Goal: Task Accomplishment & Management: Complete application form

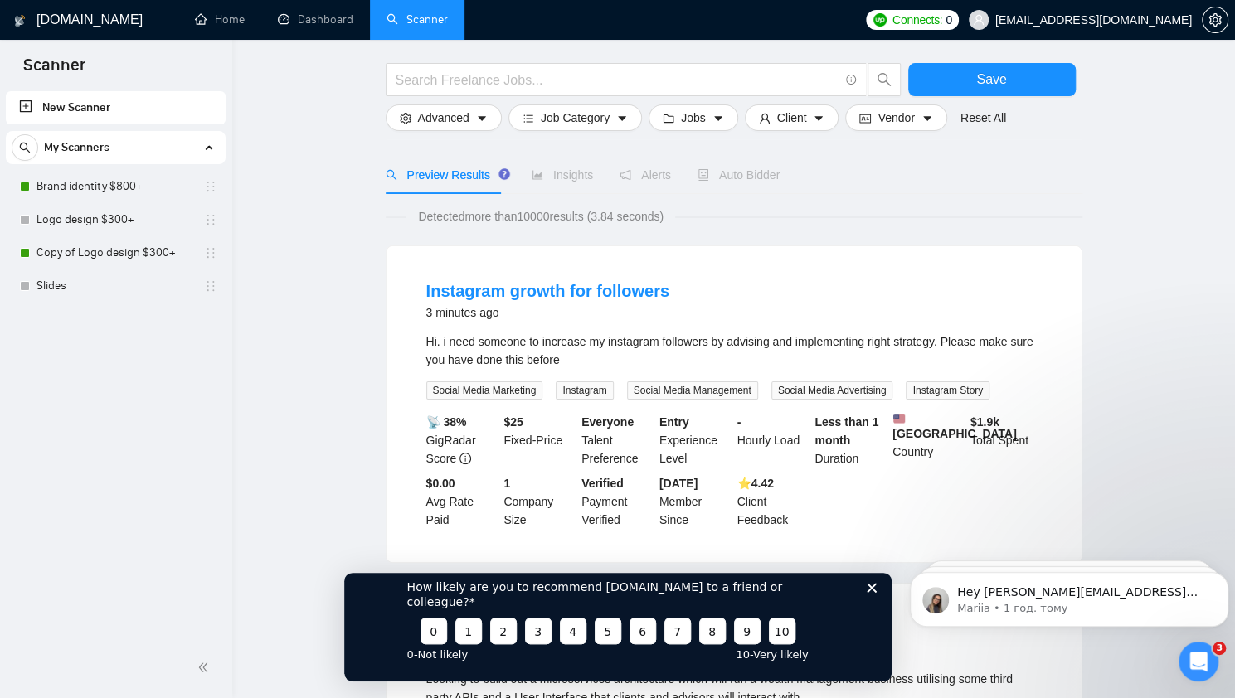
scroll to position [166, 0]
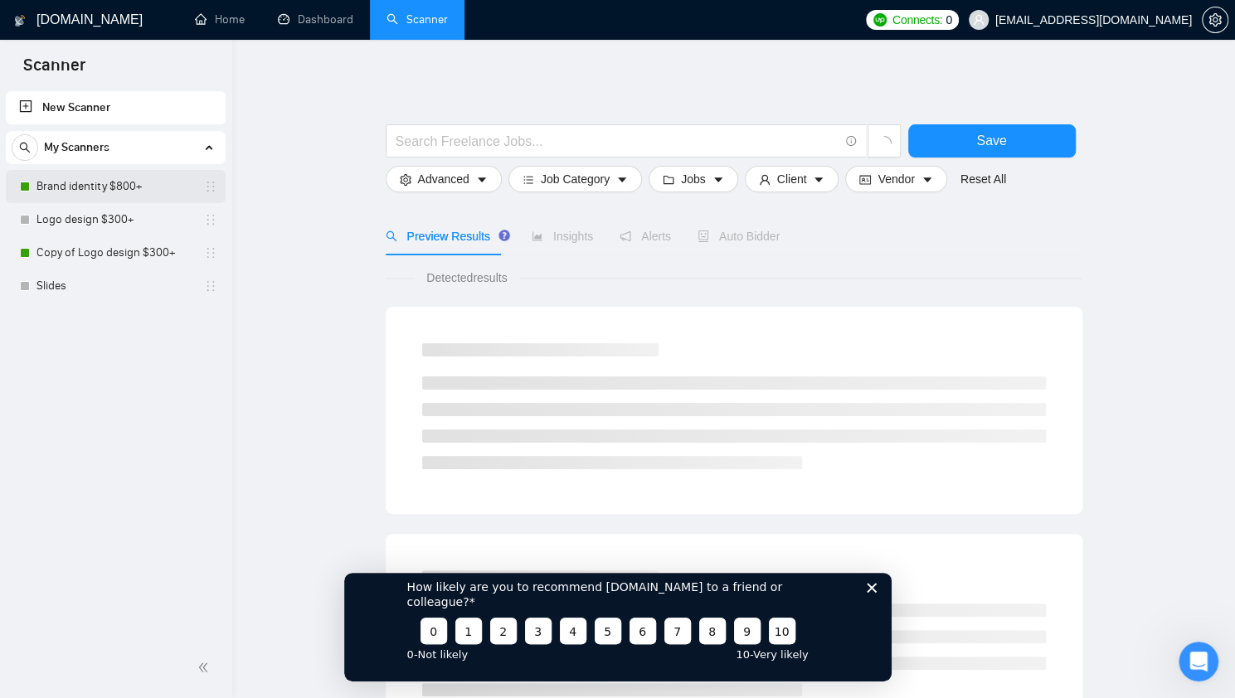
click at [124, 177] on link "Brand identity $800+" at bounding box center [115, 186] width 158 height 33
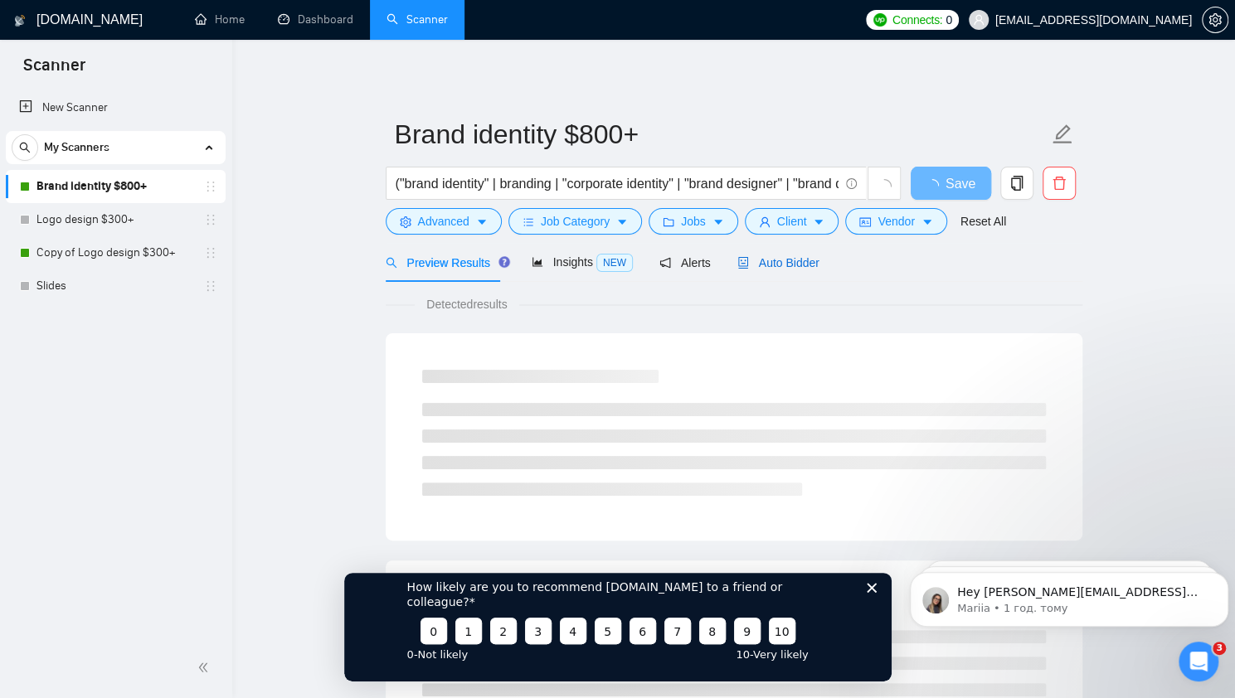
click at [761, 262] on span "Auto Bidder" at bounding box center [778, 262] width 82 height 13
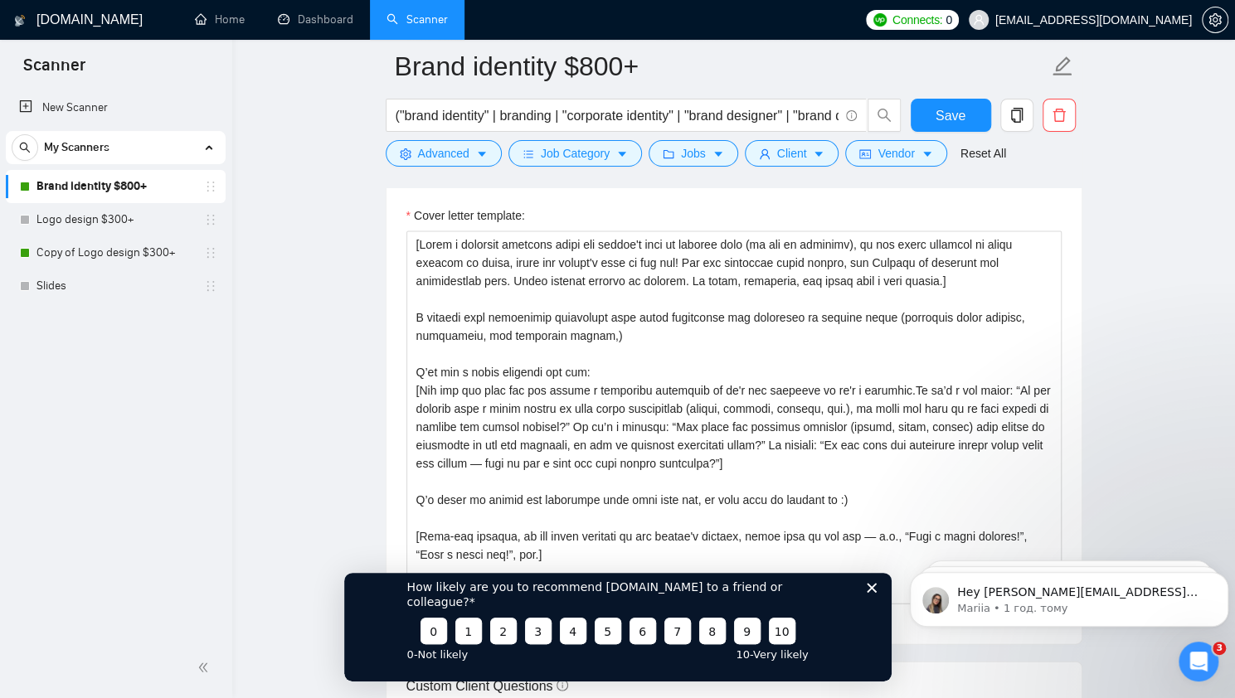
scroll to position [1835, 0]
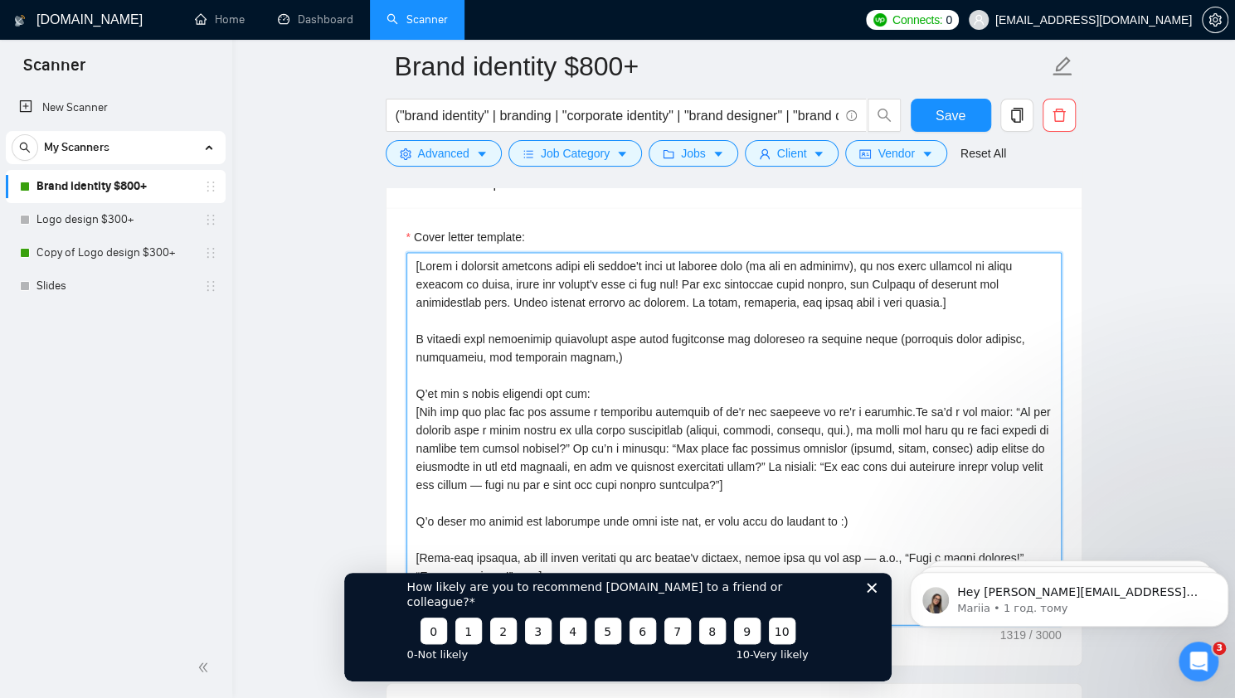
click at [712, 293] on textarea "Cover letter template:" at bounding box center [733, 438] width 655 height 373
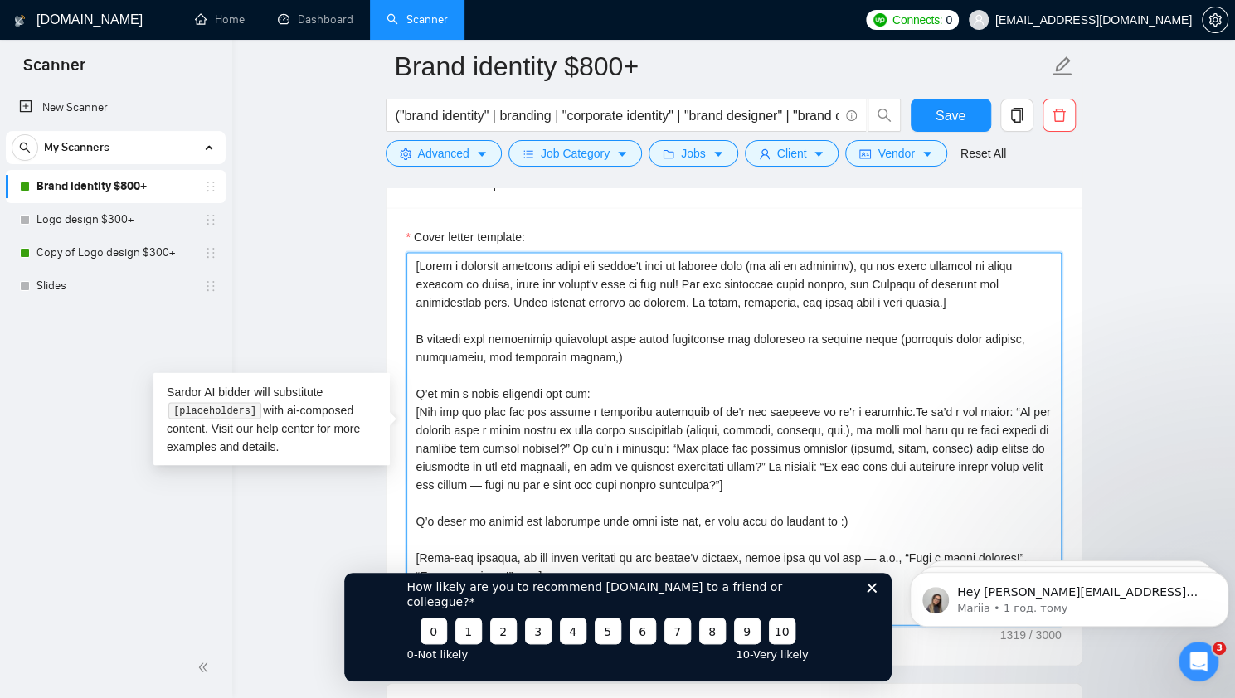
click at [564, 319] on textarea "Cover letter template:" at bounding box center [733, 438] width 655 height 373
click at [642, 323] on textarea "Cover letter template:" at bounding box center [733, 438] width 655 height 373
click at [609, 346] on textarea "Cover letter template:" at bounding box center [733, 438] width 655 height 373
click at [748, 359] on textarea "Cover letter template:" at bounding box center [733, 438] width 655 height 373
click at [715, 349] on textarea "Cover letter template:" at bounding box center [733, 438] width 655 height 373
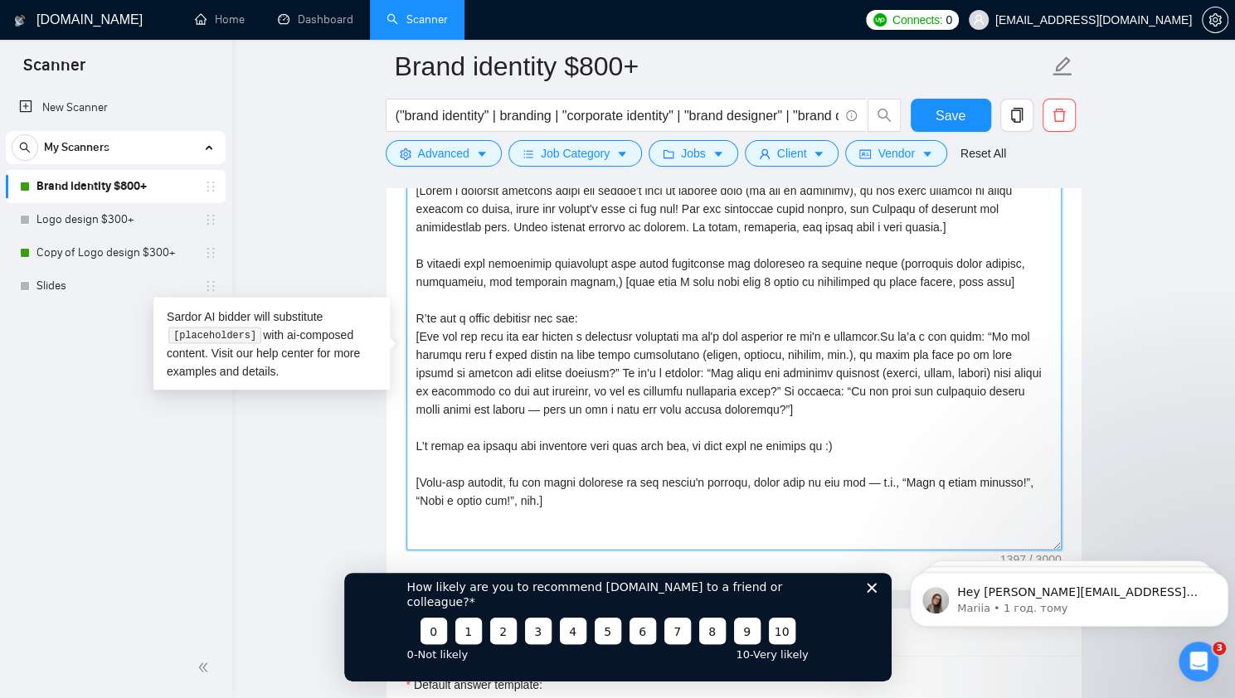
scroll to position [1893, 0]
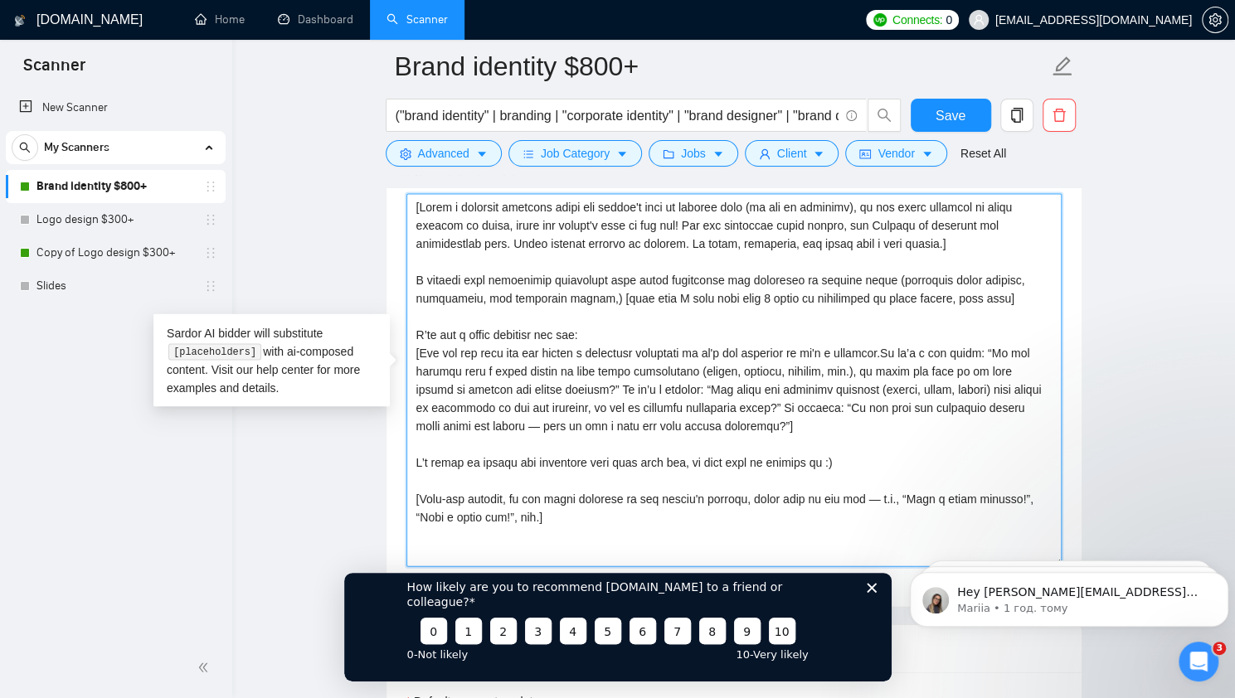
click at [624, 477] on textarea "Cover letter template:" at bounding box center [733, 380] width 655 height 373
drag, startPoint x: 1003, startPoint y: 289, endPoint x: 596, endPoint y: 294, distance: 406.4
click at [596, 294] on textarea "Cover letter template:" at bounding box center [733, 380] width 655 height 373
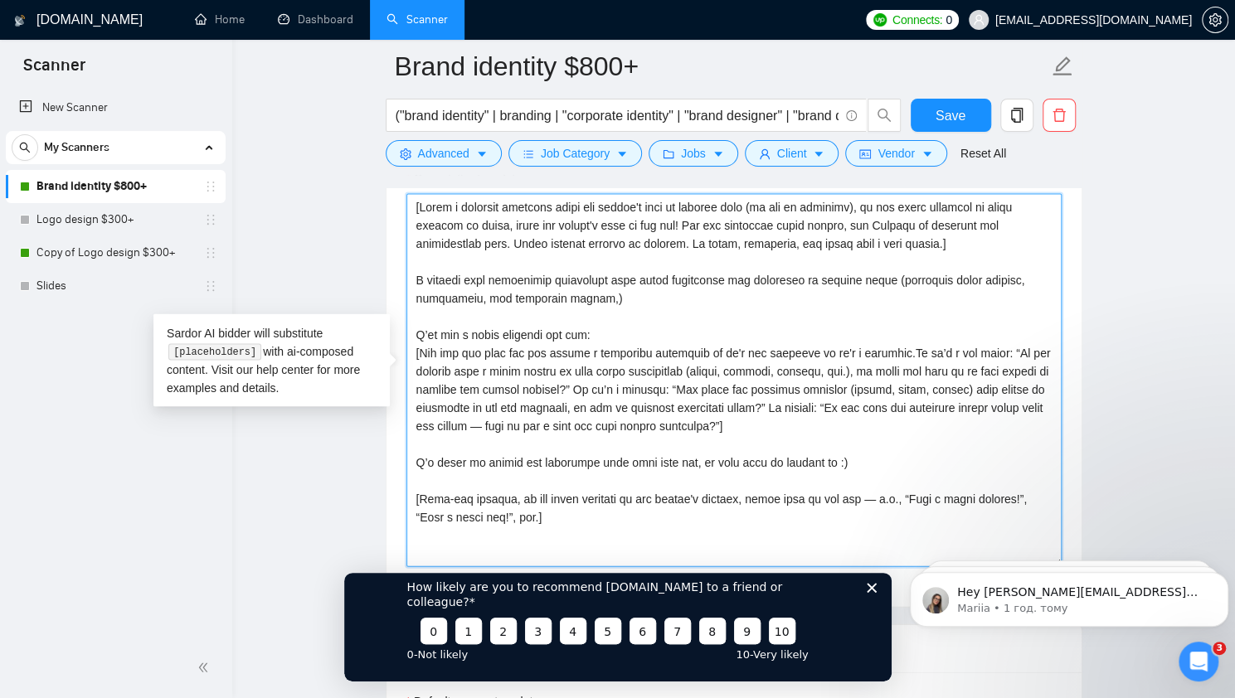
drag, startPoint x: 725, startPoint y: 344, endPoint x: 714, endPoint y: 333, distance: 15.2
click at [725, 343] on textarea "Cover letter template:" at bounding box center [733, 380] width 655 height 373
click at [658, 291] on textarea "Cover letter template:" at bounding box center [733, 380] width 655 height 373
paste textarea "[Analyze the client’s job post and identify the main problem they want to solve…"
type textarea "[Lorem i dolorsit ametcons adipi eli seddoe't inci ut laboree dolo (ma ali en a…"
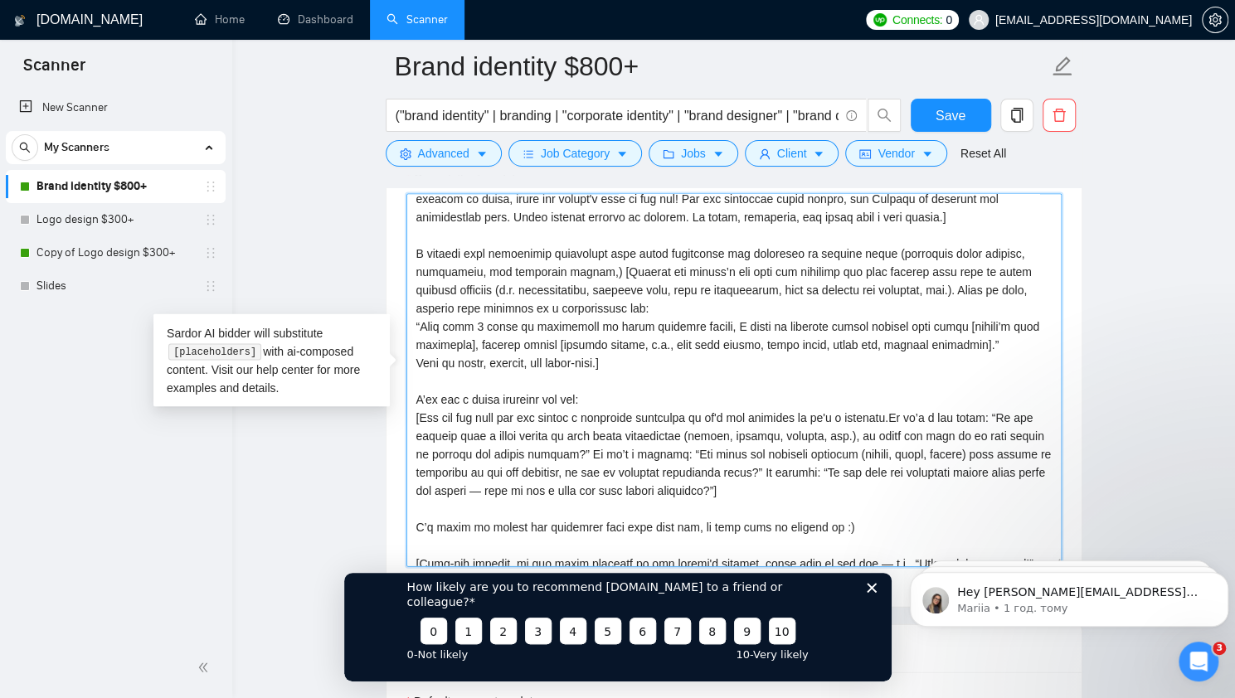
scroll to position [0, 0]
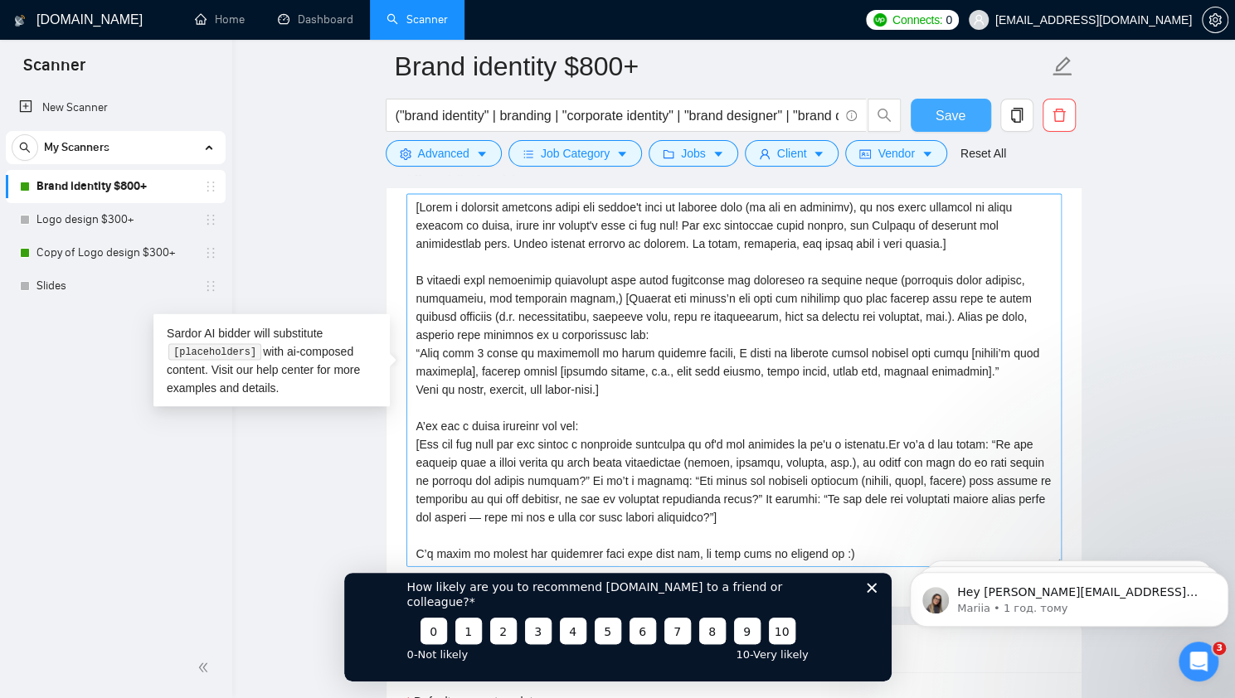
click at [949, 112] on span "Save" at bounding box center [950, 115] width 30 height 21
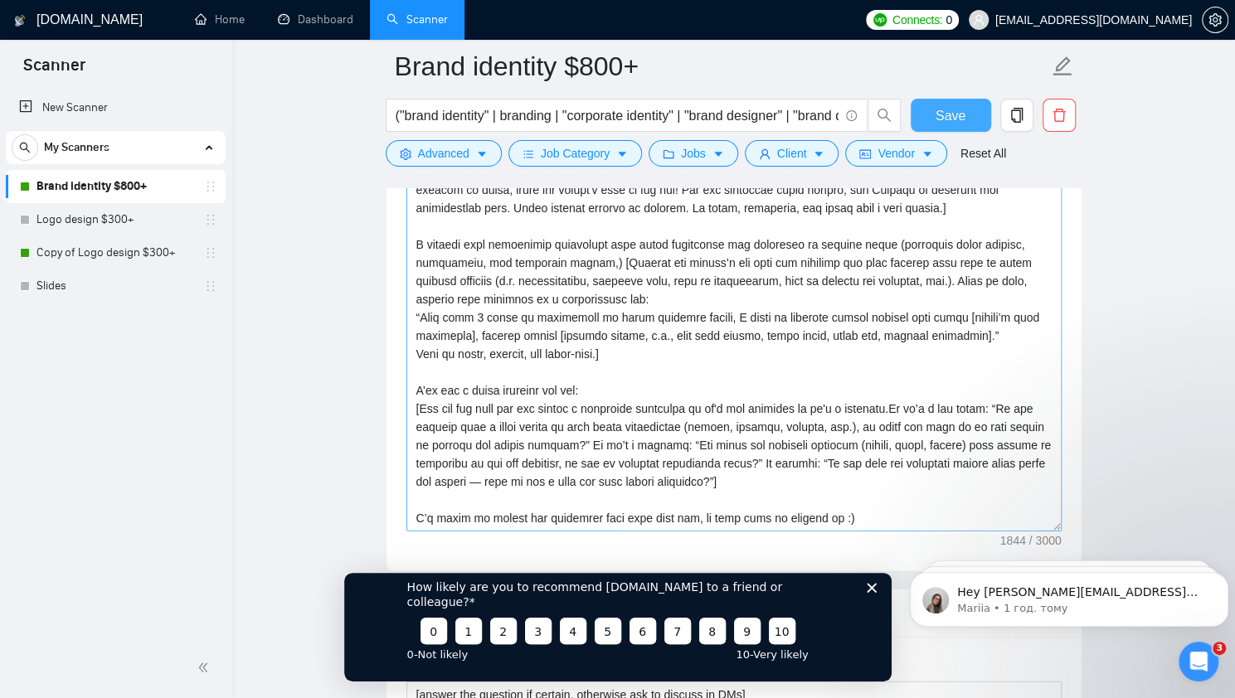
scroll to position [1893, 0]
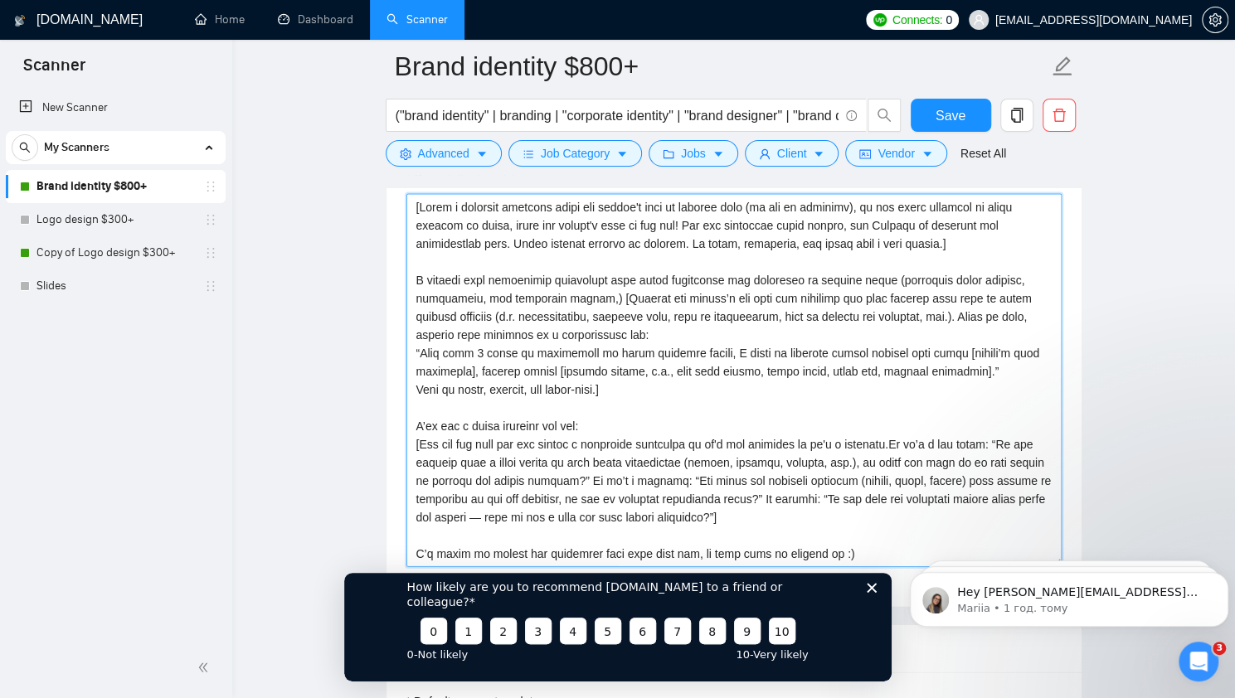
click at [628, 373] on textarea "Cover letter template:" at bounding box center [733, 380] width 655 height 373
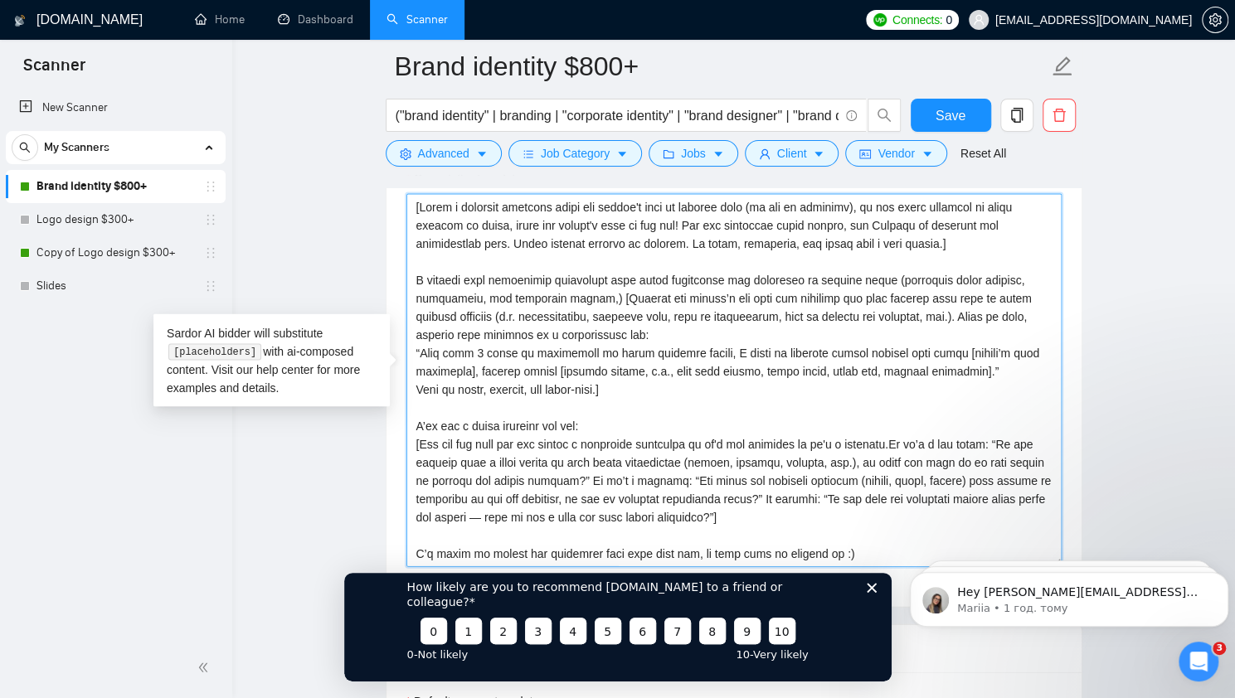
click at [578, 351] on textarea "Cover letter template:" at bounding box center [733, 380] width 655 height 373
click at [602, 383] on textarea "Cover letter template:" at bounding box center [733, 380] width 655 height 373
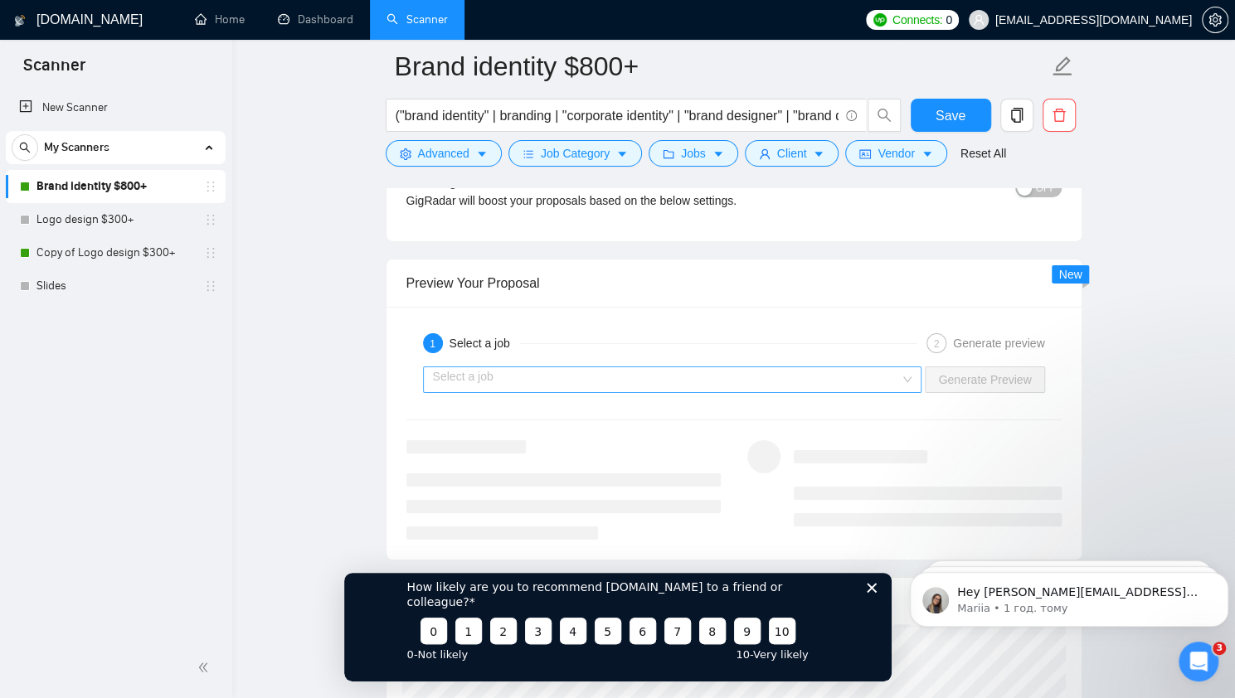
scroll to position [3054, 0]
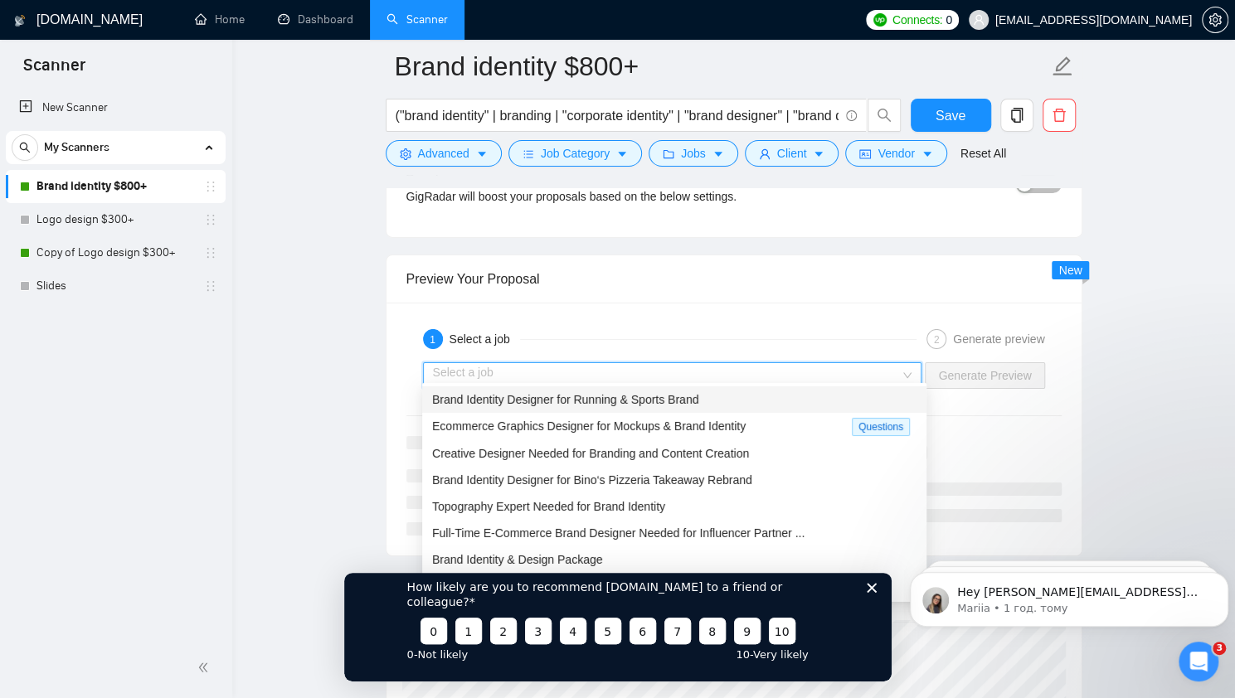
click at [640, 365] on input "search" at bounding box center [667, 375] width 468 height 25
click at [692, 406] on span "Brand Identity Designer for Running & Sports Brand" at bounding box center [565, 399] width 266 height 13
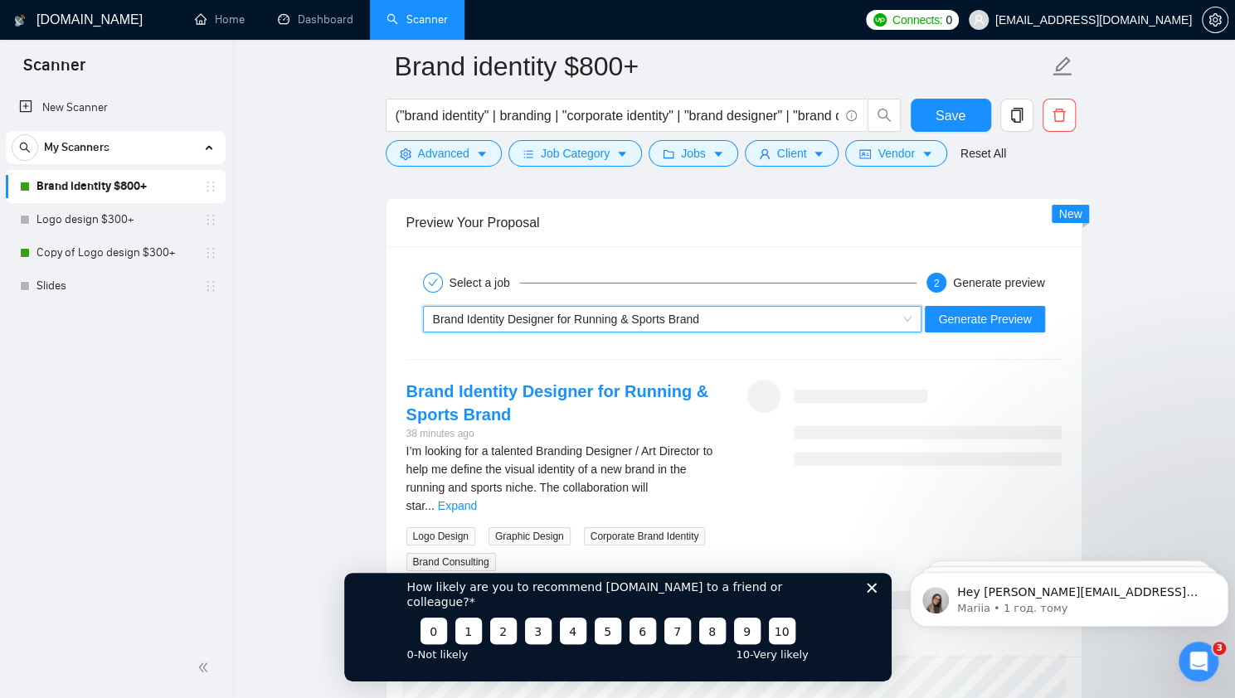
scroll to position [3137, 0]
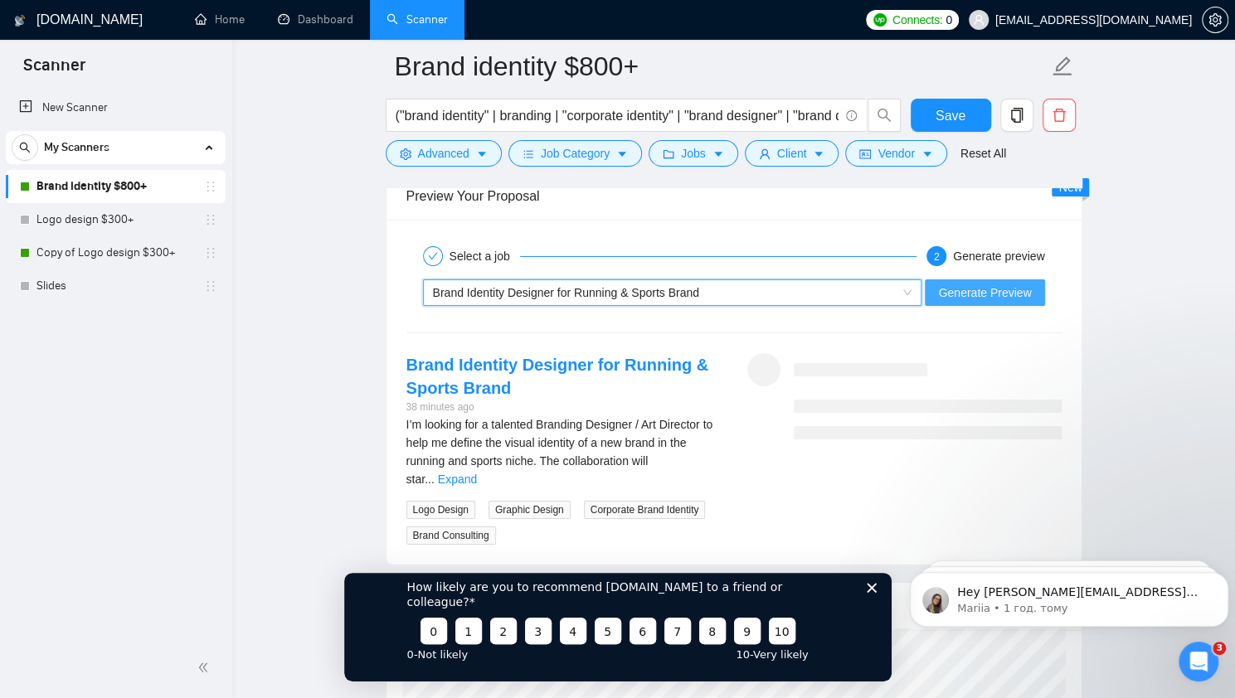
click at [971, 284] on span "Generate Preview" at bounding box center [984, 293] width 93 height 18
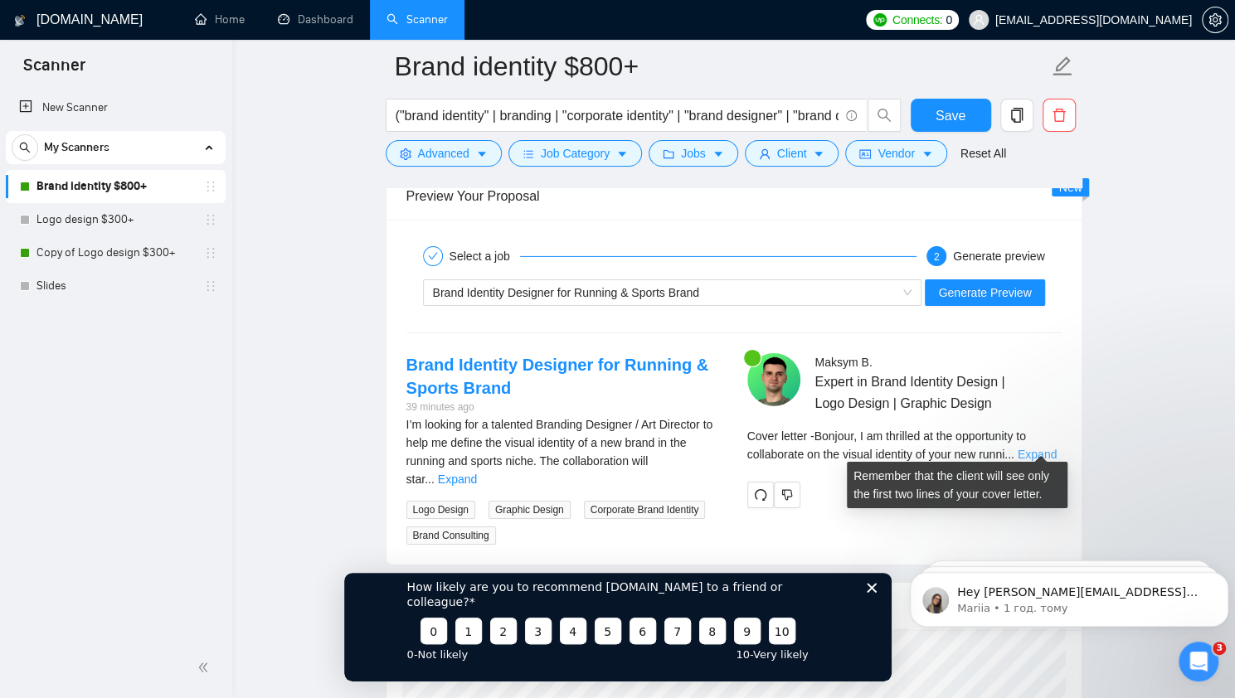
click at [1042, 448] on link "Expand" at bounding box center [1037, 454] width 39 height 13
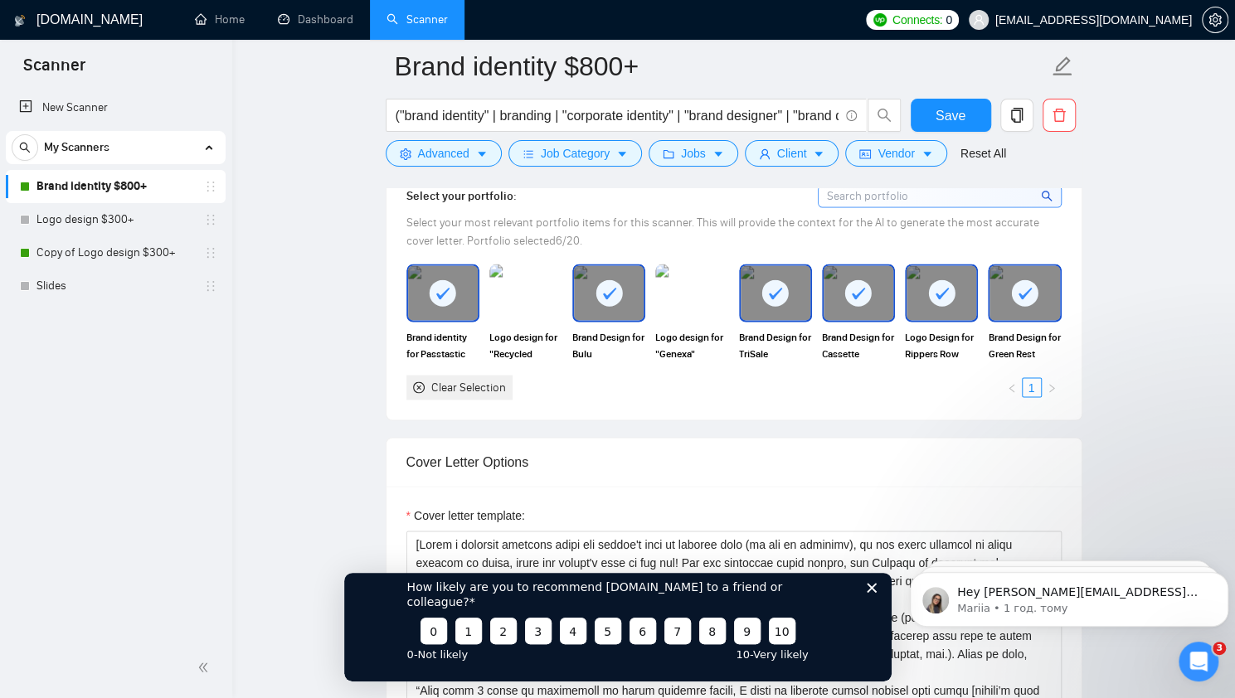
scroll to position [1533, 0]
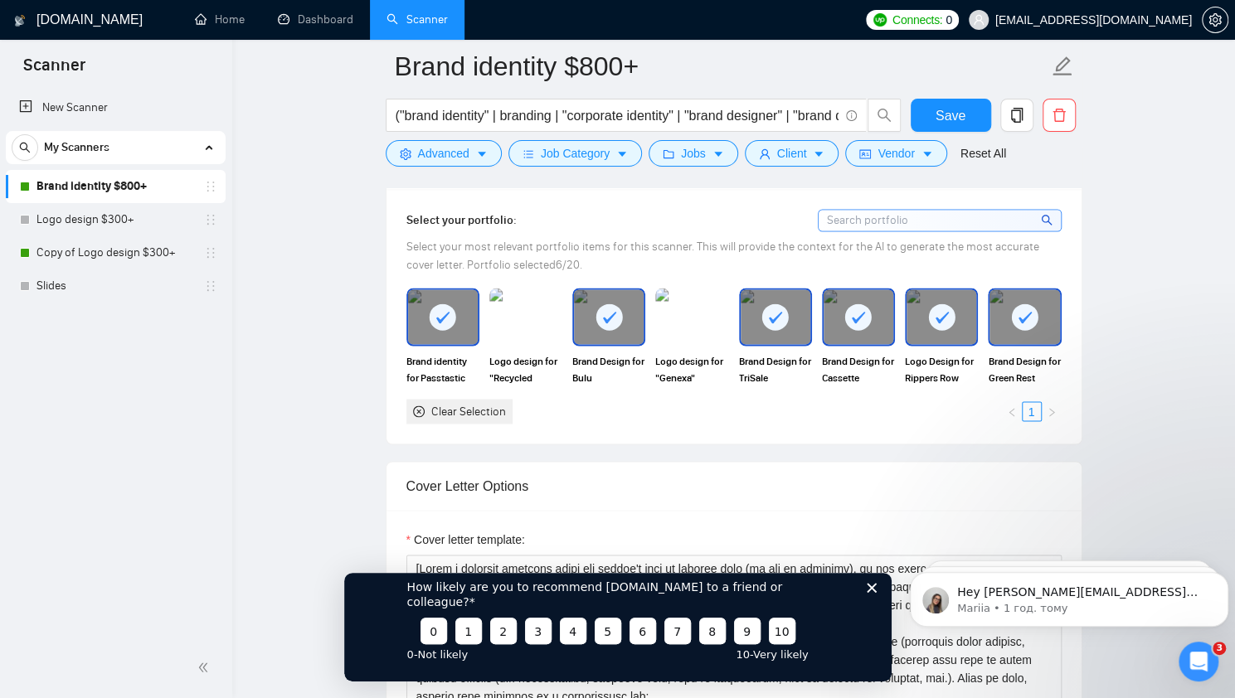
click at [1023, 319] on rect at bounding box center [1025, 317] width 27 height 27
click at [950, 321] on icon at bounding box center [941, 317] width 27 height 27
click at [834, 316] on div at bounding box center [859, 316] width 70 height 55
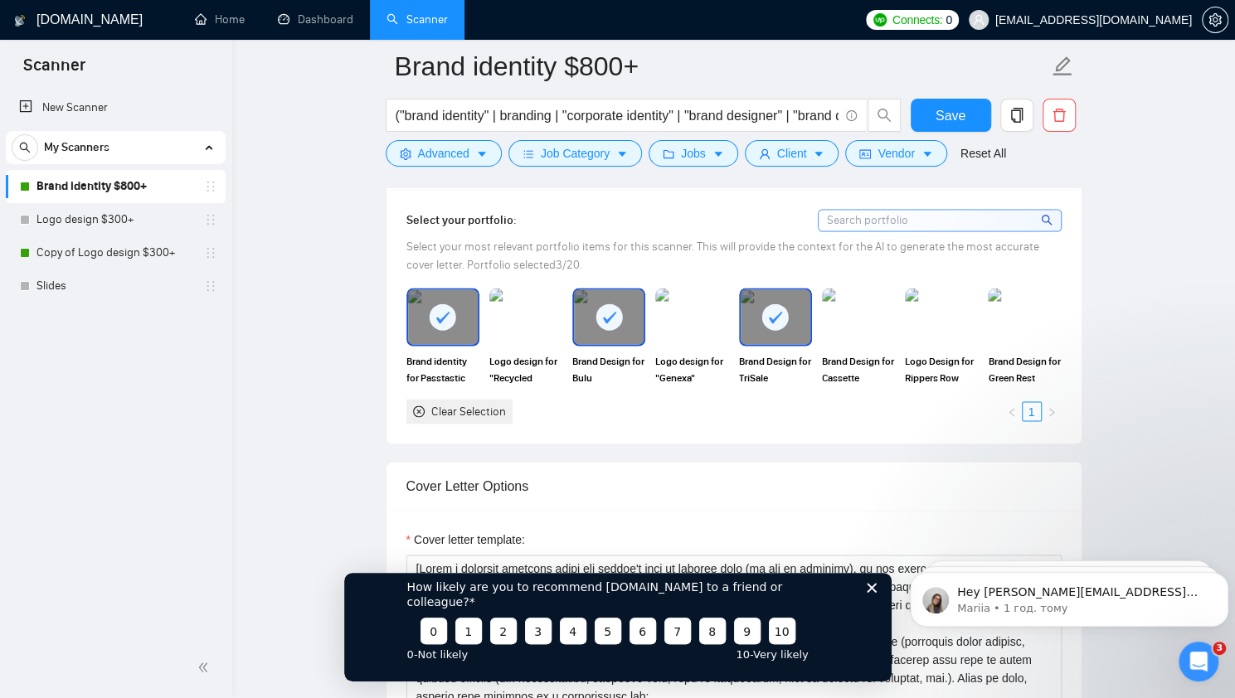
click at [775, 312] on icon at bounding box center [775, 317] width 13 height 12
click at [607, 304] on rect at bounding box center [608, 317] width 27 height 27
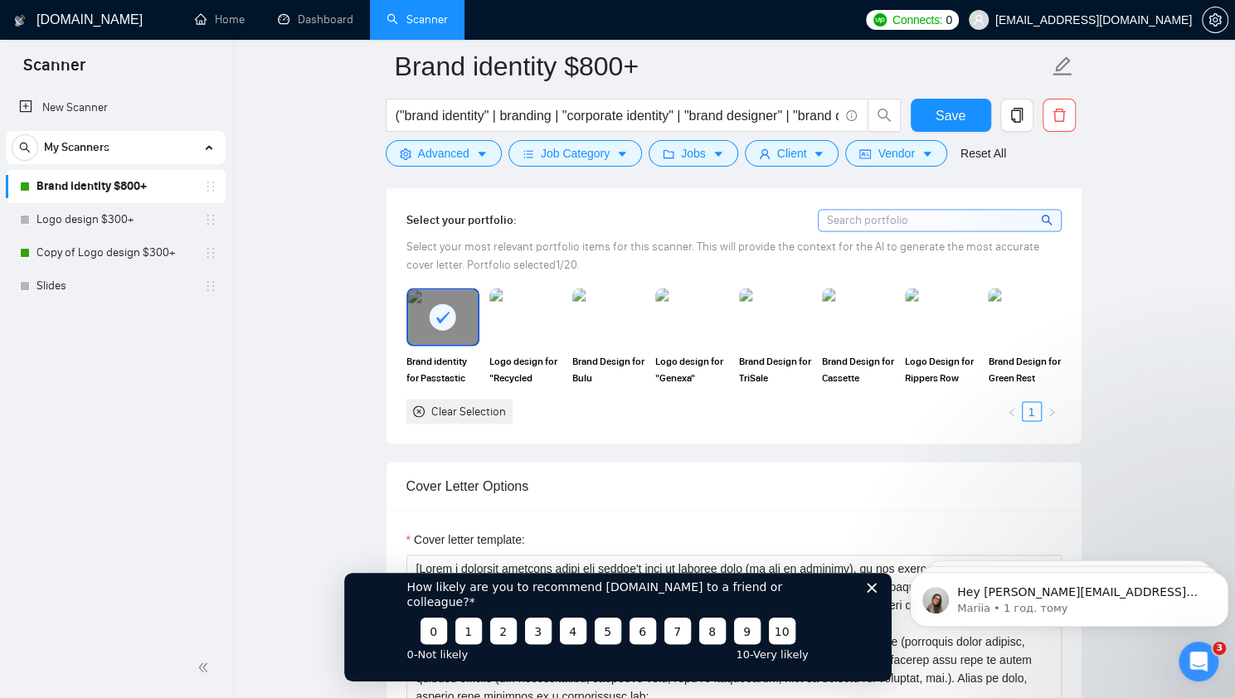
click at [436, 308] on rect at bounding box center [443, 317] width 27 height 27
click at [610, 389] on div "Brand identity for Passtastic Logo design for "Recycled Humans" Brand Design fo…" at bounding box center [733, 356] width 665 height 136
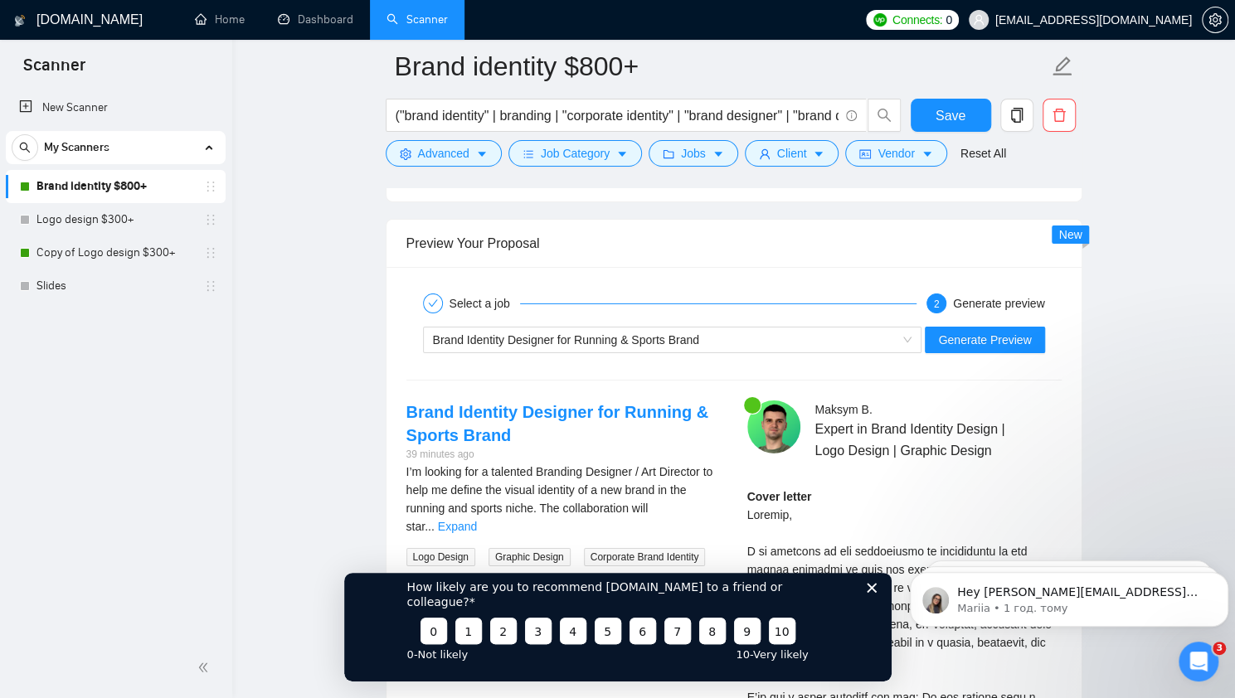
scroll to position [3091, 0]
click at [970, 334] on span "Generate Preview" at bounding box center [984, 339] width 93 height 18
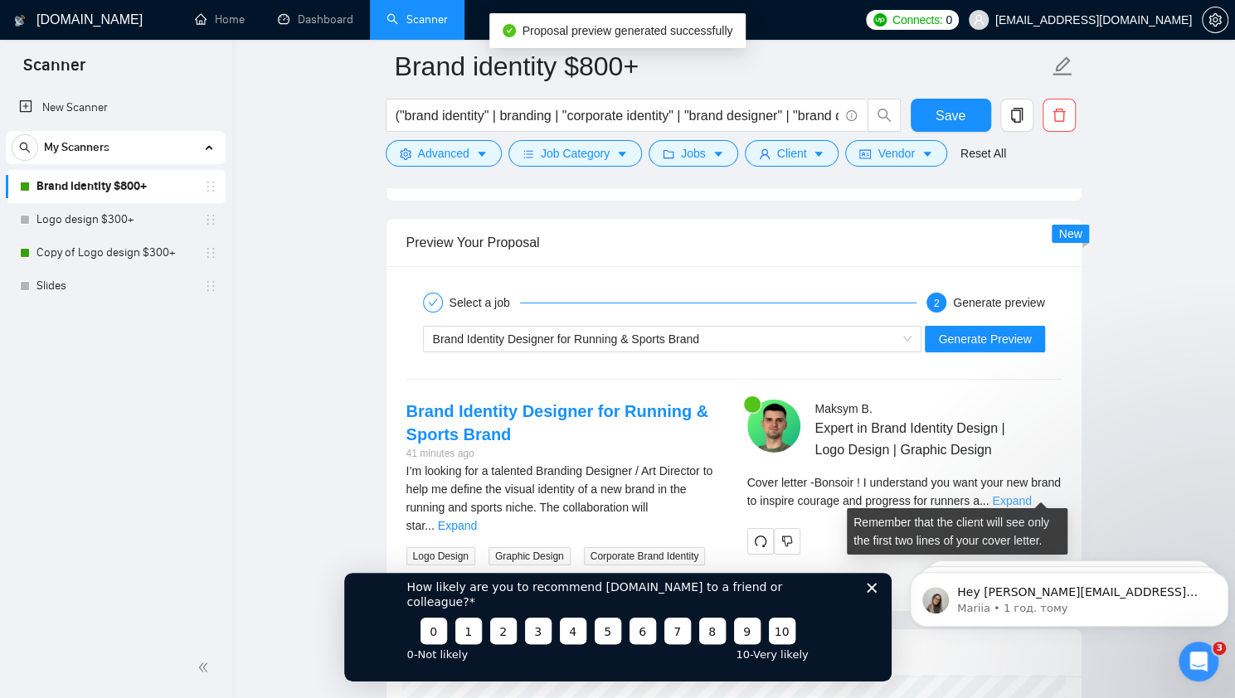
click at [1031, 494] on link "Expand" at bounding box center [1011, 500] width 39 height 13
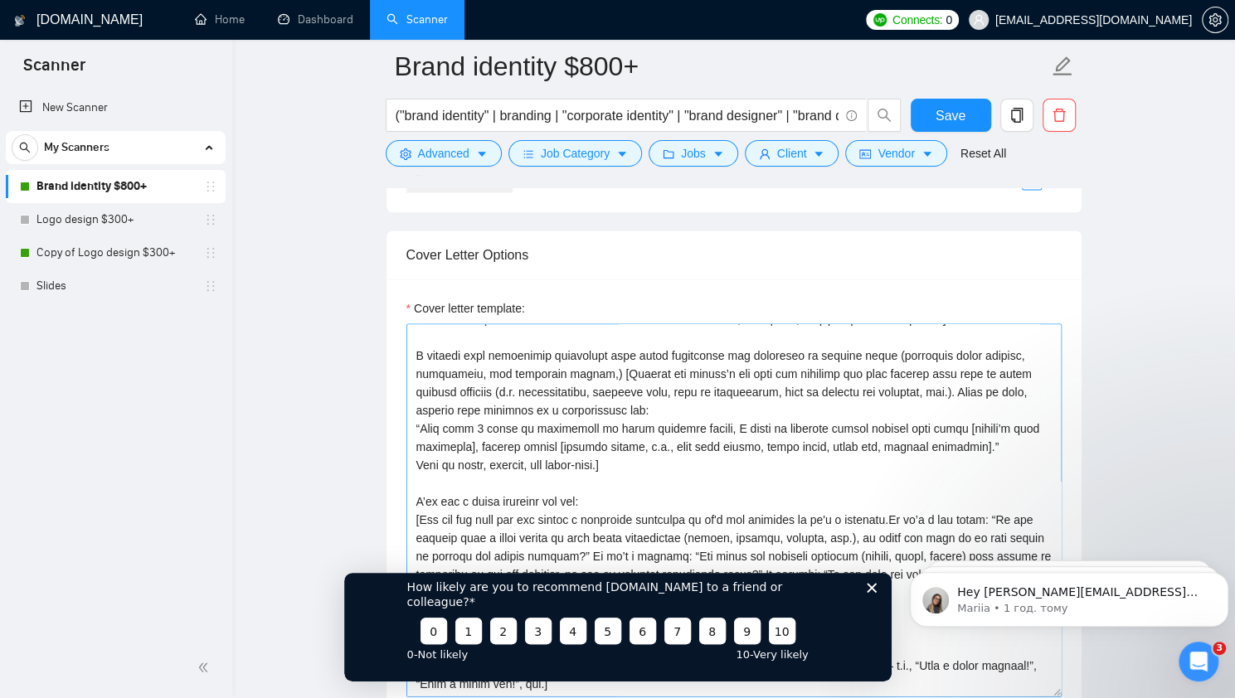
scroll to position [1847, 0]
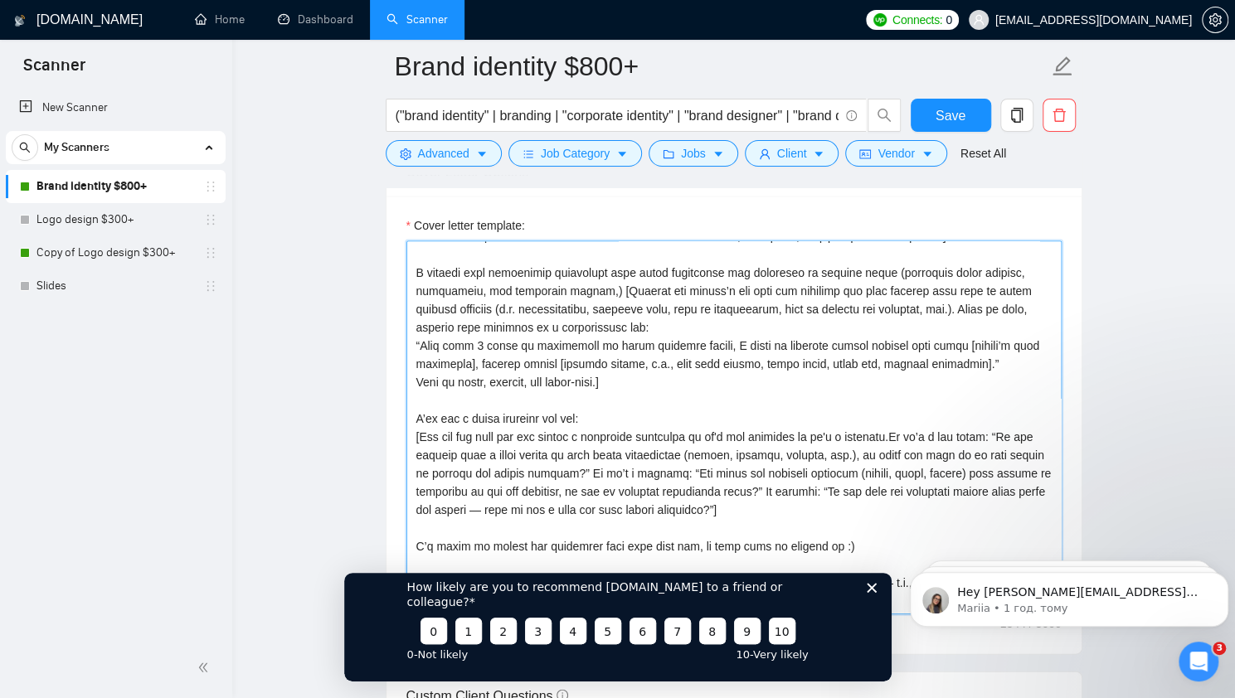
click at [629, 368] on textarea "Cover letter template:" at bounding box center [733, 427] width 655 height 373
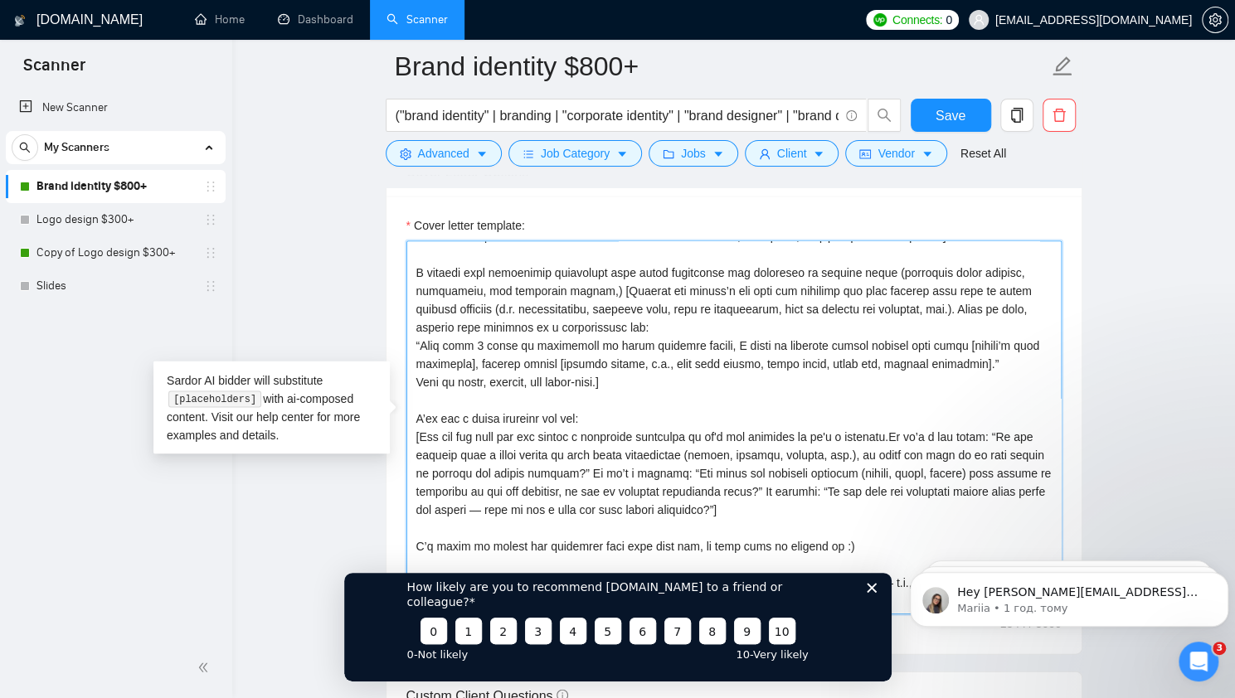
click at [691, 371] on textarea "Cover letter template:" at bounding box center [733, 427] width 655 height 373
click at [725, 334] on textarea "Cover letter template:" at bounding box center [733, 427] width 655 height 373
click at [769, 333] on textarea "Cover letter template:" at bounding box center [733, 427] width 655 height 373
click at [732, 318] on textarea "Cover letter template:" at bounding box center [733, 427] width 655 height 373
click at [655, 374] on textarea "Cover letter template:" at bounding box center [733, 427] width 655 height 373
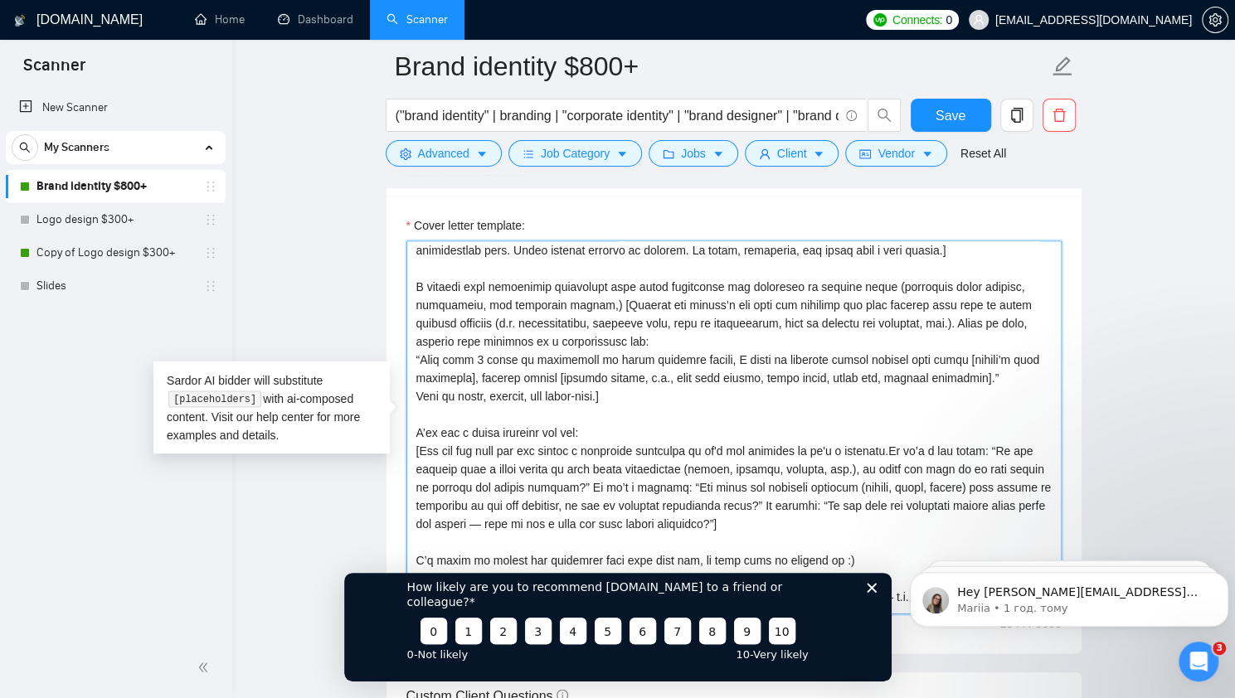
scroll to position [0, 0]
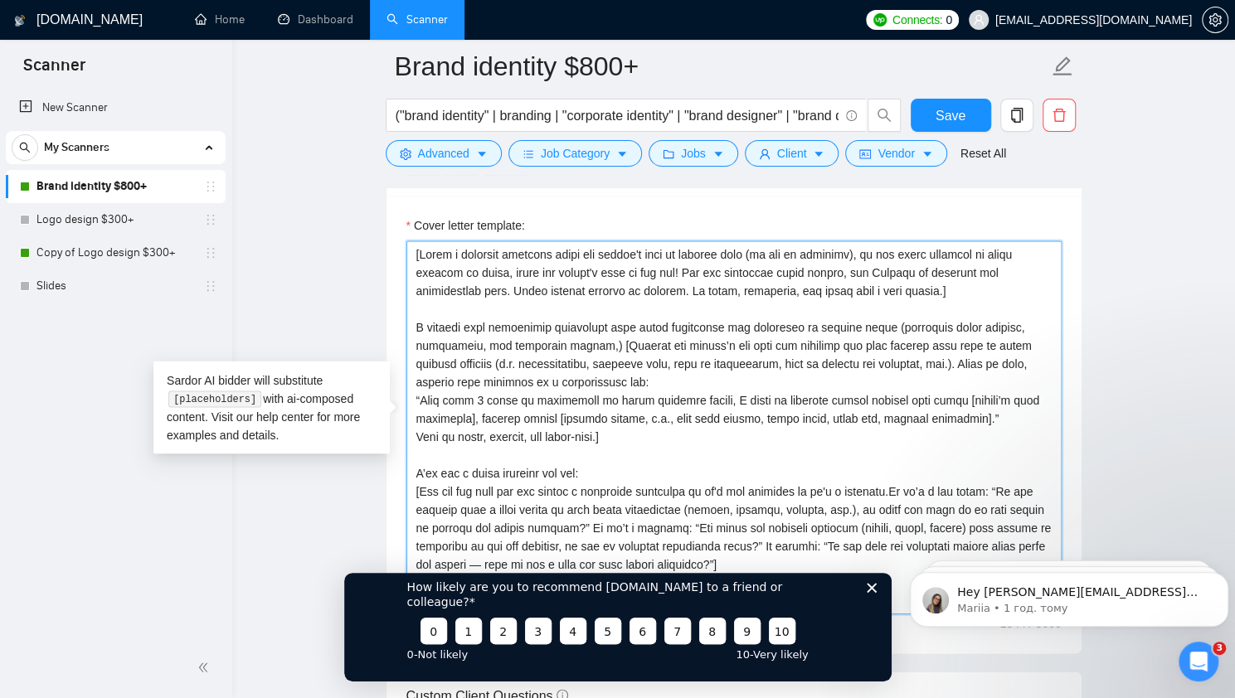
click at [508, 391] on textarea "Cover letter template:" at bounding box center [733, 427] width 655 height 373
click at [630, 412] on textarea "Cover letter template:" at bounding box center [733, 427] width 655 height 373
click at [608, 431] on textarea "Cover letter template:" at bounding box center [733, 427] width 655 height 373
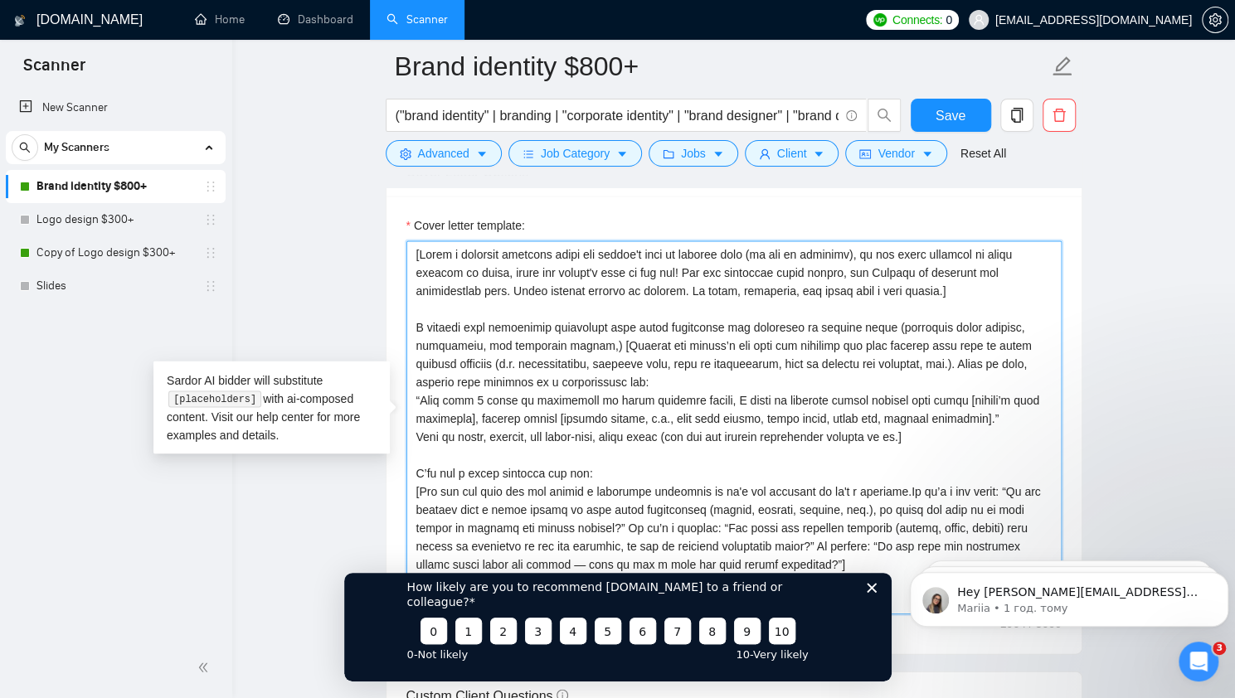
click at [634, 409] on textarea "Cover letter template:" at bounding box center [733, 427] width 655 height 373
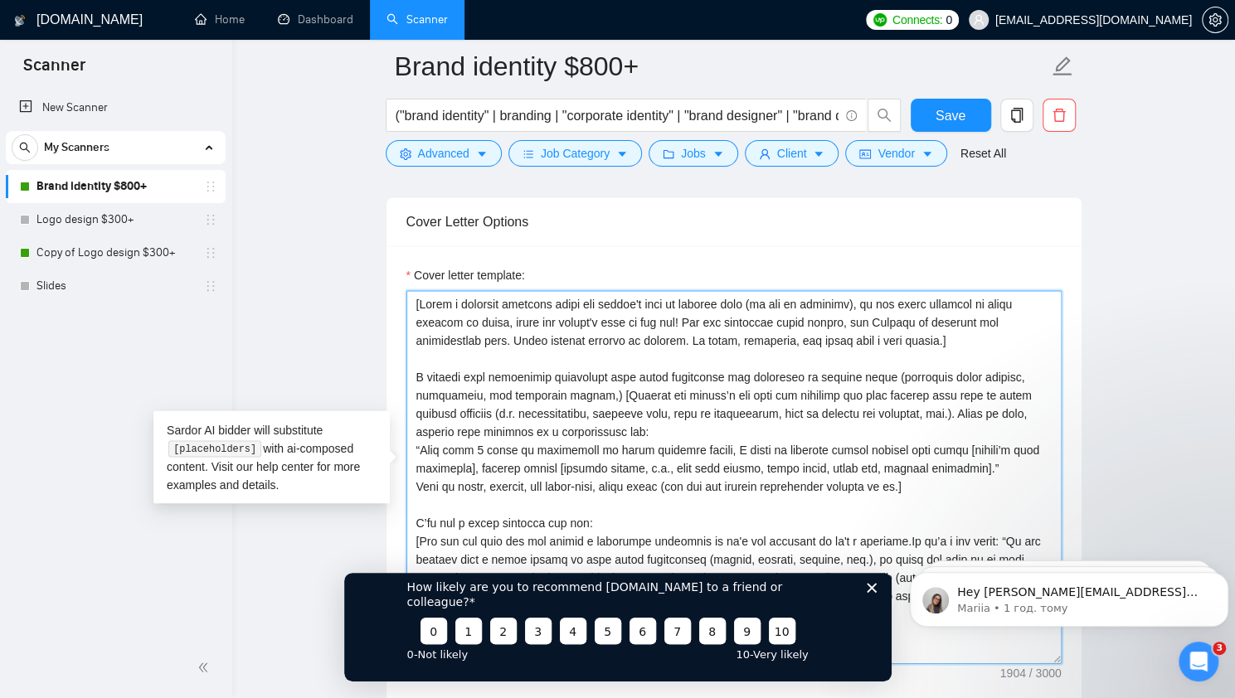
scroll to position [1764, 0]
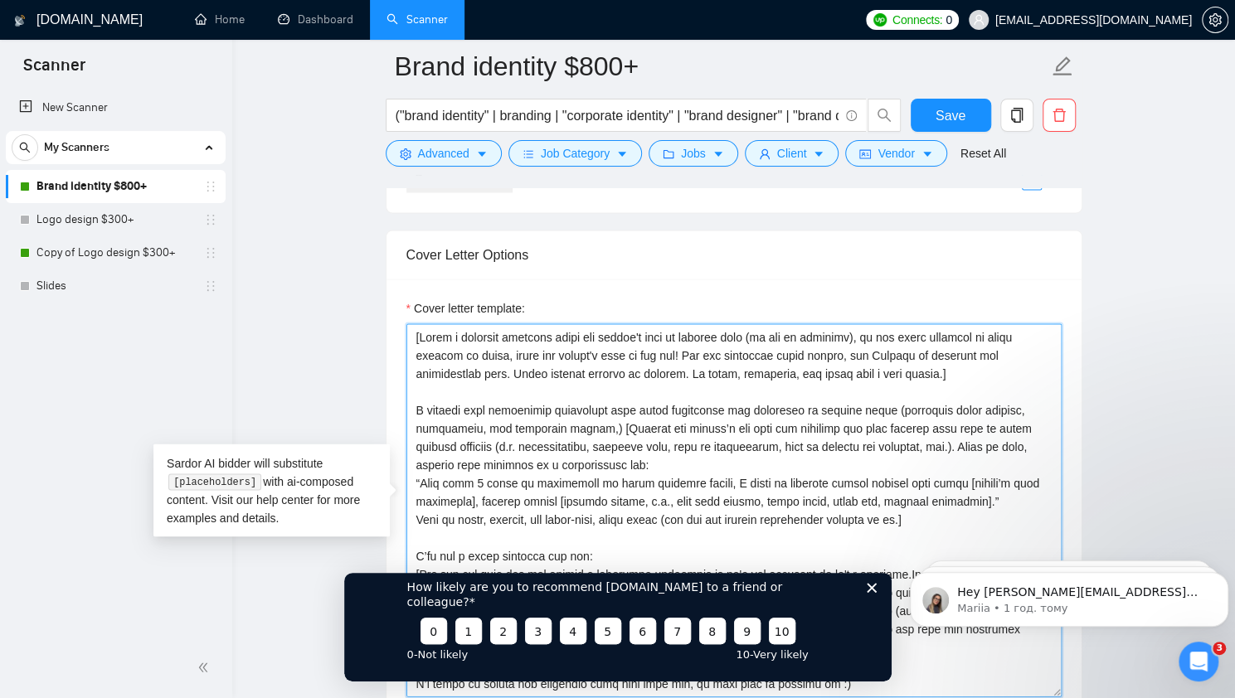
click at [676, 470] on textarea "Cover letter template:" at bounding box center [733, 509] width 655 height 373
click at [707, 459] on textarea "Cover letter template:" at bounding box center [733, 509] width 655 height 373
drag, startPoint x: 675, startPoint y: 460, endPoint x: 597, endPoint y: 424, distance: 86.1
click at [597, 424] on textarea "Cover letter template:" at bounding box center [733, 509] width 655 height 373
drag, startPoint x: 921, startPoint y: 513, endPoint x: 597, endPoint y: 416, distance: 338.5
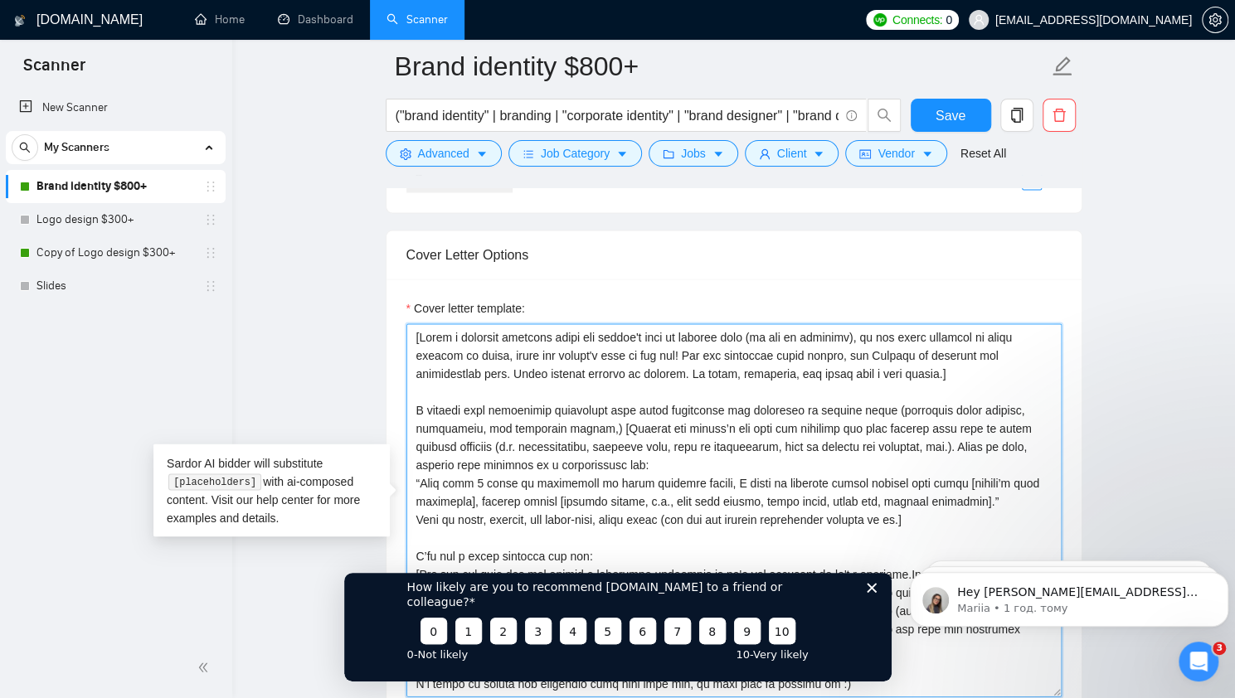
click at [597, 416] on textarea "Cover letter template:" at bounding box center [733, 509] width 655 height 373
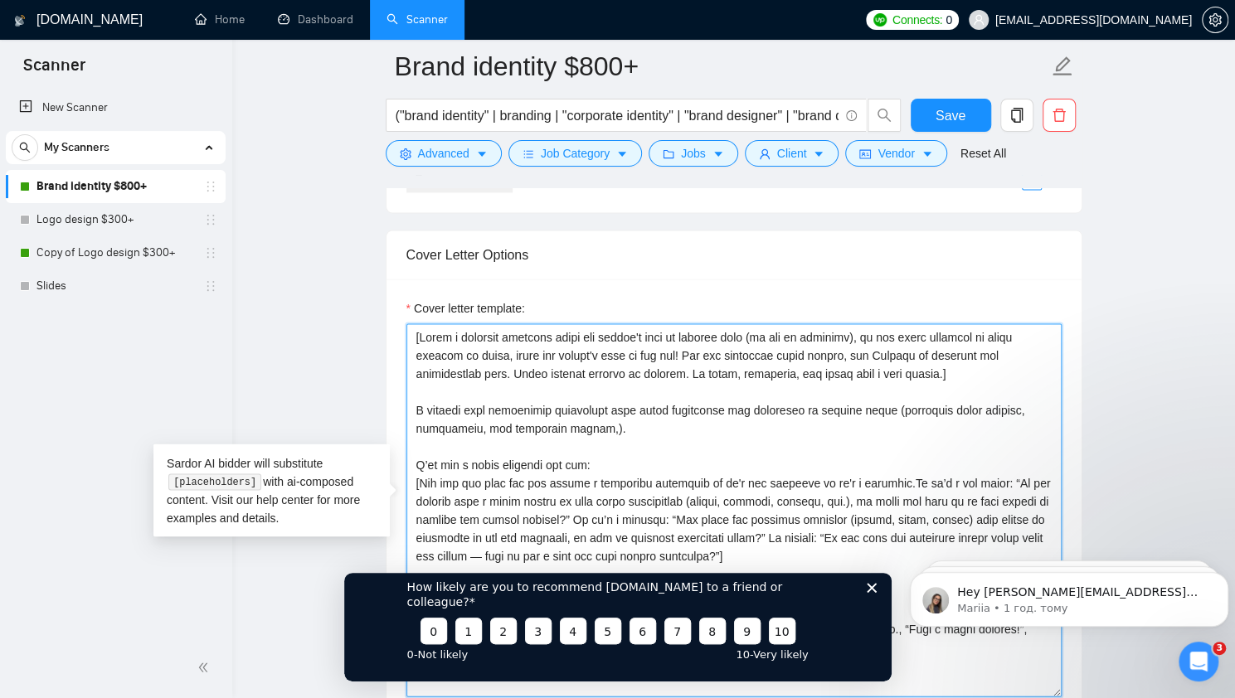
paste textarea "I’ve spent the past 6 years helping brands find their visual voice — making sur…"
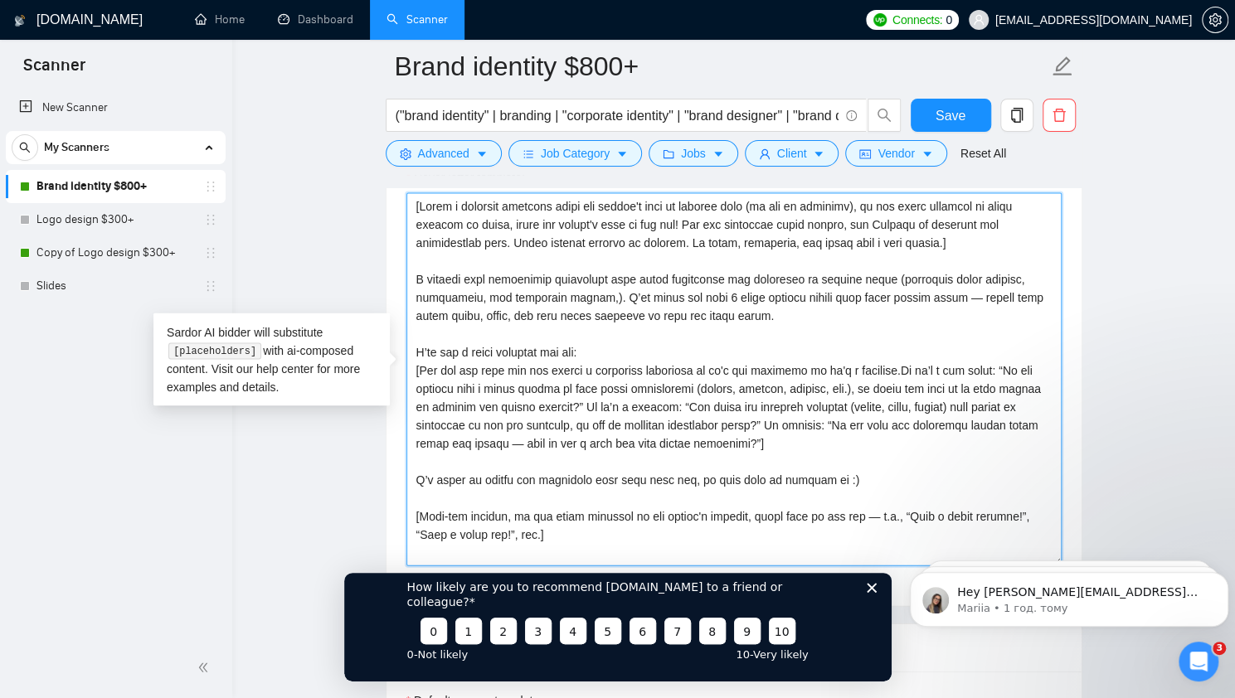
scroll to position [1930, 0]
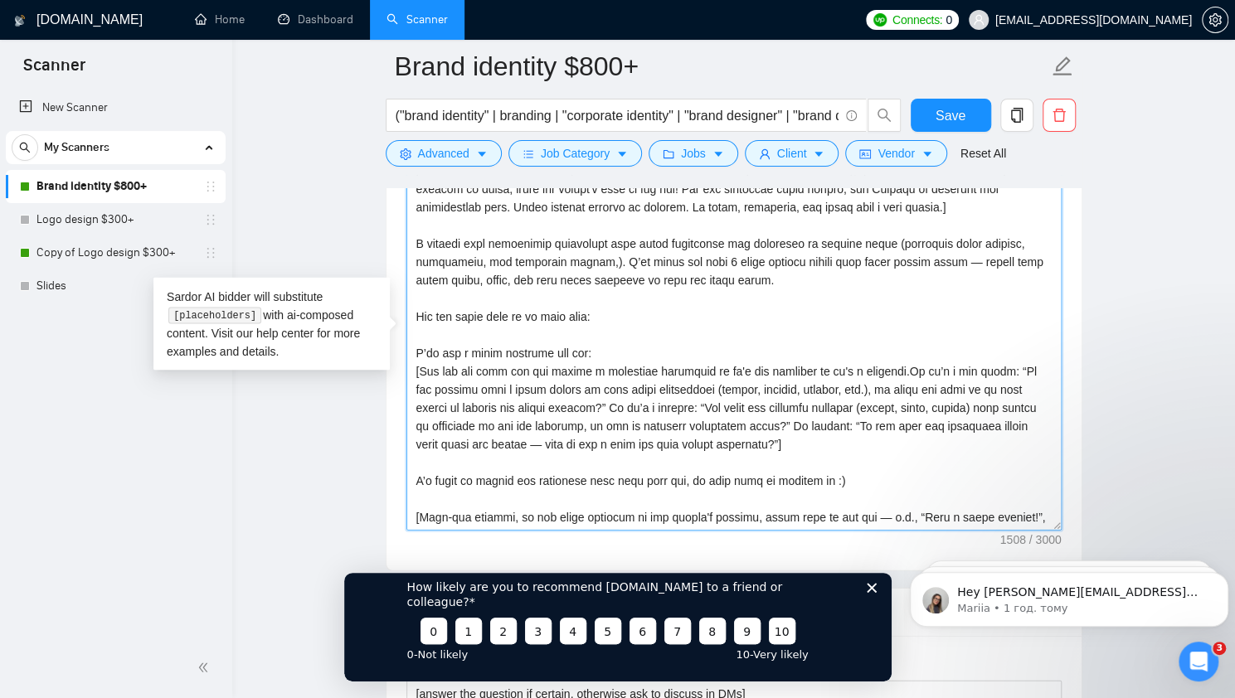
paste textarea "[URL][DOMAIN_NAME]"
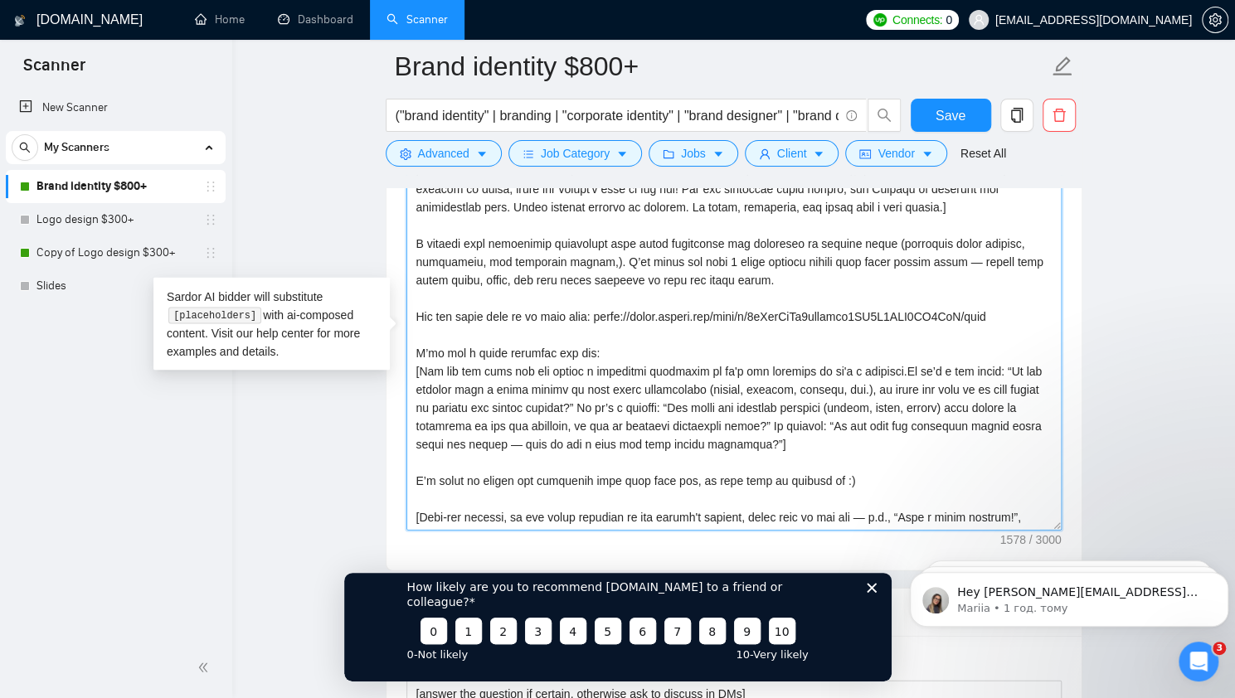
click at [674, 336] on textarea "Cover letter template:" at bounding box center [733, 344] width 655 height 373
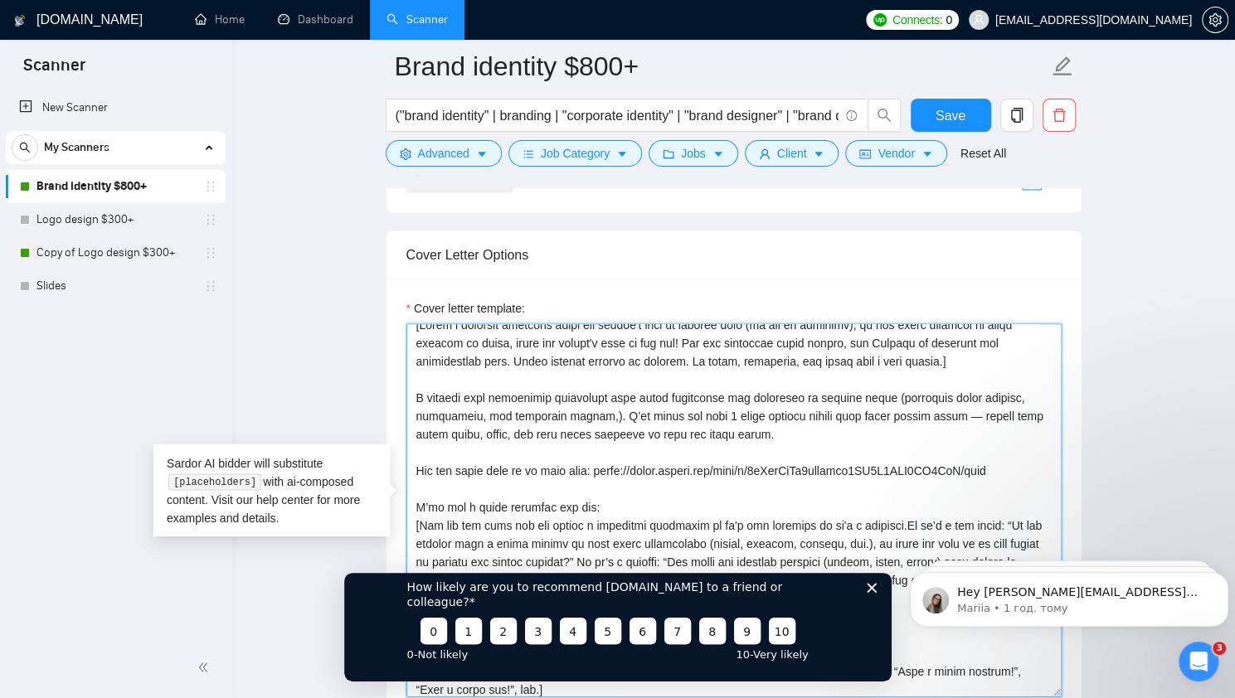
scroll to position [18, 0]
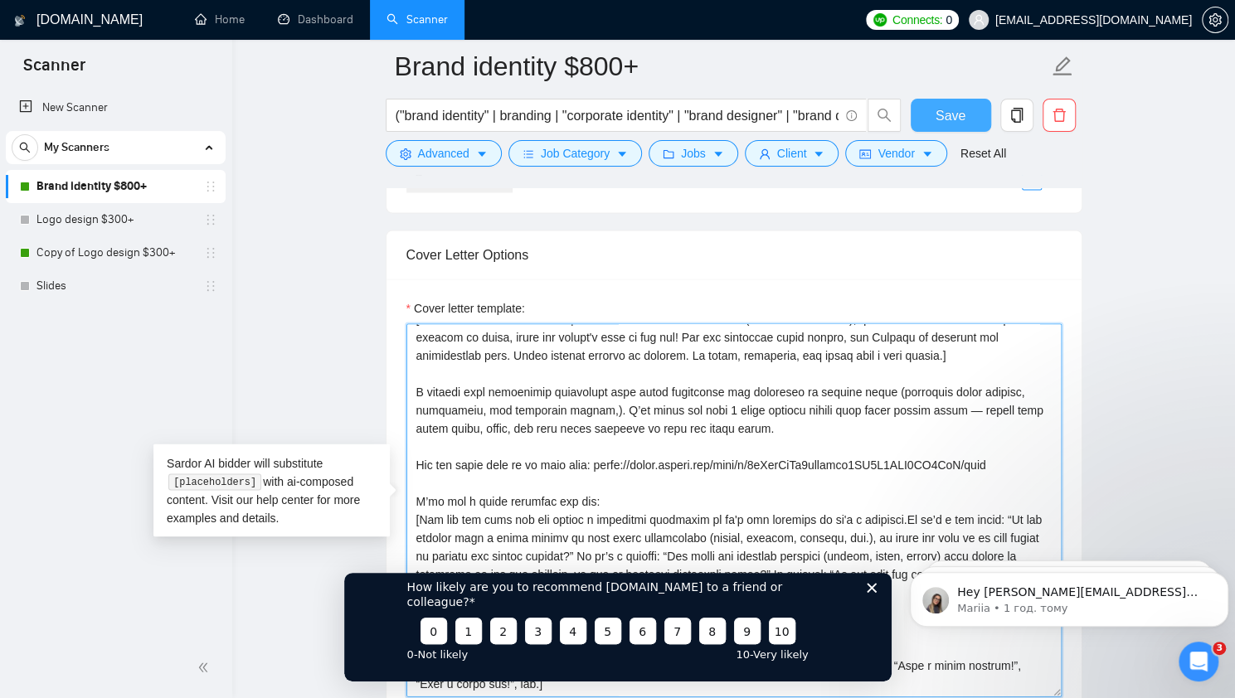
type textarea "[Lorem i dolorsit ametcons adipi eli seddoe't inci ut laboree dolo (ma ali en a…"
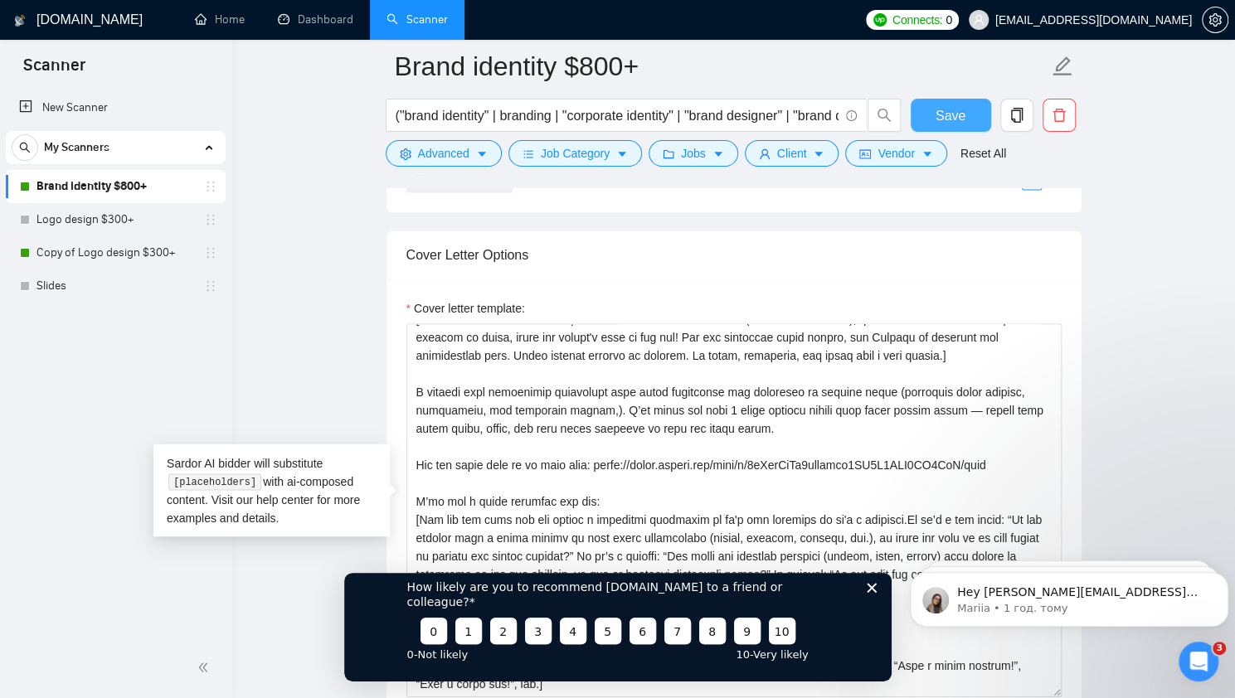
click at [932, 115] on button "Save" at bounding box center [951, 115] width 80 height 33
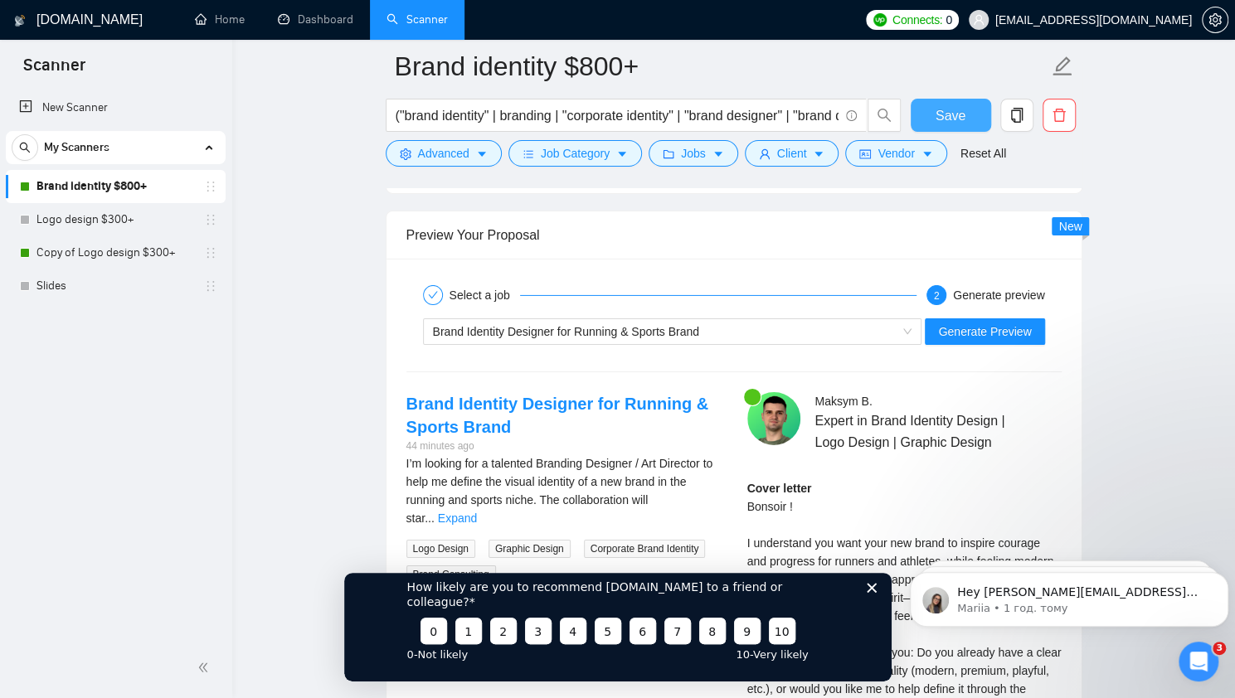
scroll to position [3091, 0]
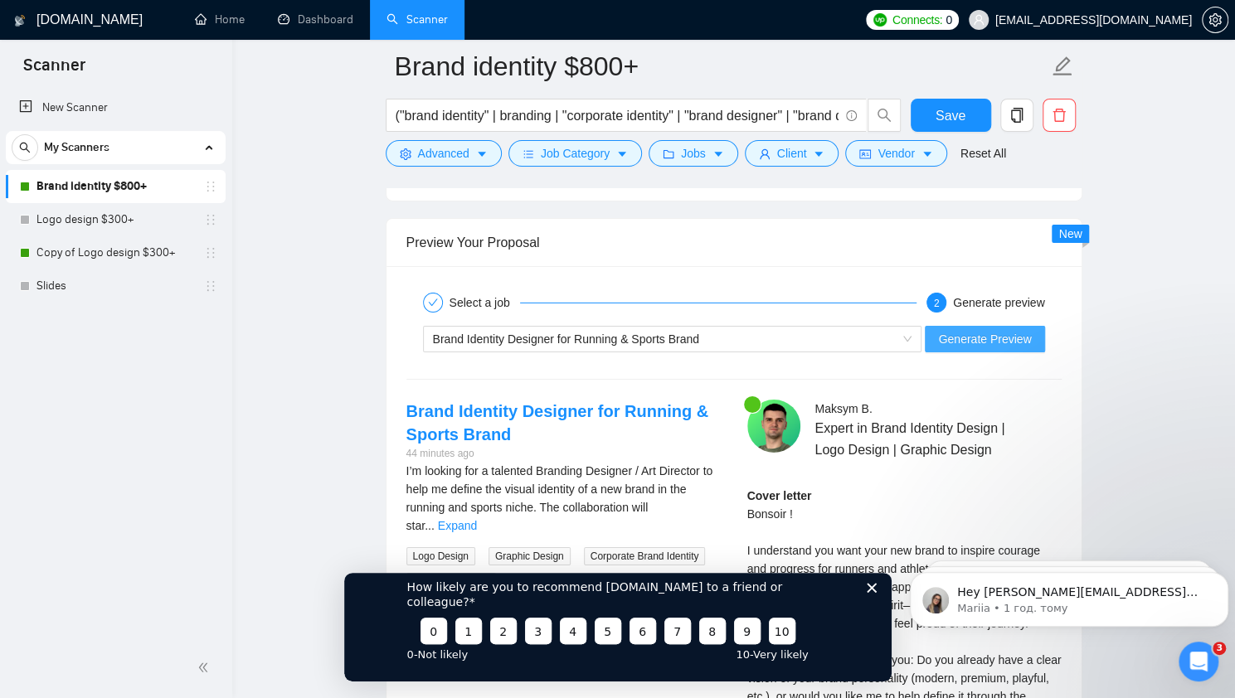
click at [985, 334] on span "Generate Preview" at bounding box center [984, 339] width 93 height 18
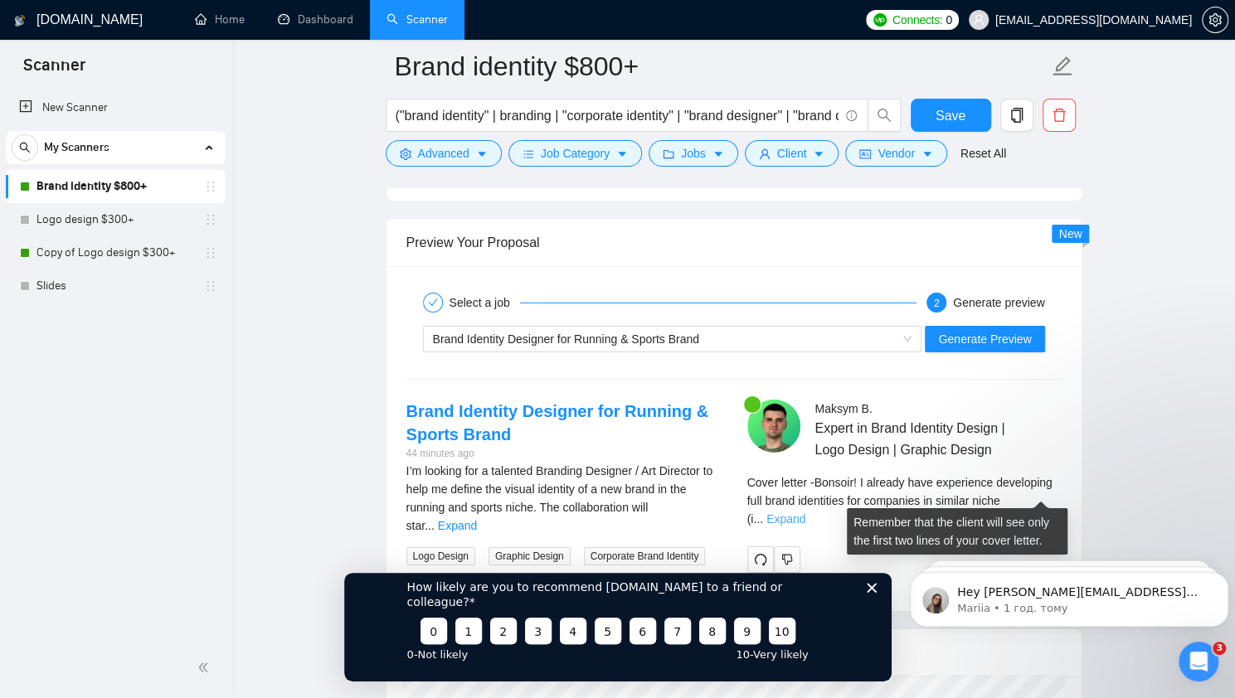
click at [805, 513] on link "Expand" at bounding box center [785, 519] width 39 height 13
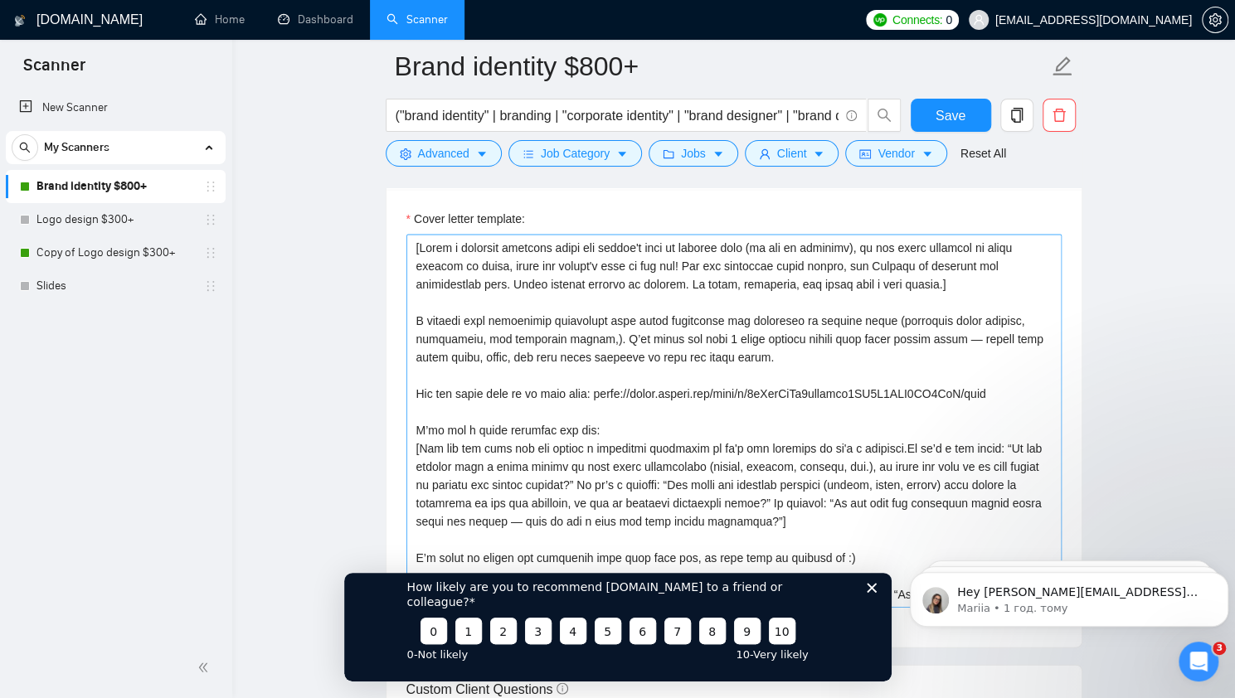
scroll to position [1847, 0]
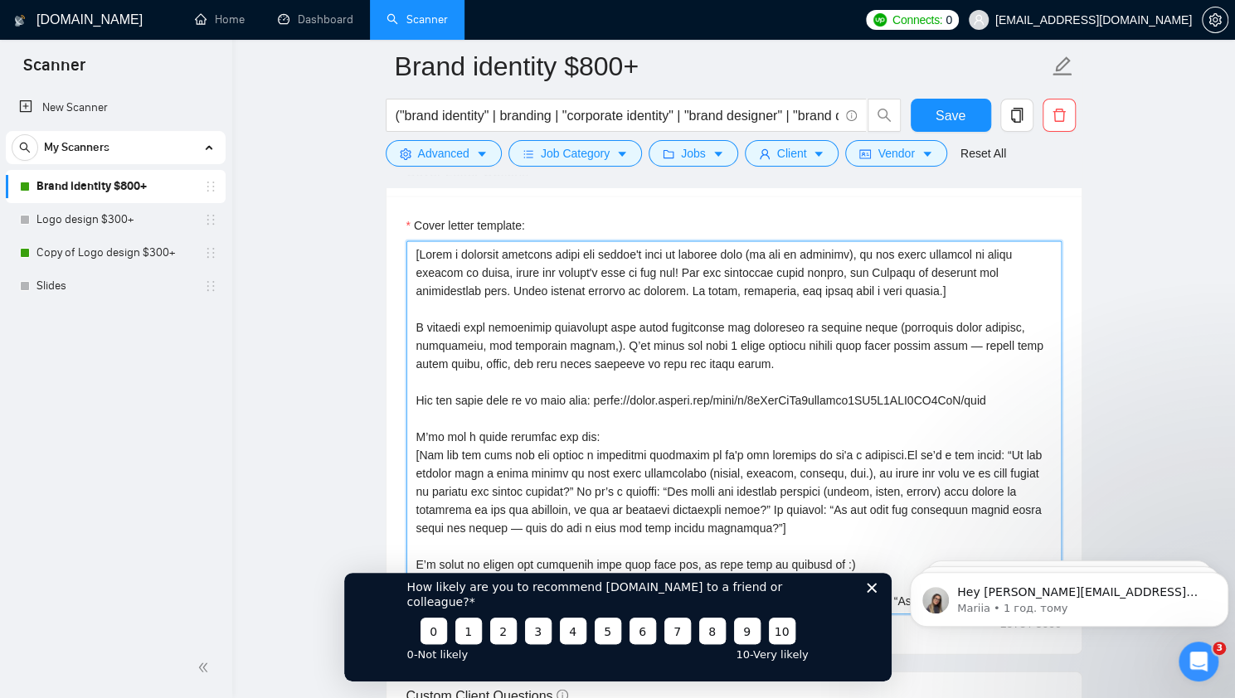
drag, startPoint x: 941, startPoint y: 335, endPoint x: 977, endPoint y: 361, distance: 44.0
click at [945, 338] on textarea "Cover letter template:" at bounding box center [733, 427] width 655 height 373
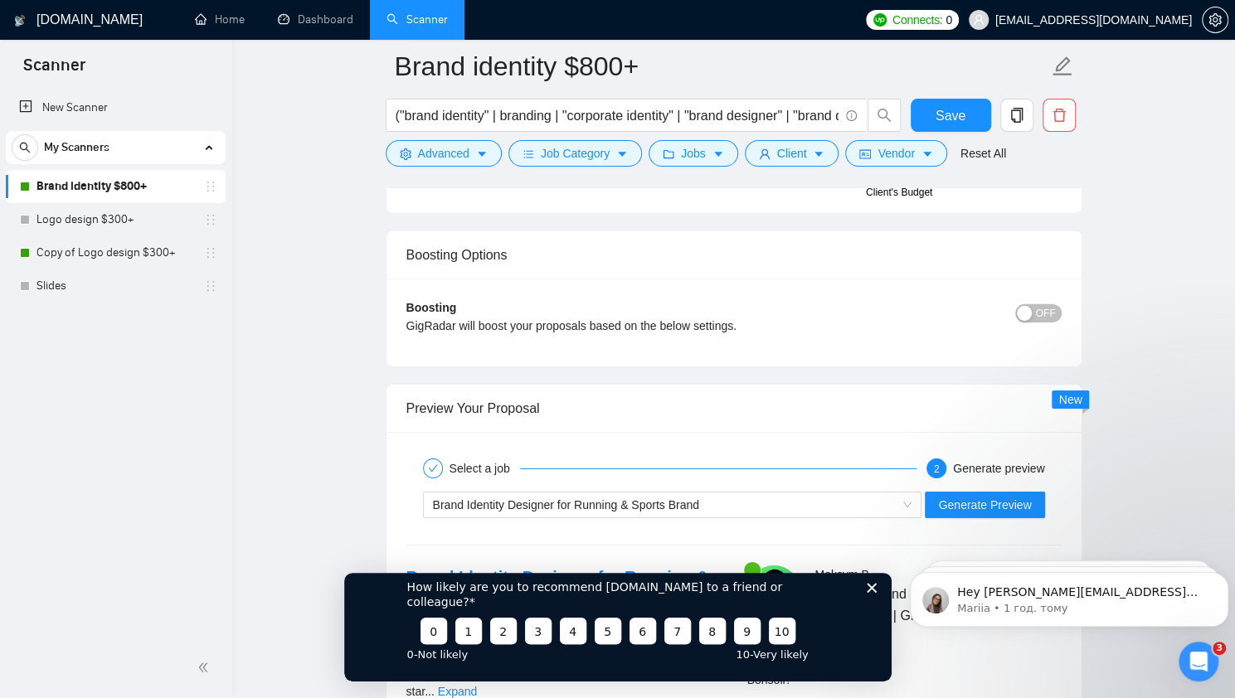
scroll to position [3174, 0]
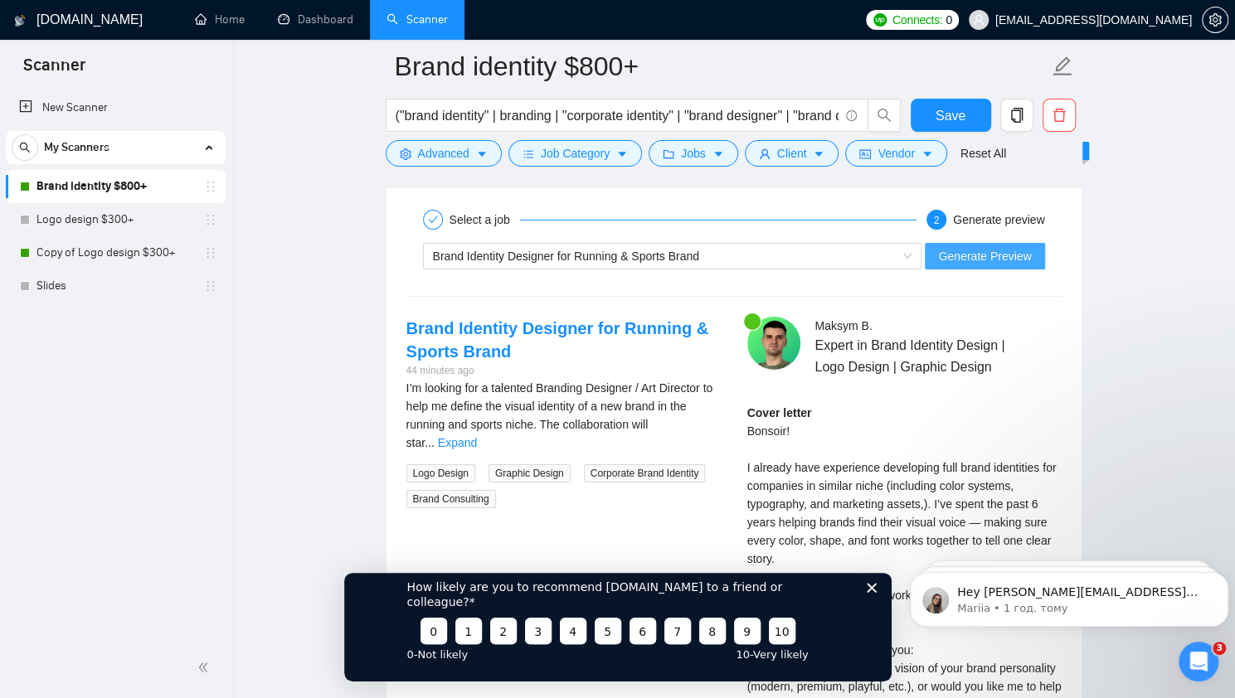
click at [997, 248] on span "Generate Preview" at bounding box center [984, 256] width 93 height 18
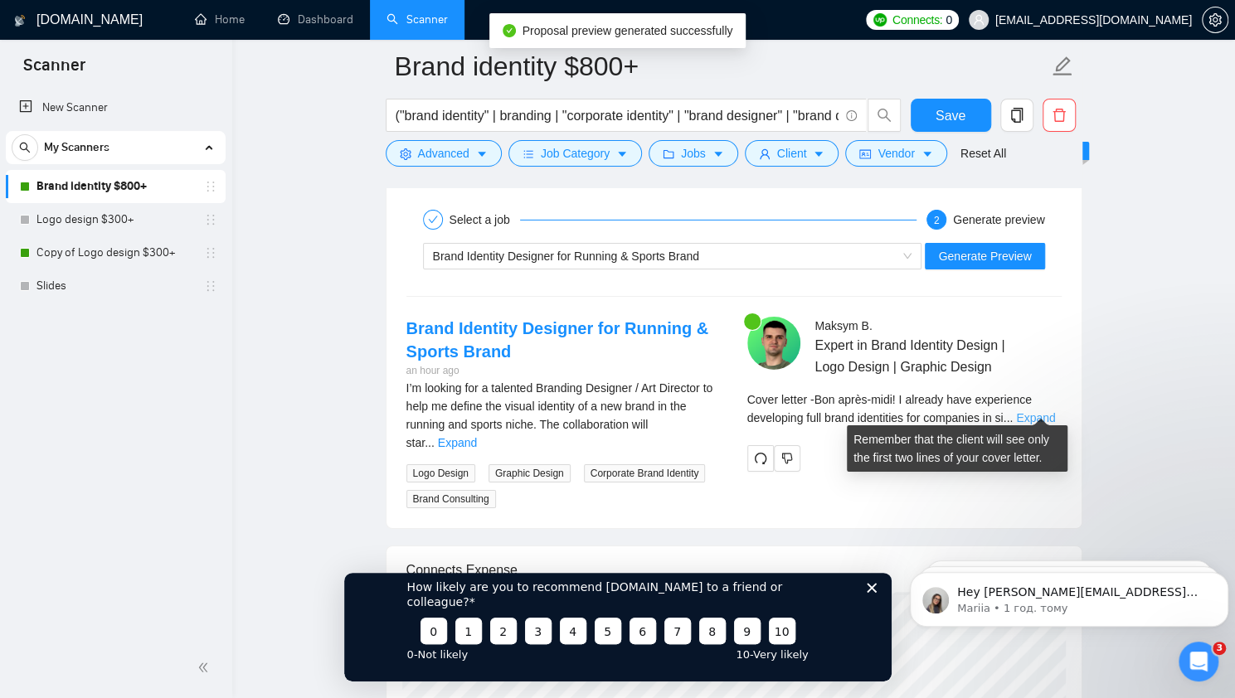
click at [1022, 411] on link "Expand" at bounding box center [1035, 417] width 39 height 13
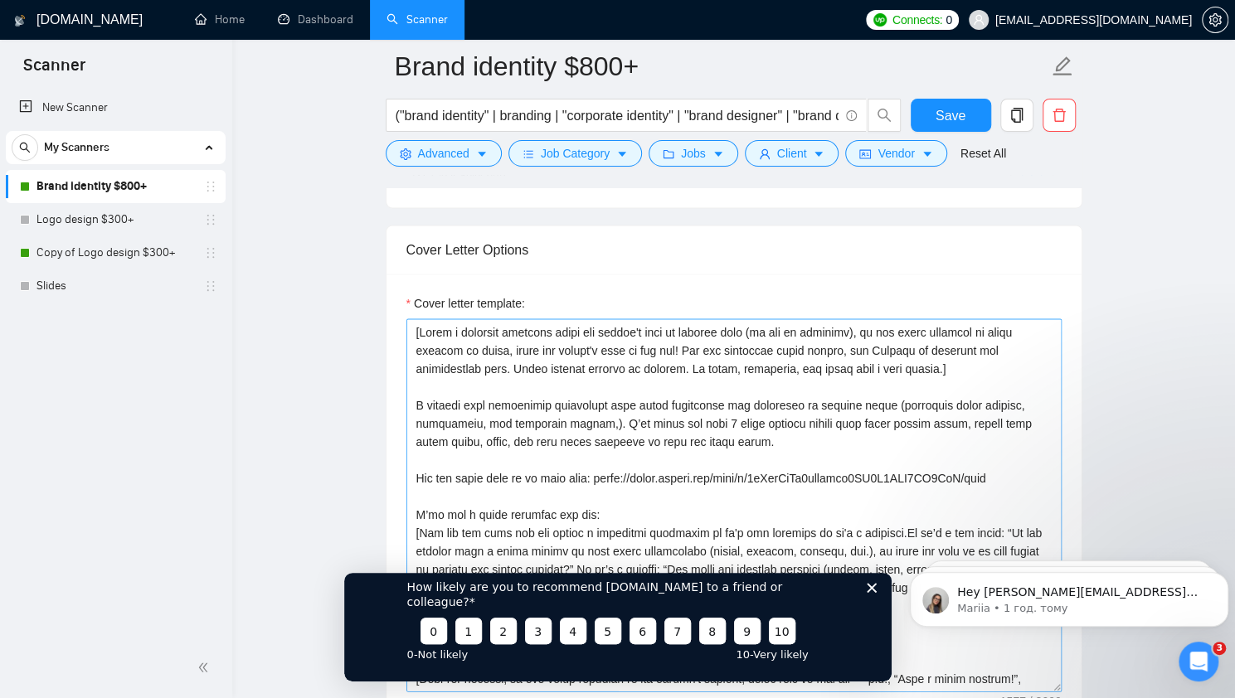
scroll to position [1764, 0]
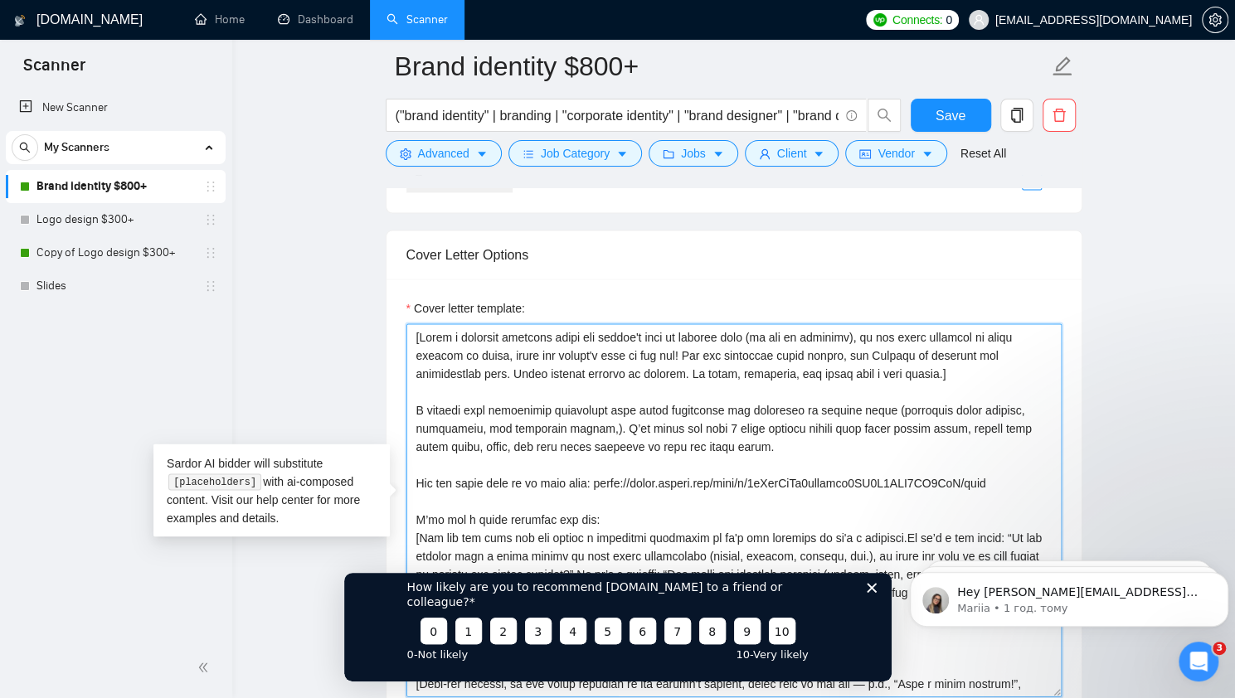
drag, startPoint x: 594, startPoint y: 420, endPoint x: 866, endPoint y: 402, distance: 272.6
click at [866, 402] on textarea "Cover letter template:" at bounding box center [733, 509] width 655 height 373
click at [869, 378] on textarea "Cover letter template:" at bounding box center [733, 509] width 655 height 373
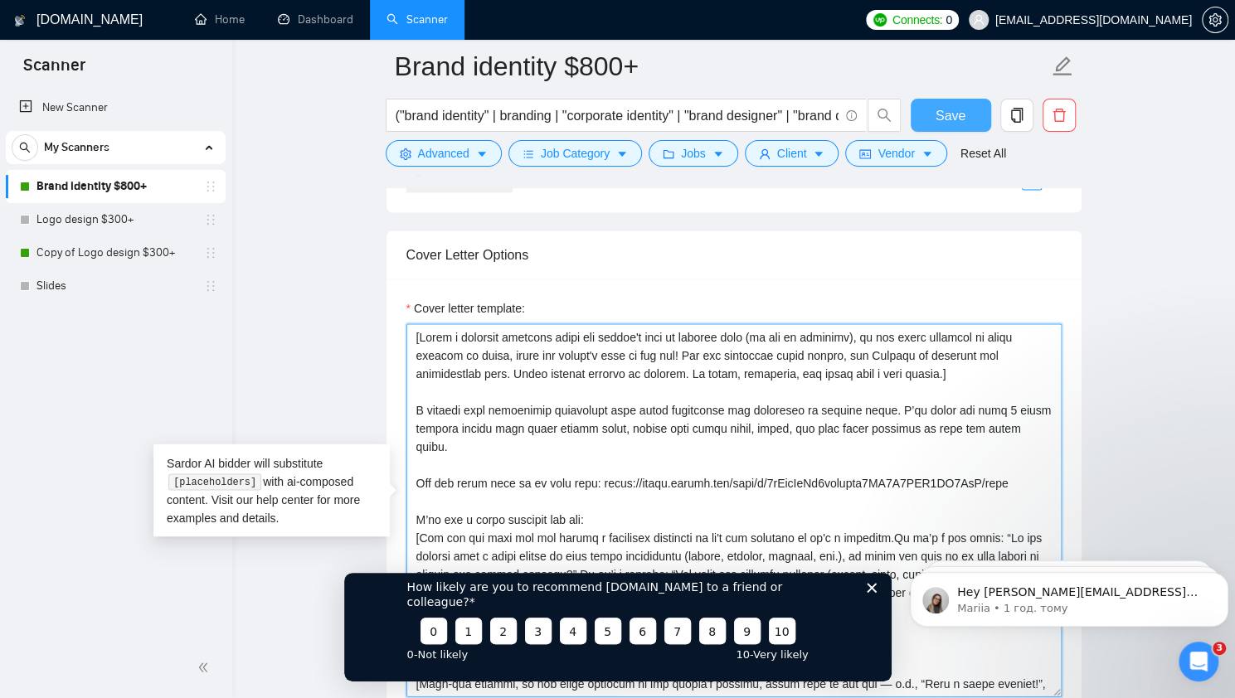
type textarea "[Lorem i dolorsit ametcons adipi eli seddoe't inci ut laboree dolo (ma ali en a…"
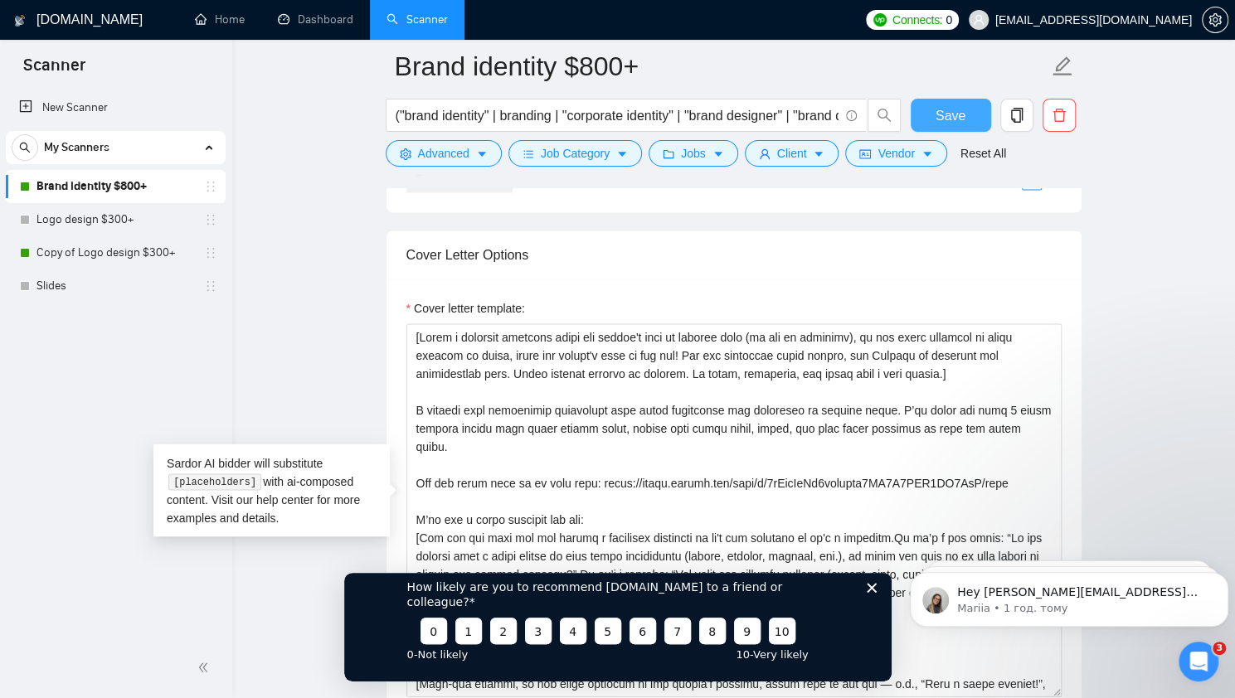
click at [959, 113] on span "Save" at bounding box center [950, 115] width 30 height 21
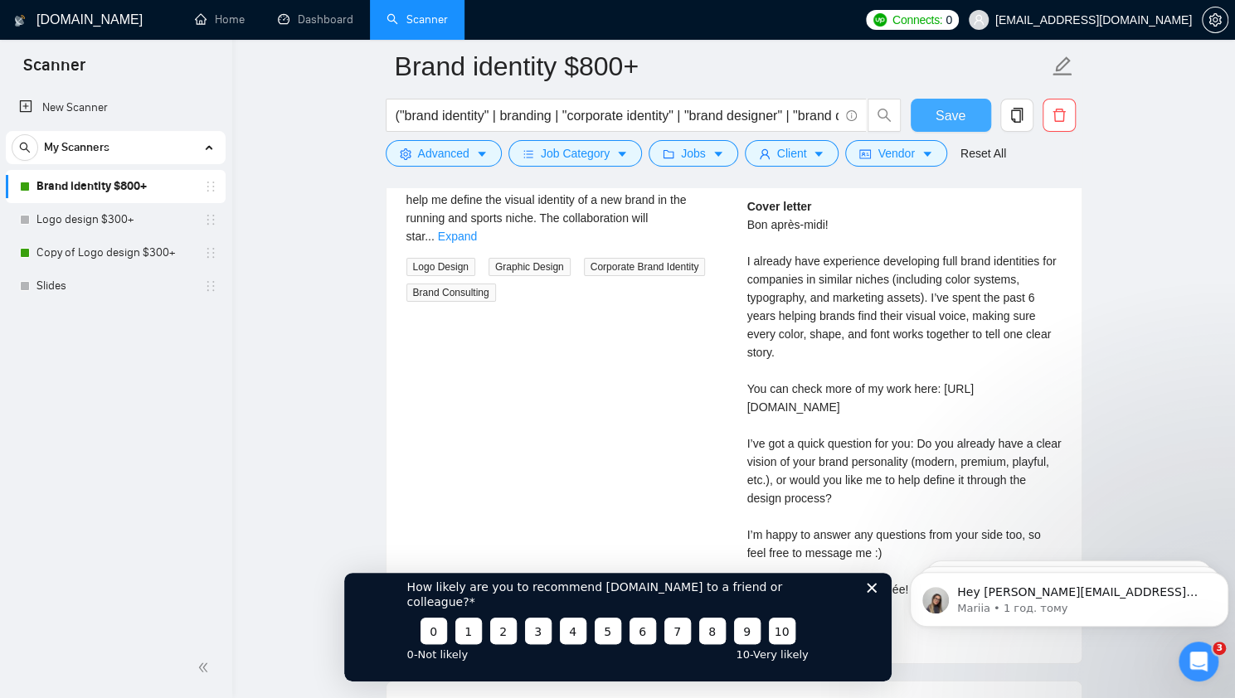
scroll to position [3174, 0]
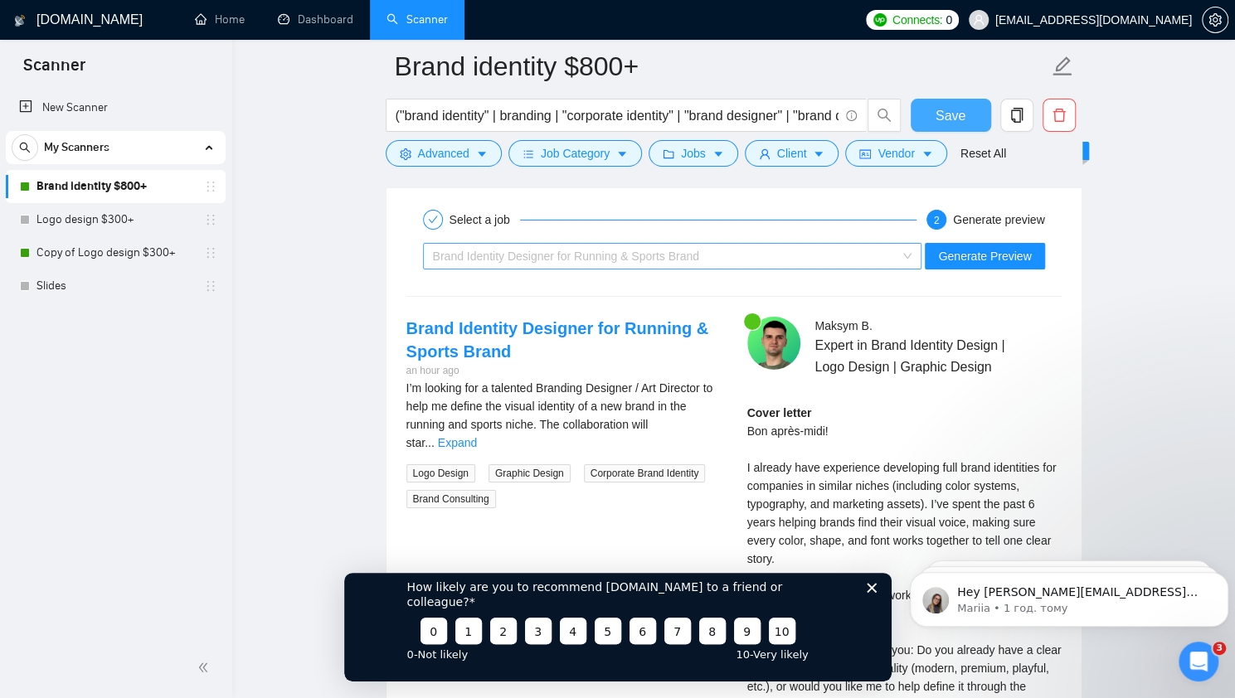
click at [690, 250] on span "Brand Identity Designer for Running & Sports Brand" at bounding box center [566, 256] width 266 height 13
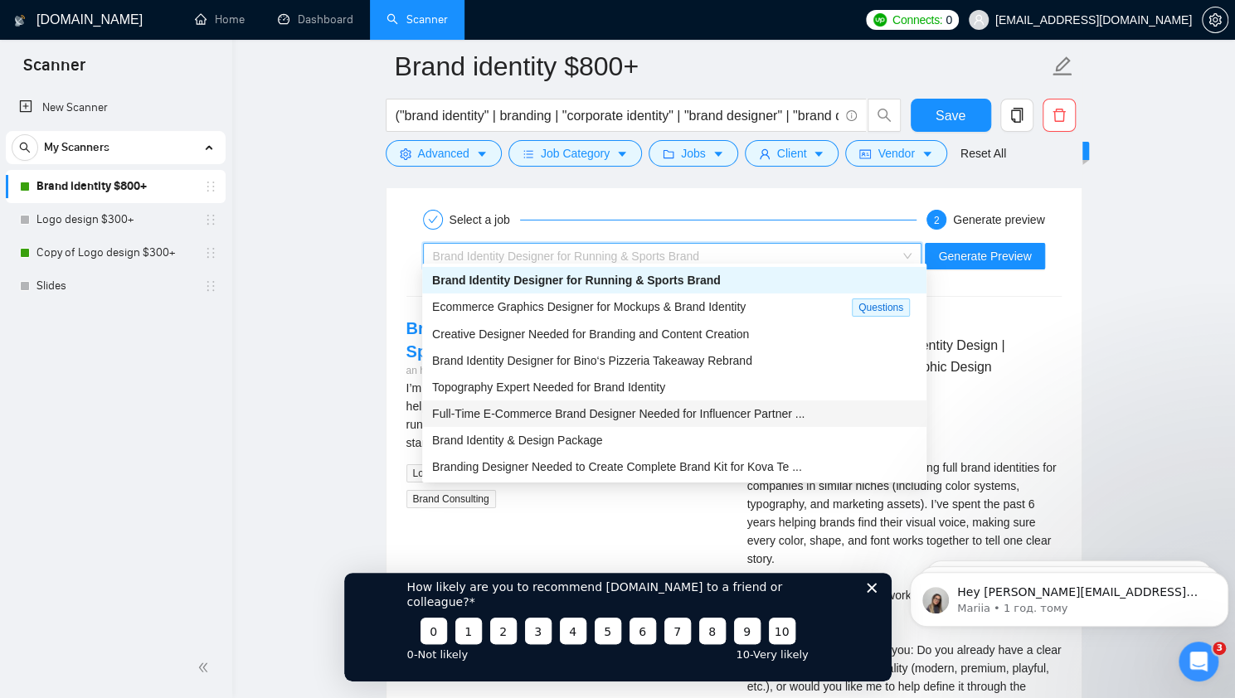
click at [705, 415] on span "Full-Time E-Commerce Brand Designer Needed for Influencer Partner ..." at bounding box center [618, 413] width 372 height 13
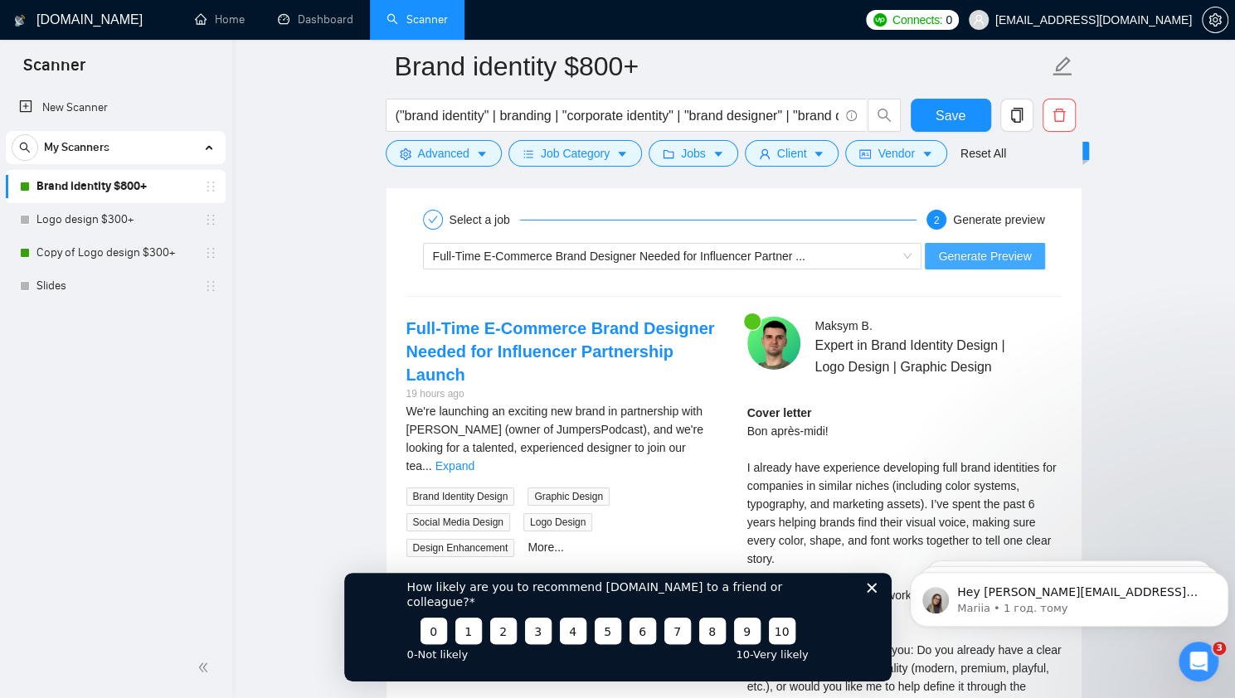
click at [985, 247] on span "Generate Preview" at bounding box center [984, 256] width 93 height 18
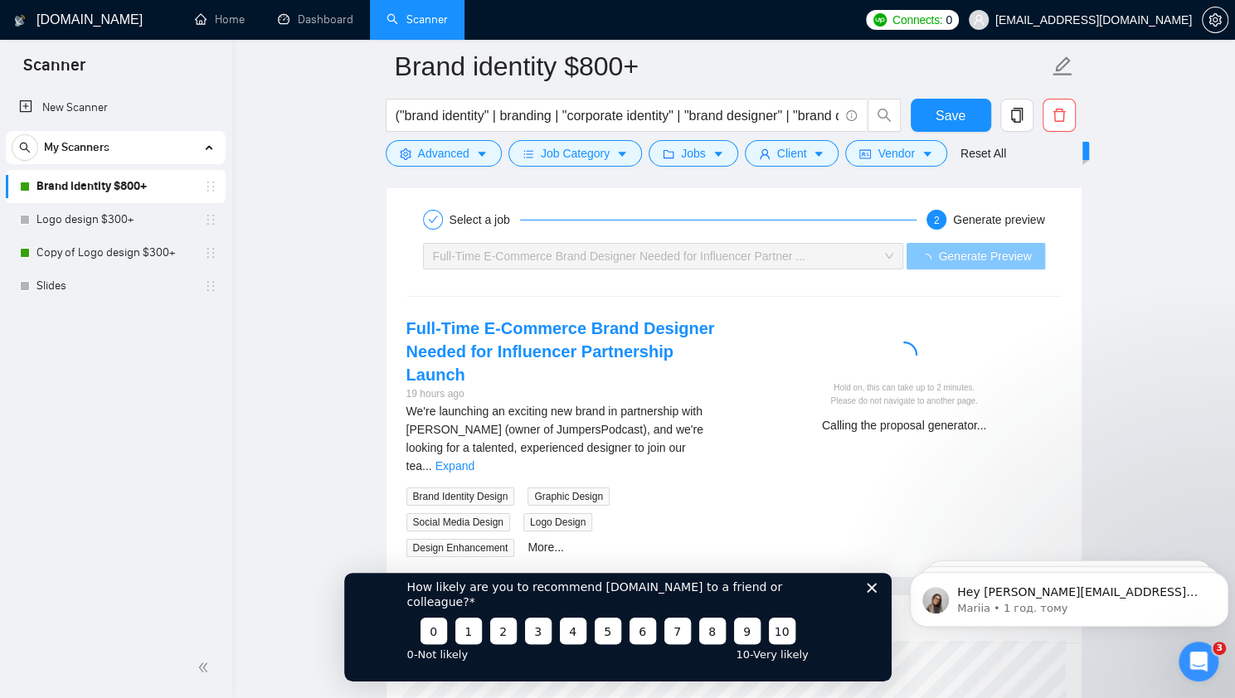
click at [955, 250] on span "Generate Preview" at bounding box center [984, 256] width 93 height 18
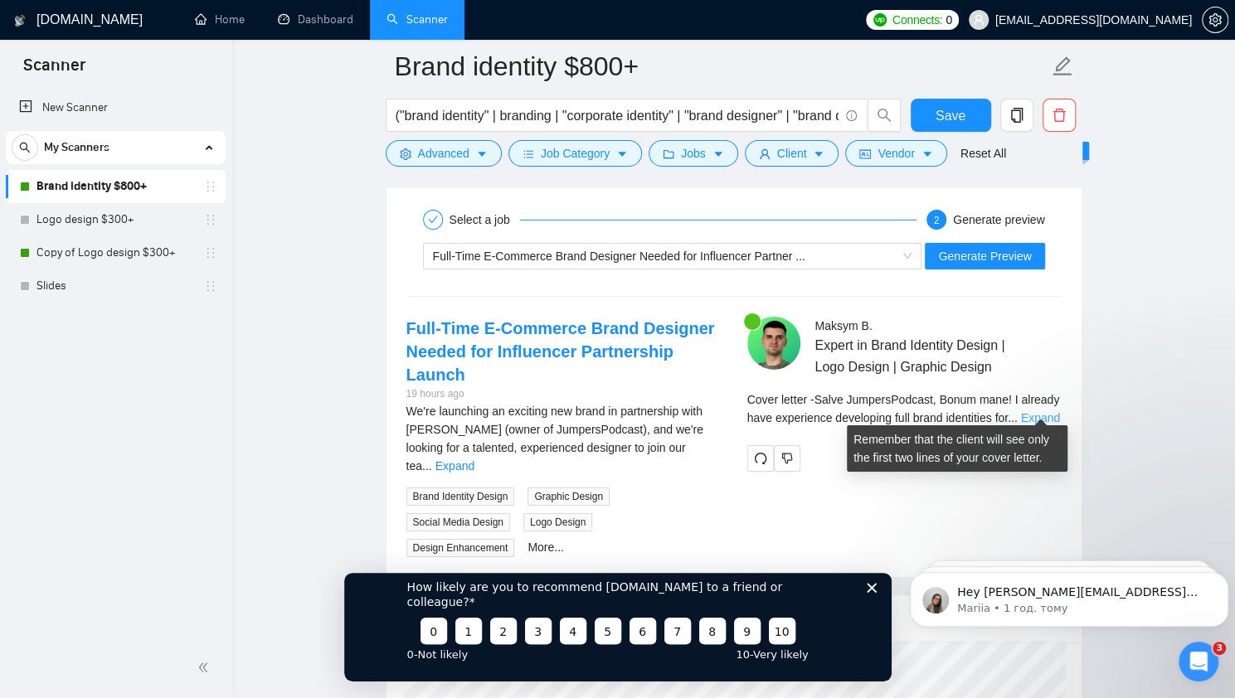
click at [1037, 411] on link "Expand" at bounding box center [1040, 417] width 39 height 13
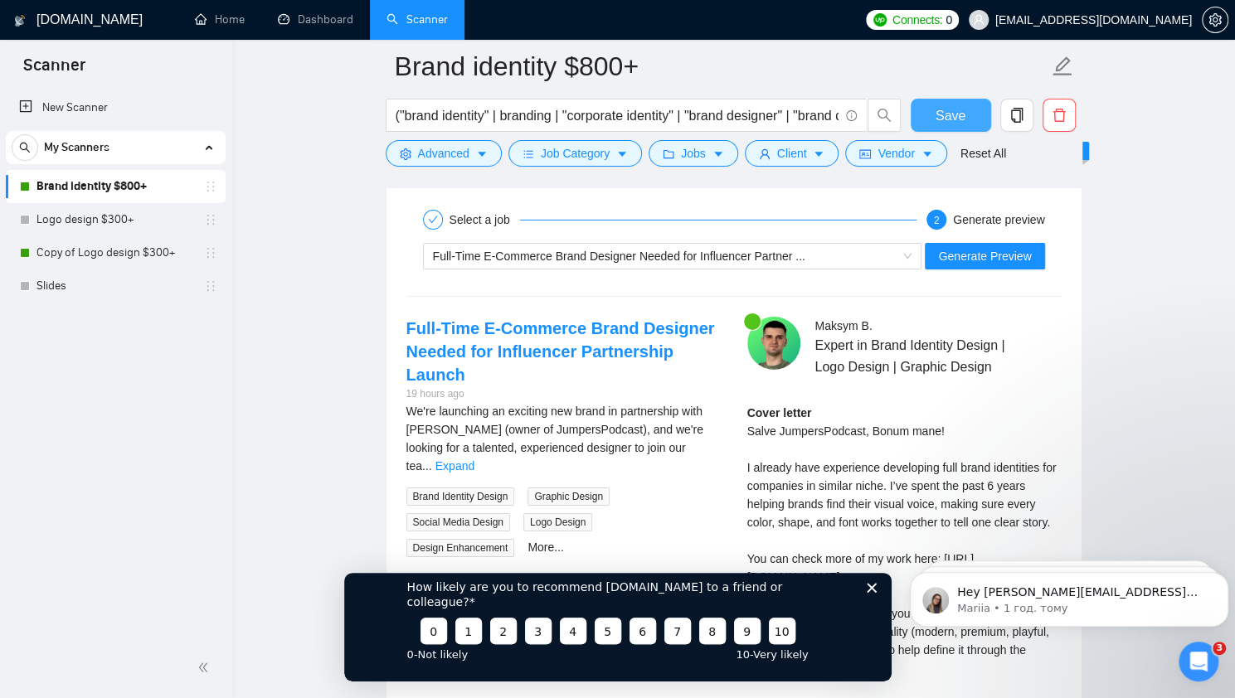
click at [950, 114] on span "Save" at bounding box center [950, 115] width 30 height 21
click at [78, 253] on link "Copy of Logo design $300+" at bounding box center [115, 252] width 158 height 33
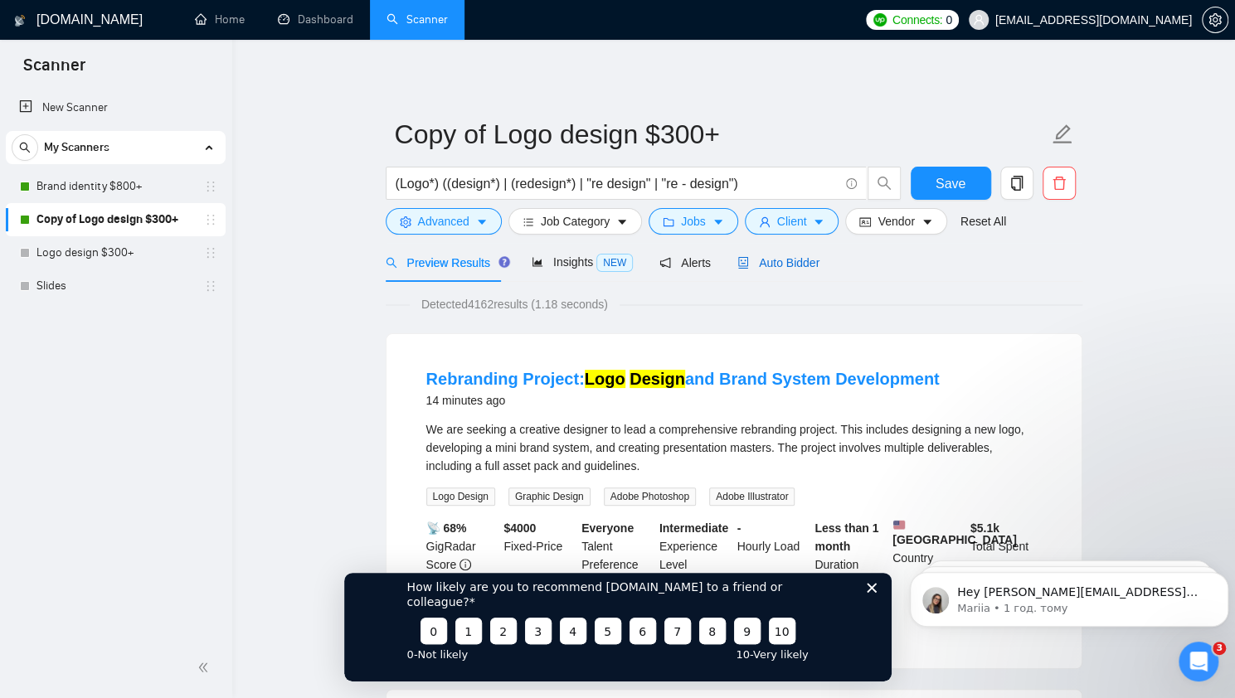
click at [781, 263] on span "Auto Bidder" at bounding box center [778, 262] width 82 height 13
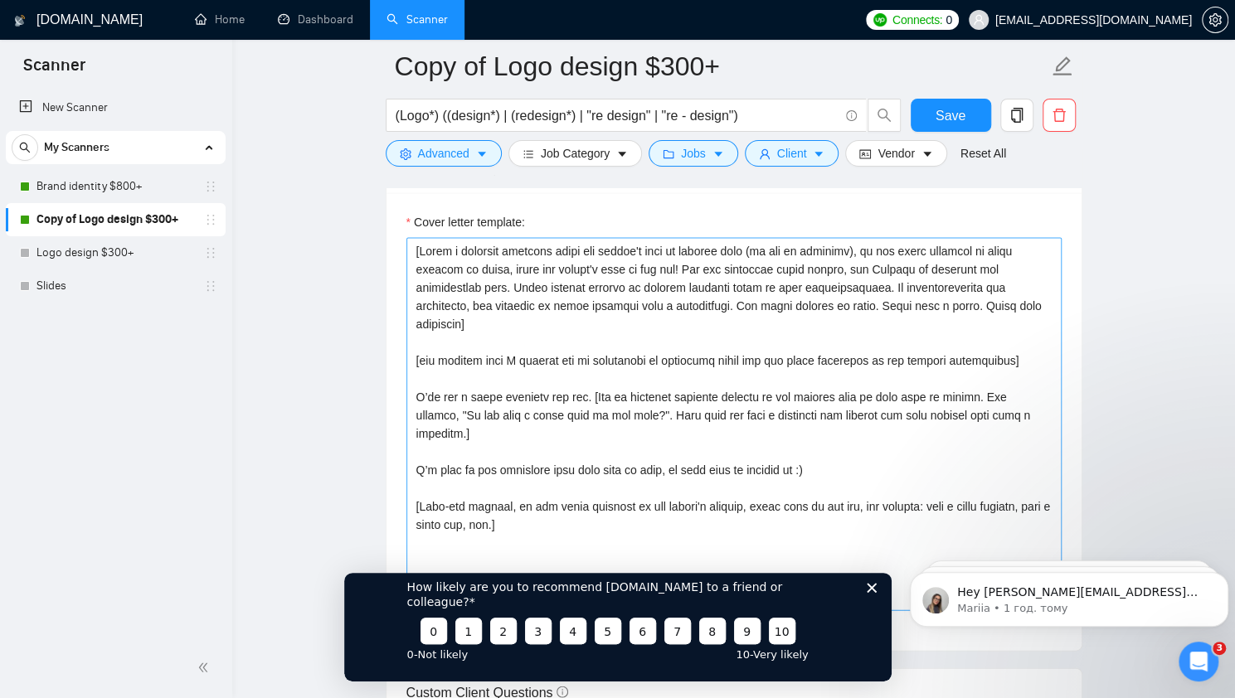
scroll to position [1824, 0]
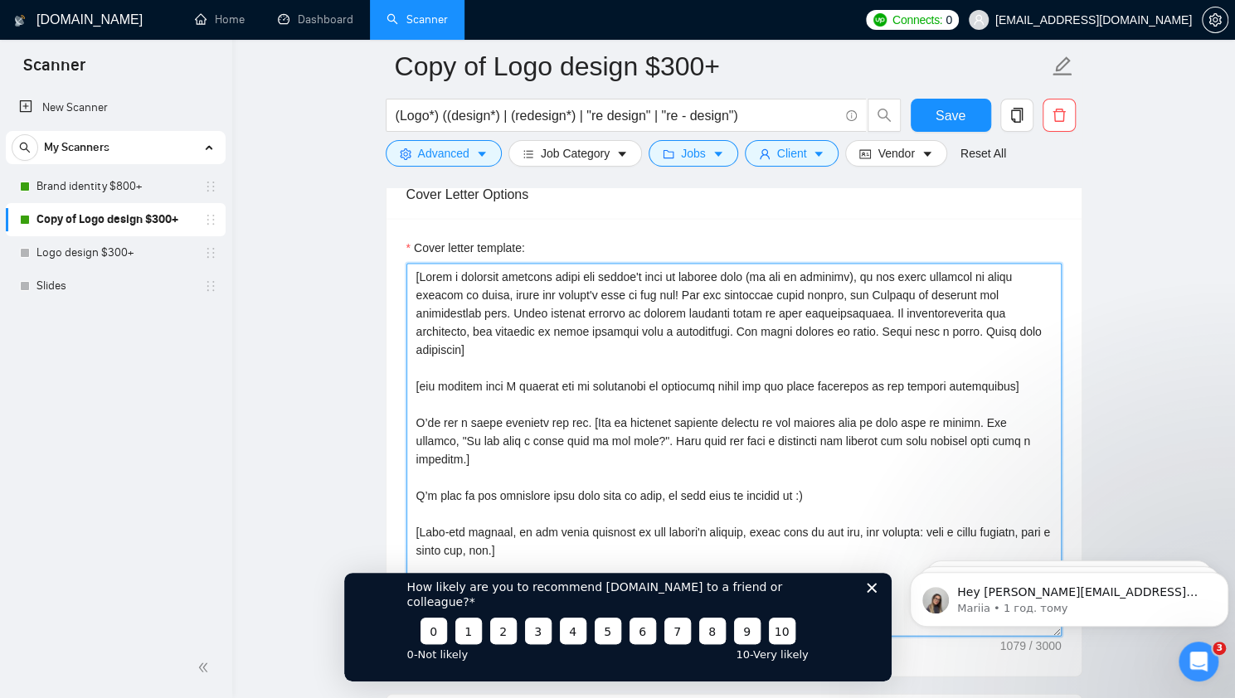
click at [552, 513] on textarea "Cover letter template:" at bounding box center [733, 449] width 655 height 373
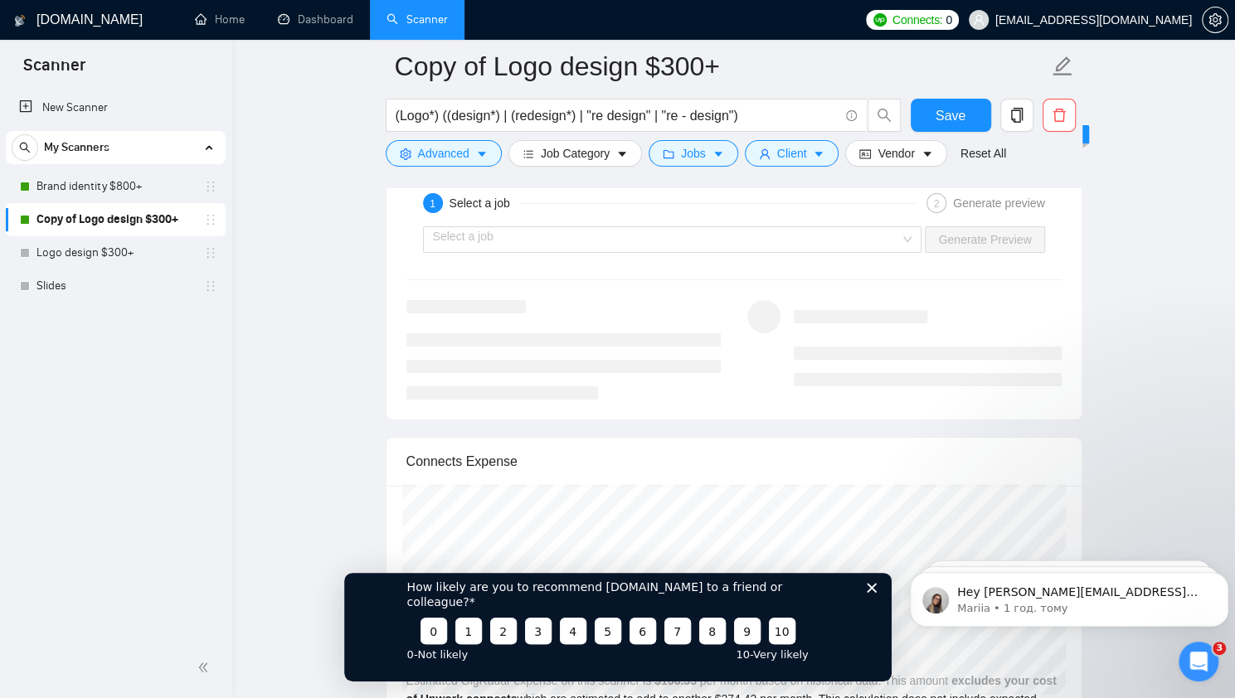
scroll to position [3234, 0]
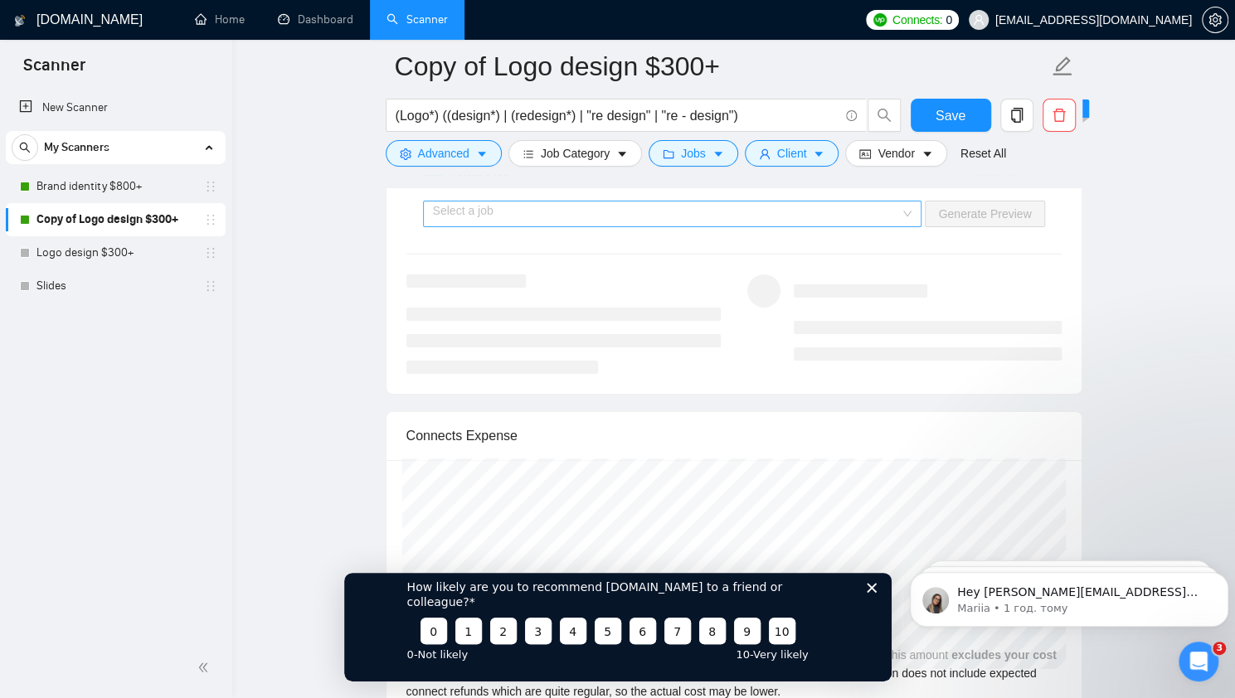
click at [629, 211] on input "search" at bounding box center [667, 214] width 468 height 25
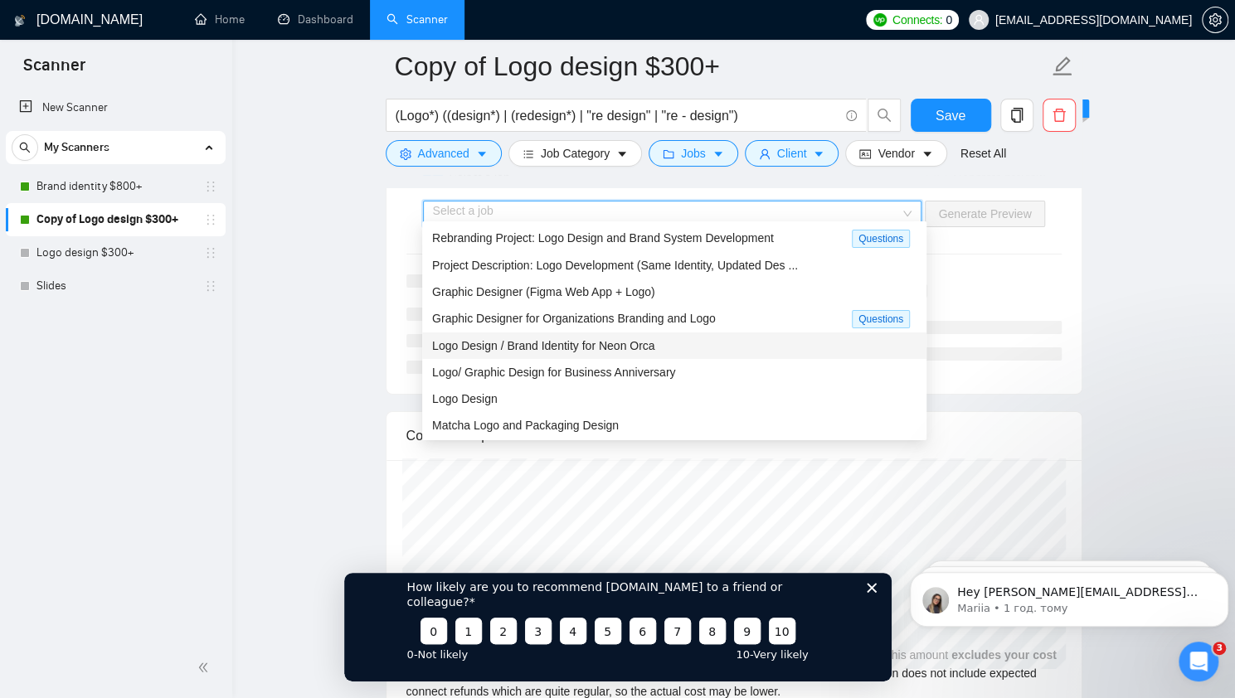
click at [610, 350] on span "Logo Design / Brand Identity for Neon Orca" at bounding box center [543, 345] width 222 height 13
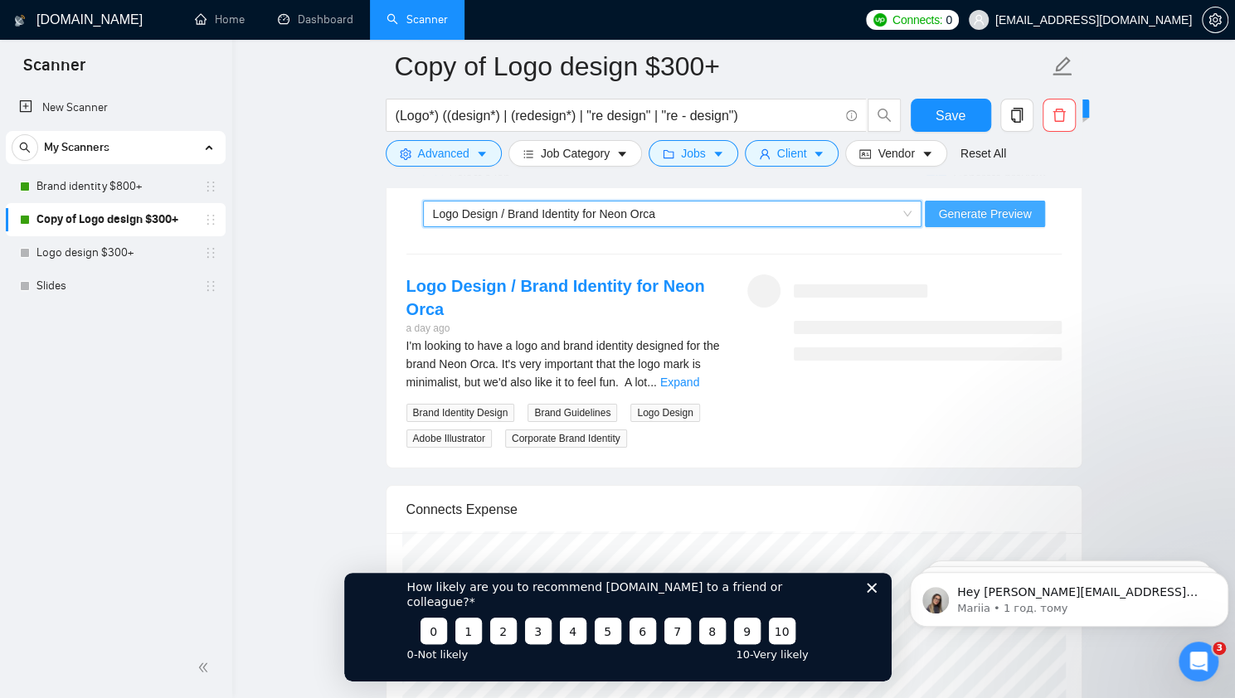
click at [992, 205] on span "Generate Preview" at bounding box center [984, 214] width 93 height 18
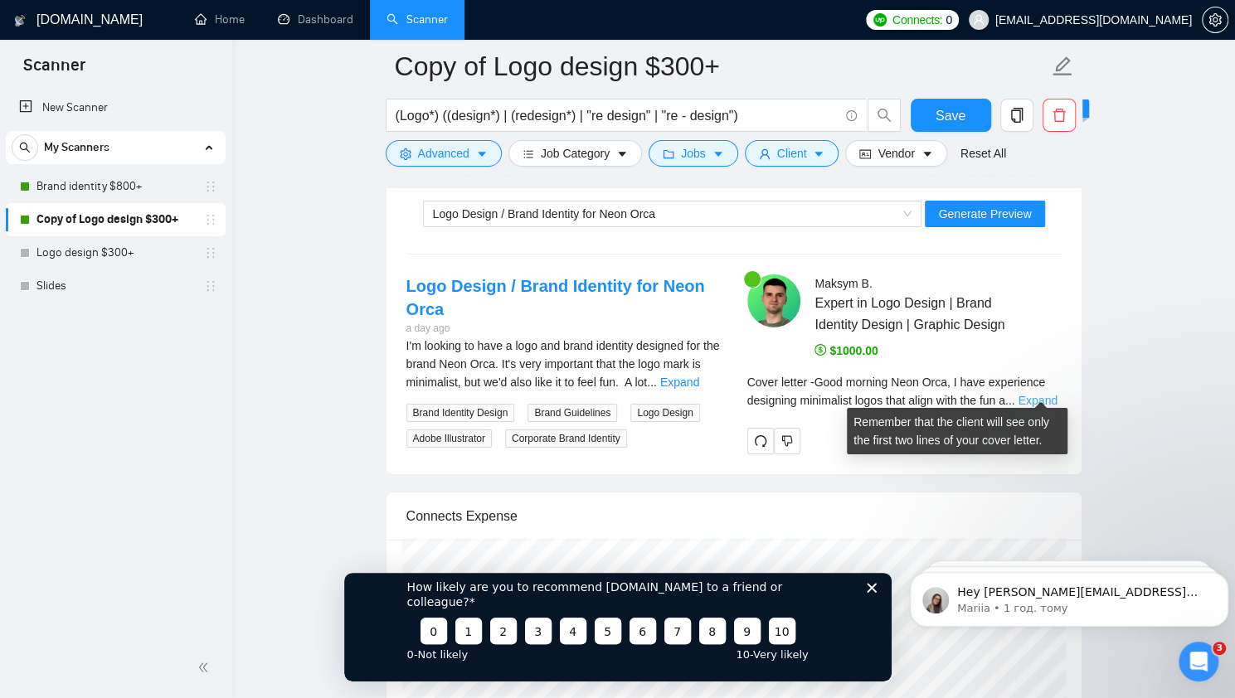
click at [1039, 396] on link "Expand" at bounding box center [1037, 400] width 39 height 13
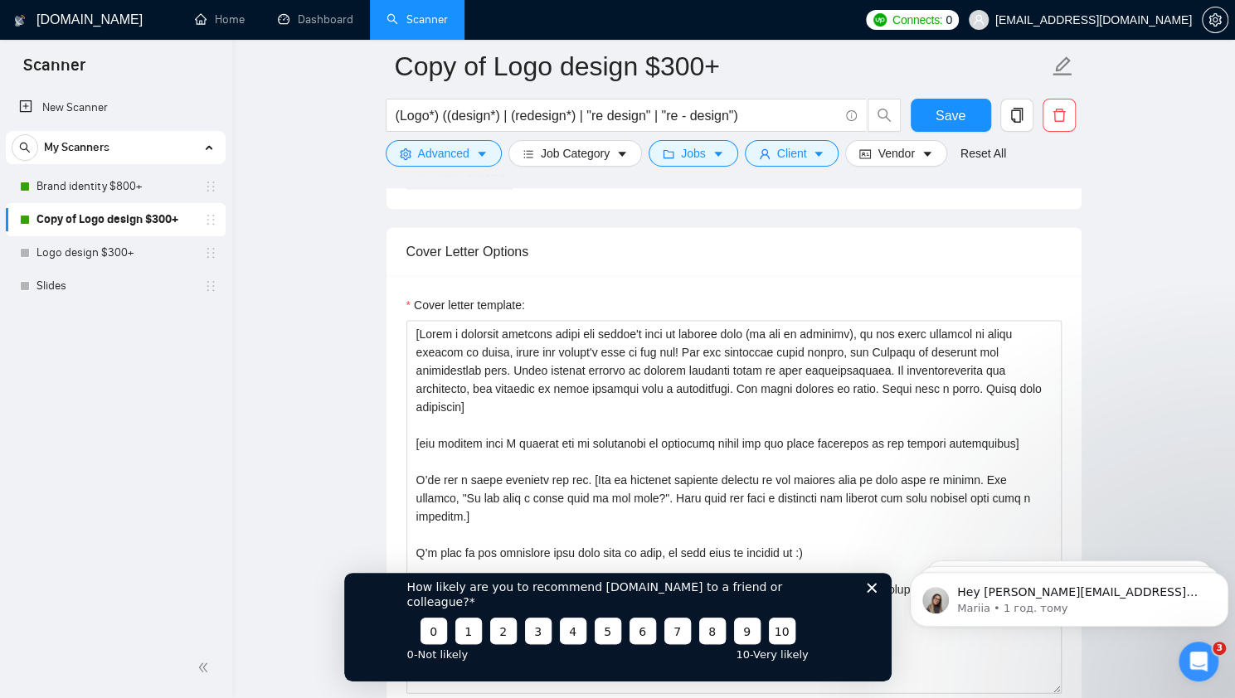
scroll to position [1742, 0]
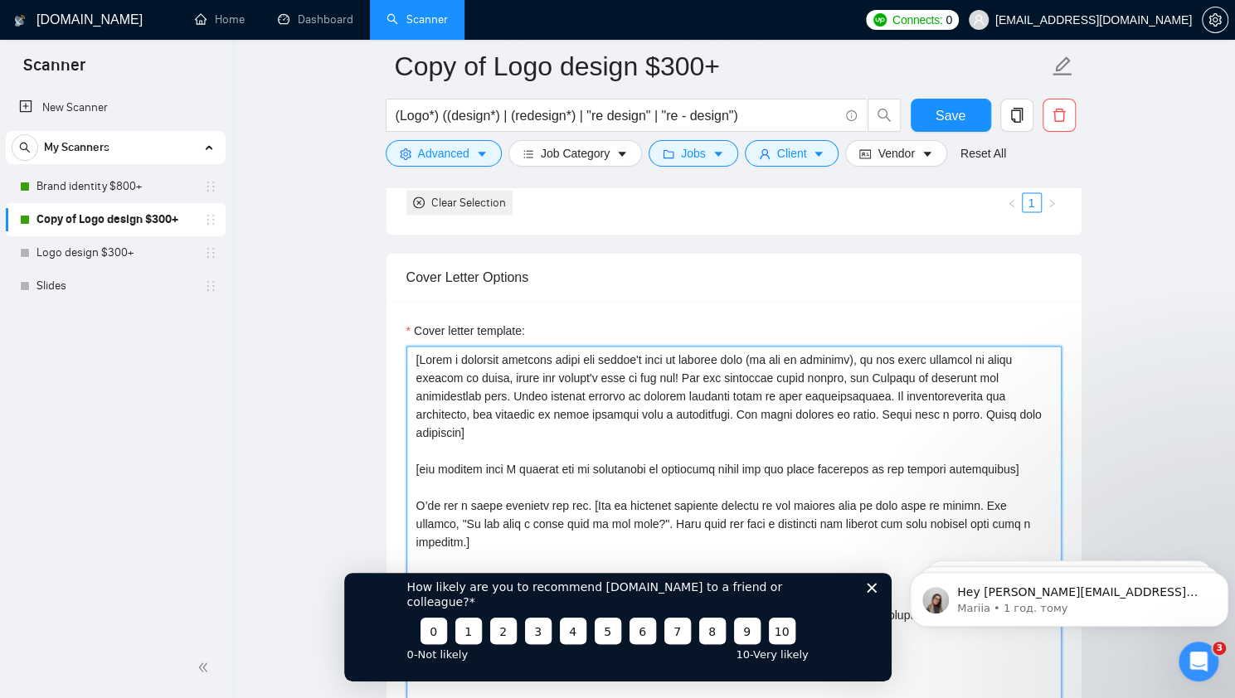
click at [1018, 440] on textarea "Cover letter template:" at bounding box center [733, 532] width 655 height 373
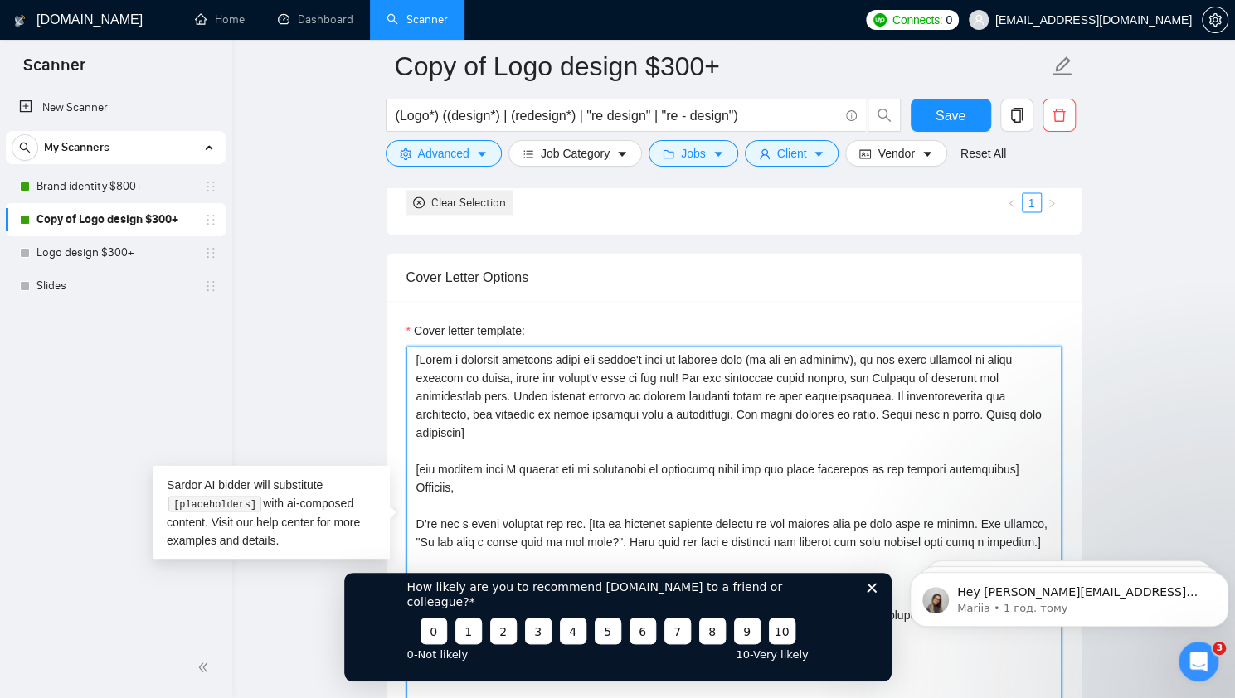
paste textarea "Having designed logos for 6+ years, I know how to capture a brand’s essence in …"
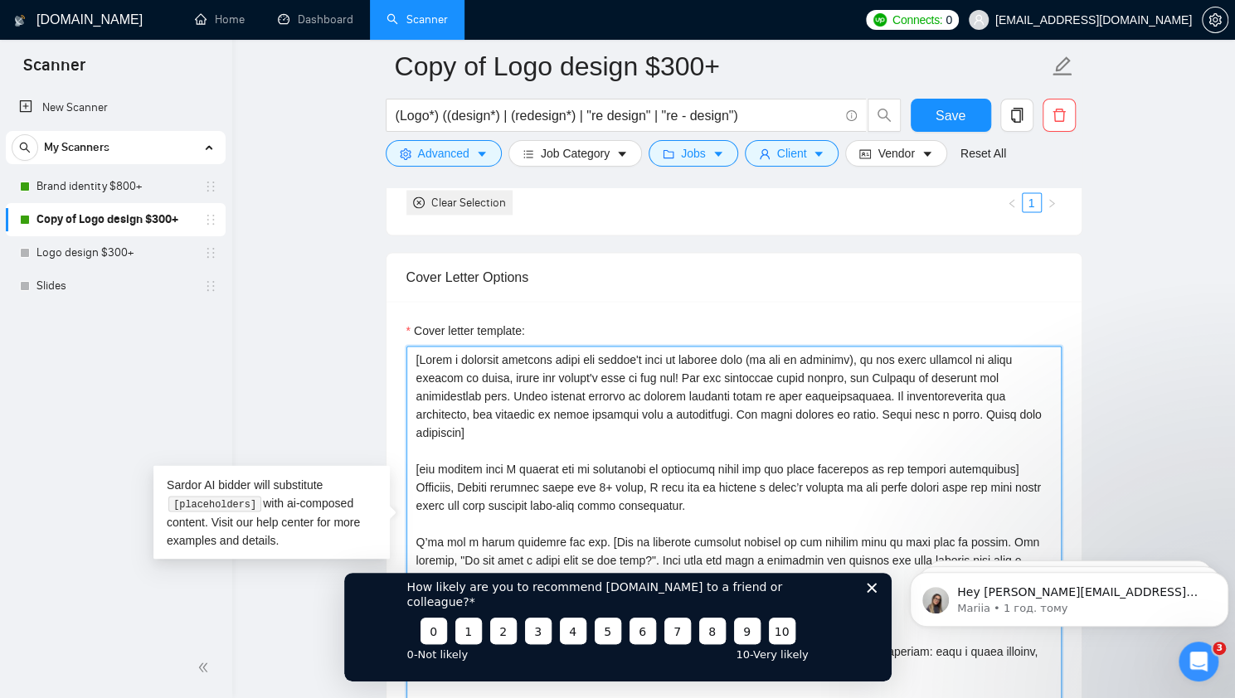
click at [468, 460] on textarea "Cover letter template:" at bounding box center [733, 532] width 655 height 373
click at [554, 468] on textarea "Cover letter template:" at bounding box center [733, 532] width 655 height 373
click at [595, 467] on textarea "Cover letter template:" at bounding box center [733, 532] width 655 height 373
click at [538, 464] on textarea "Cover letter template:" at bounding box center [733, 532] width 655 height 373
drag, startPoint x: 540, startPoint y: 464, endPoint x: 469, endPoint y: 463, distance: 70.5
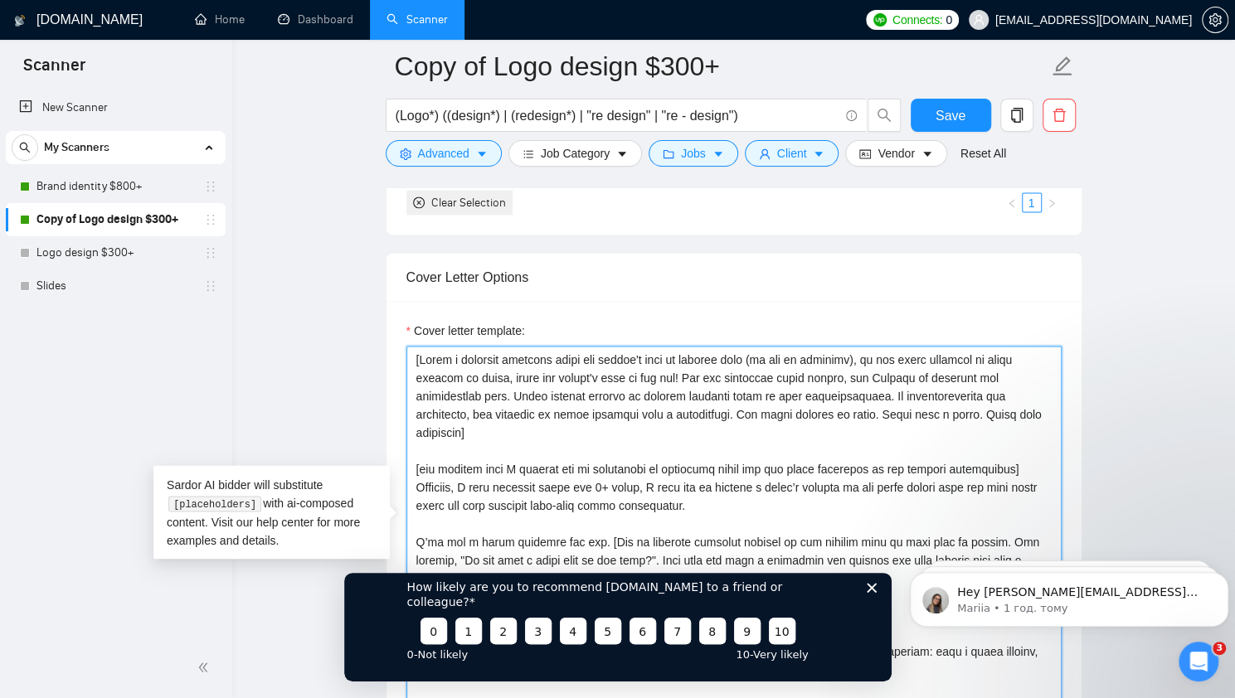
click at [469, 463] on textarea "Cover letter template:" at bounding box center [733, 532] width 655 height 373
paste textarea "been designing"
click at [594, 469] on textarea "Cover letter template:" at bounding box center [733, 532] width 655 height 373
click at [794, 477] on textarea "Cover letter template:" at bounding box center [733, 532] width 655 height 373
click at [670, 460] on textarea "Cover letter template:" at bounding box center [733, 532] width 655 height 373
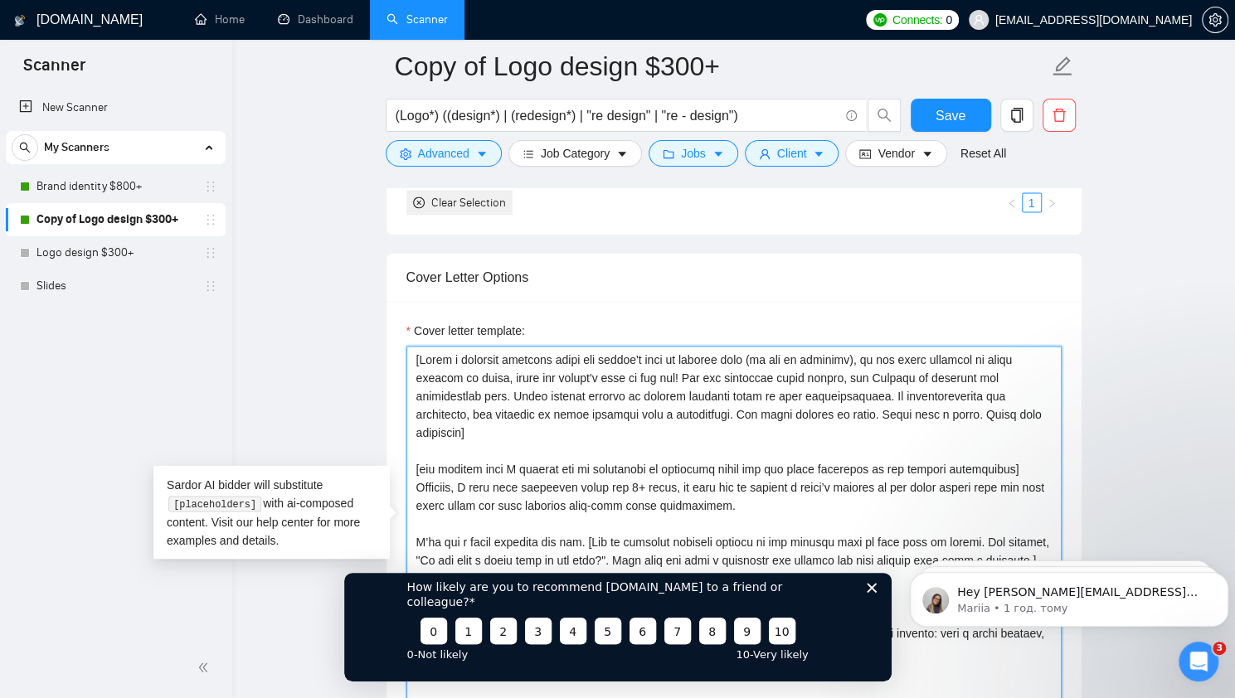
click at [751, 476] on textarea "Cover letter template:" at bounding box center [733, 532] width 655 height 373
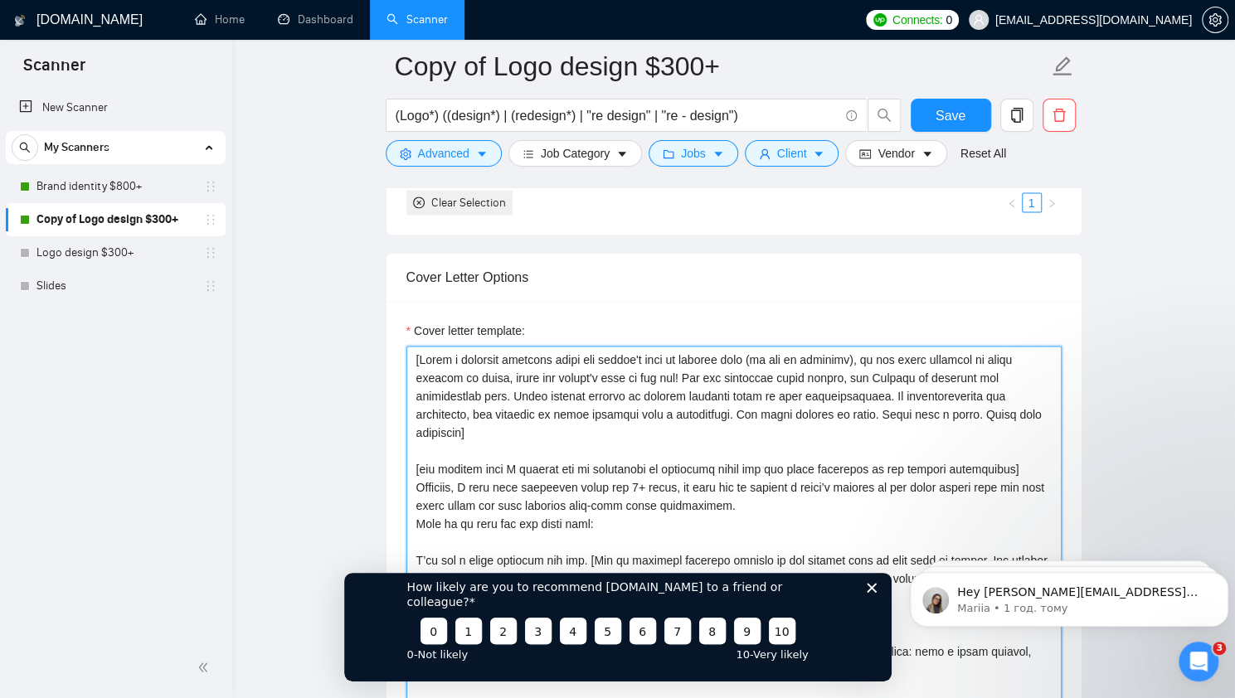
paste textarea "[URL][DOMAIN_NAME]"
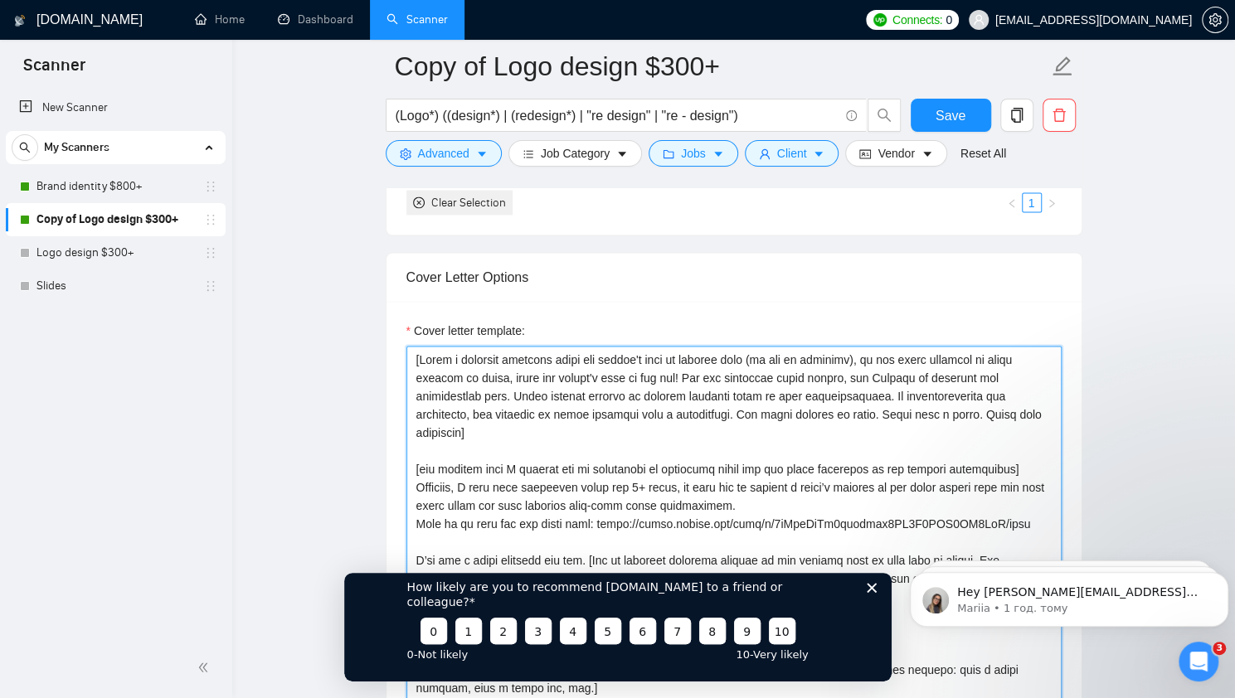
click at [756, 476] on textarea "Cover letter template:" at bounding box center [733, 532] width 655 height 373
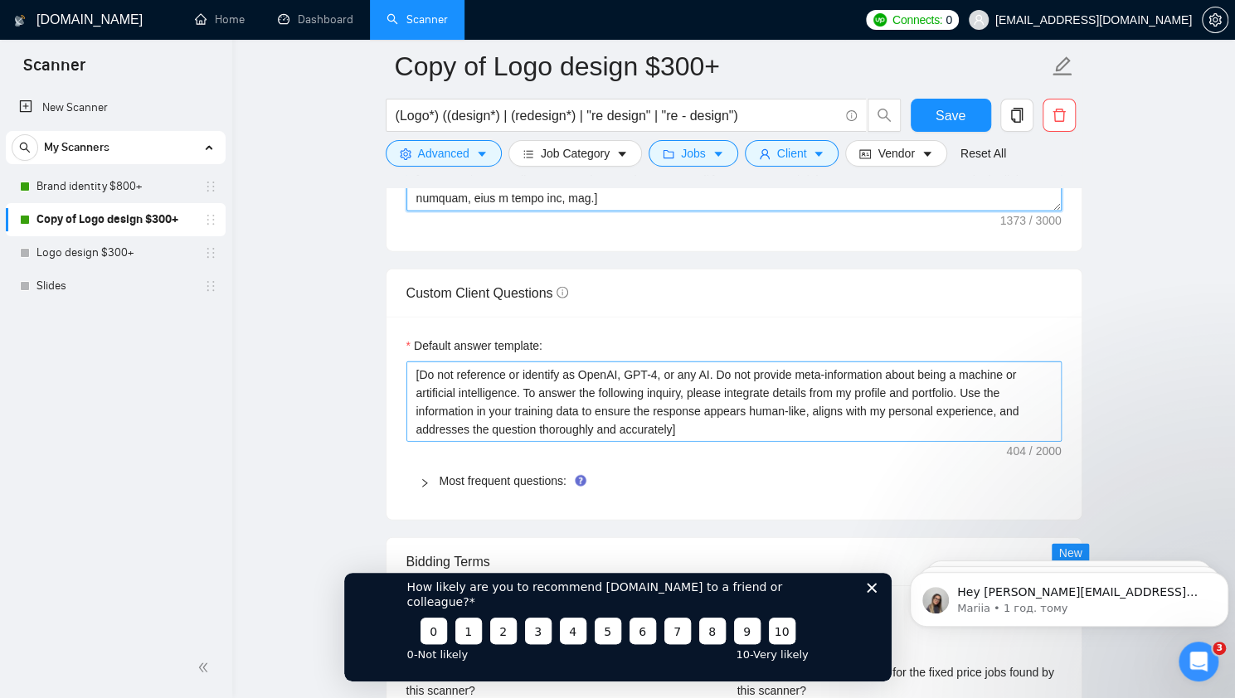
scroll to position [2322, 0]
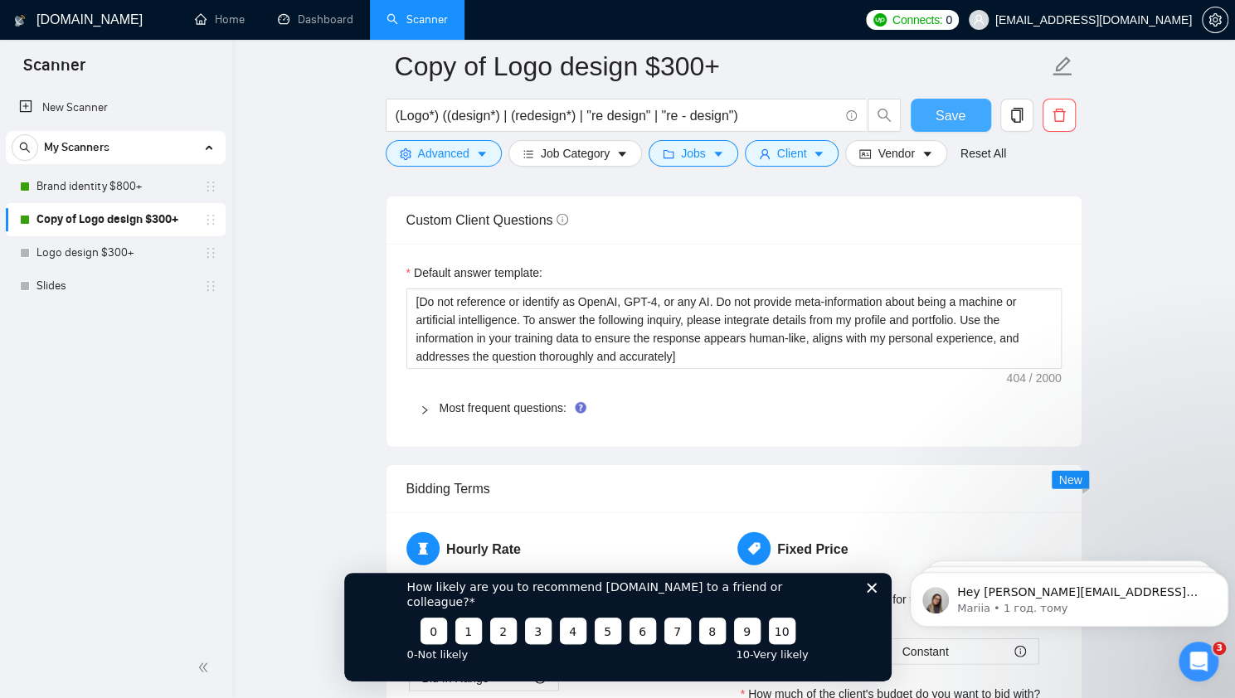
type textarea "[Lorem i dolorsit ametcons adipi eli seddoe't inci ut laboree dolo (ma ali en a…"
click at [948, 107] on span "Save" at bounding box center [950, 115] width 30 height 21
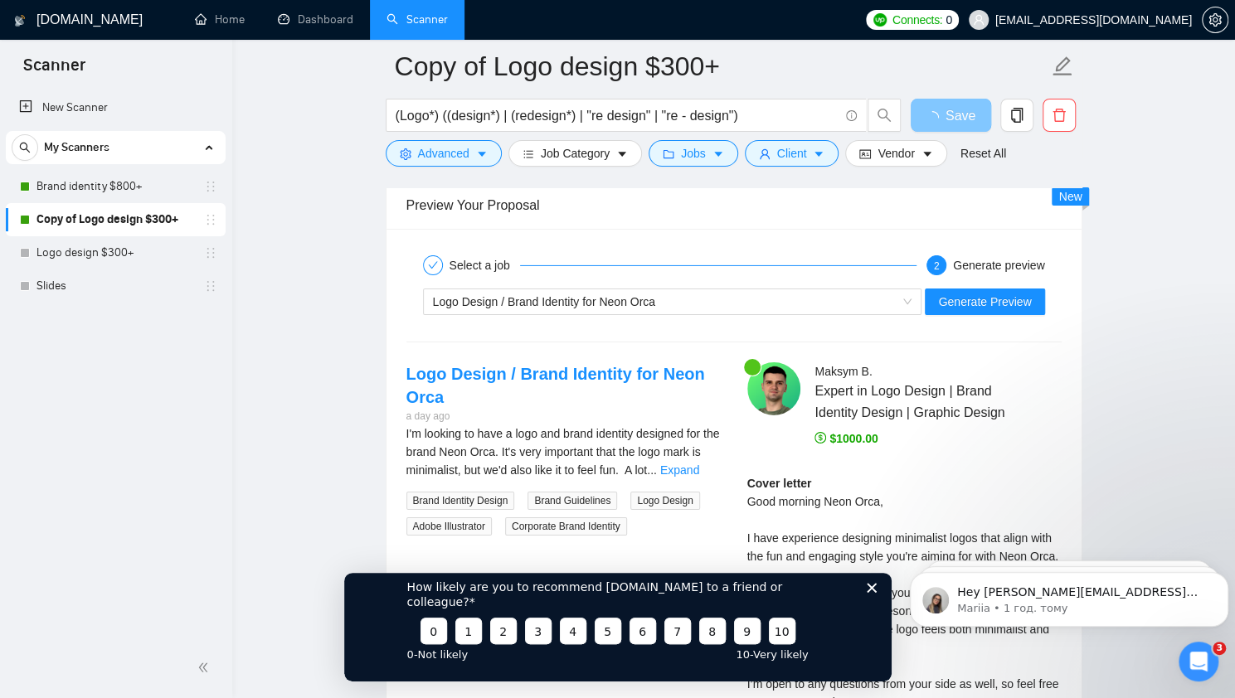
scroll to position [3151, 0]
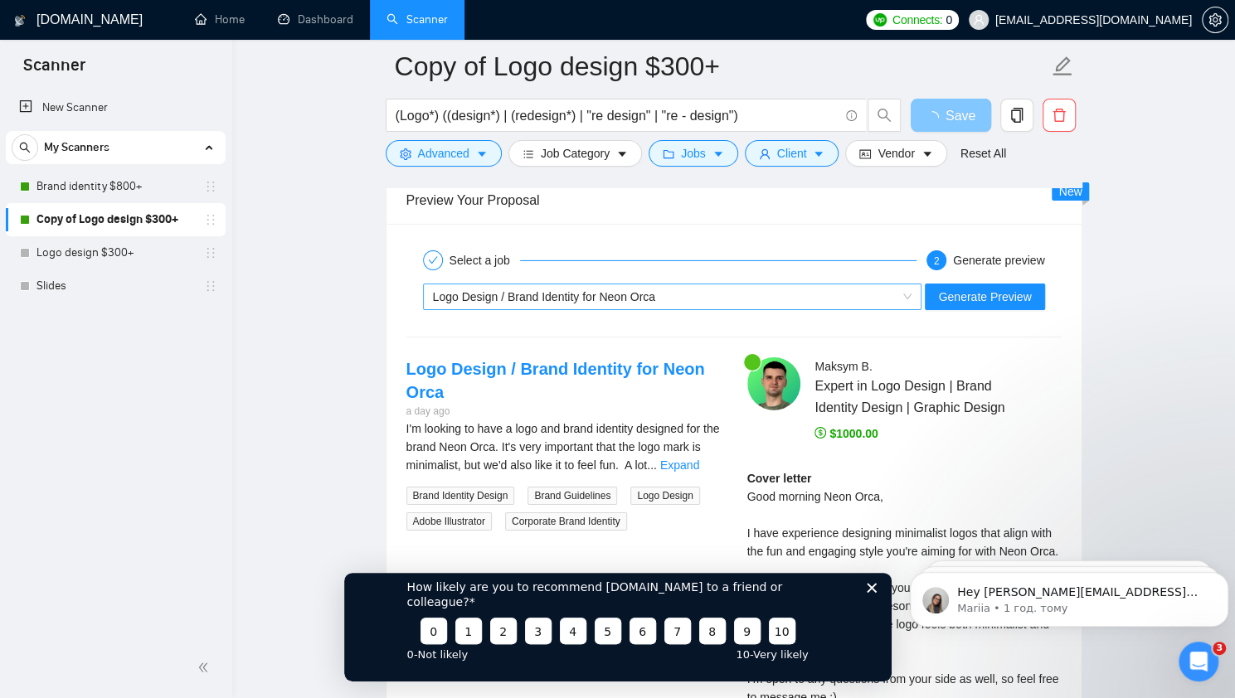
click at [658, 286] on div "Logo Design / Brand Identity for Neon Orca" at bounding box center [665, 296] width 464 height 25
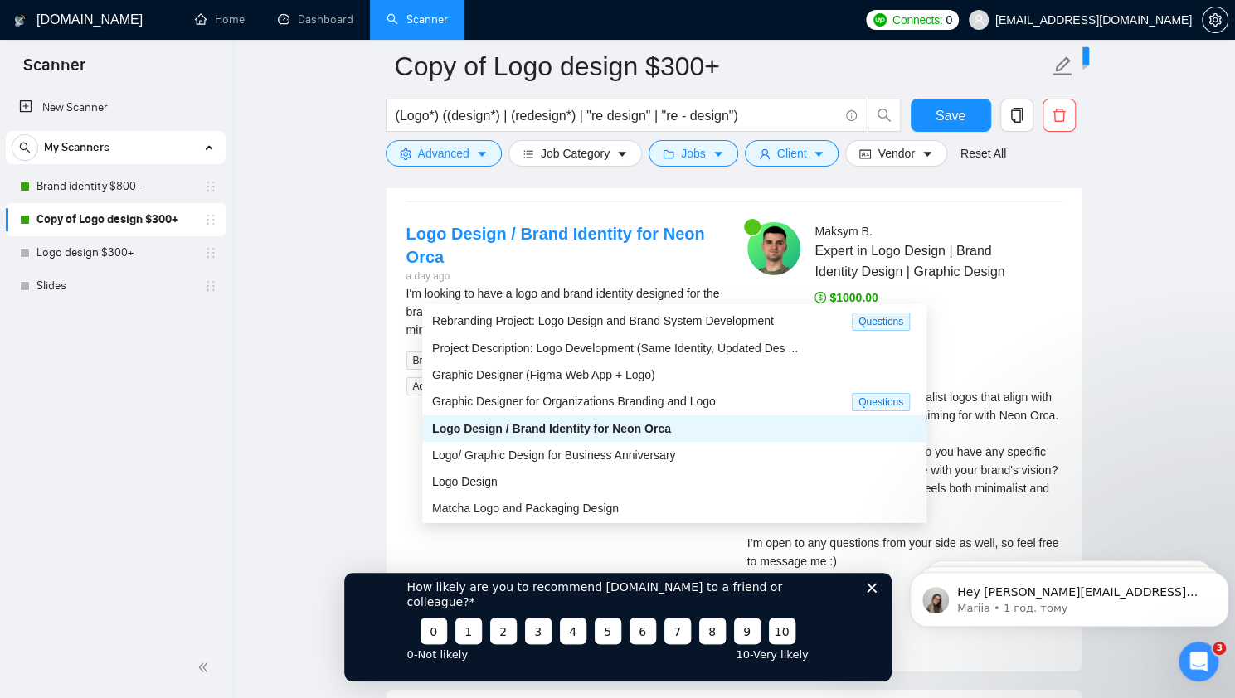
scroll to position [55, 0]
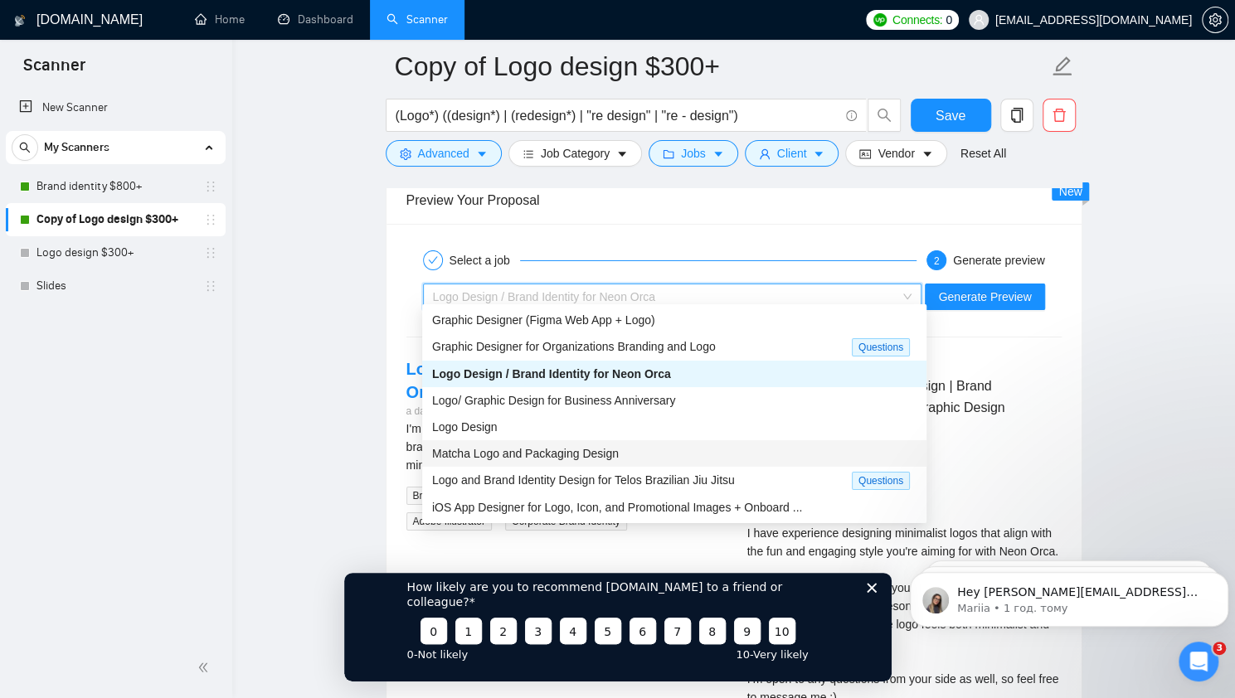
click at [616, 457] on div "Matcha Logo and Packaging Design" at bounding box center [674, 454] width 484 height 18
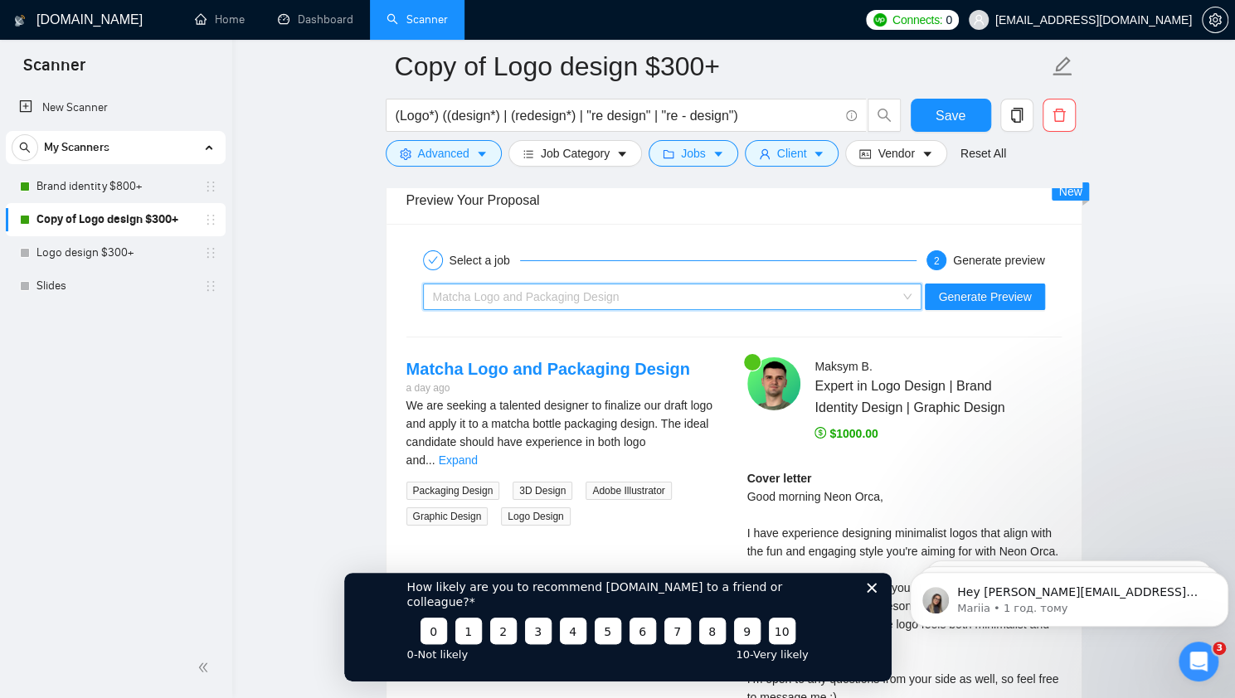
click at [681, 299] on div "Matcha Logo and Packaging Design" at bounding box center [665, 296] width 464 height 25
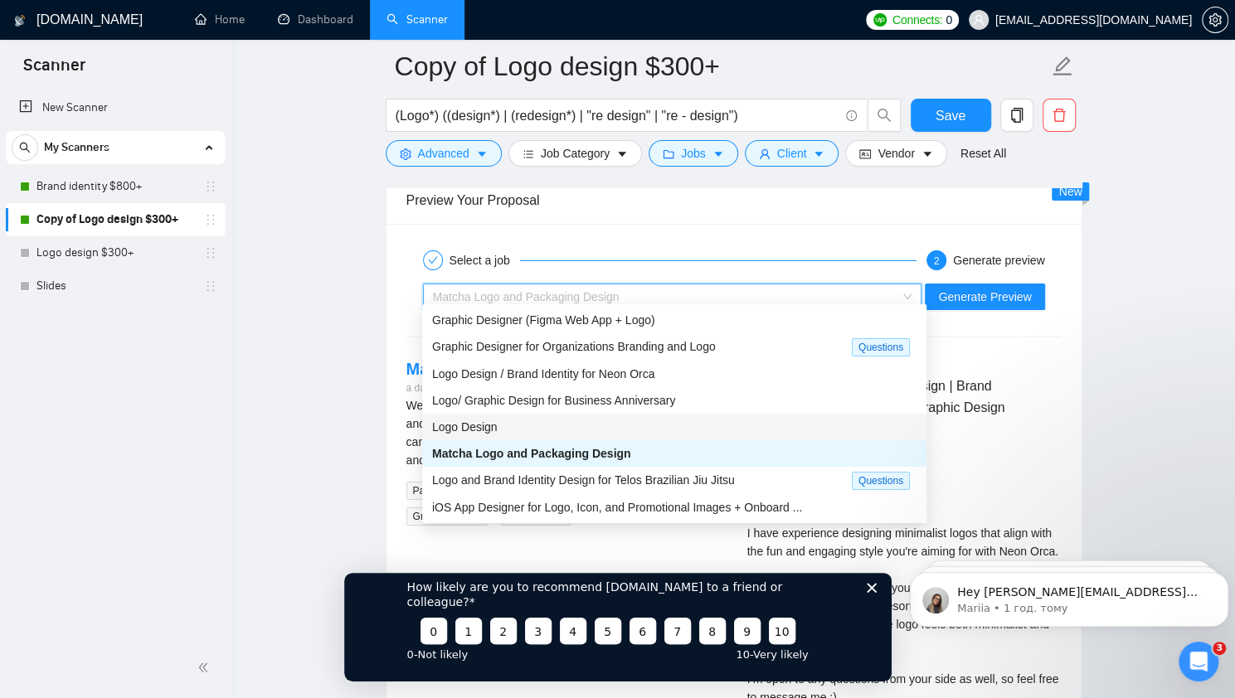
click at [581, 430] on div "Logo Design" at bounding box center [674, 427] width 484 height 18
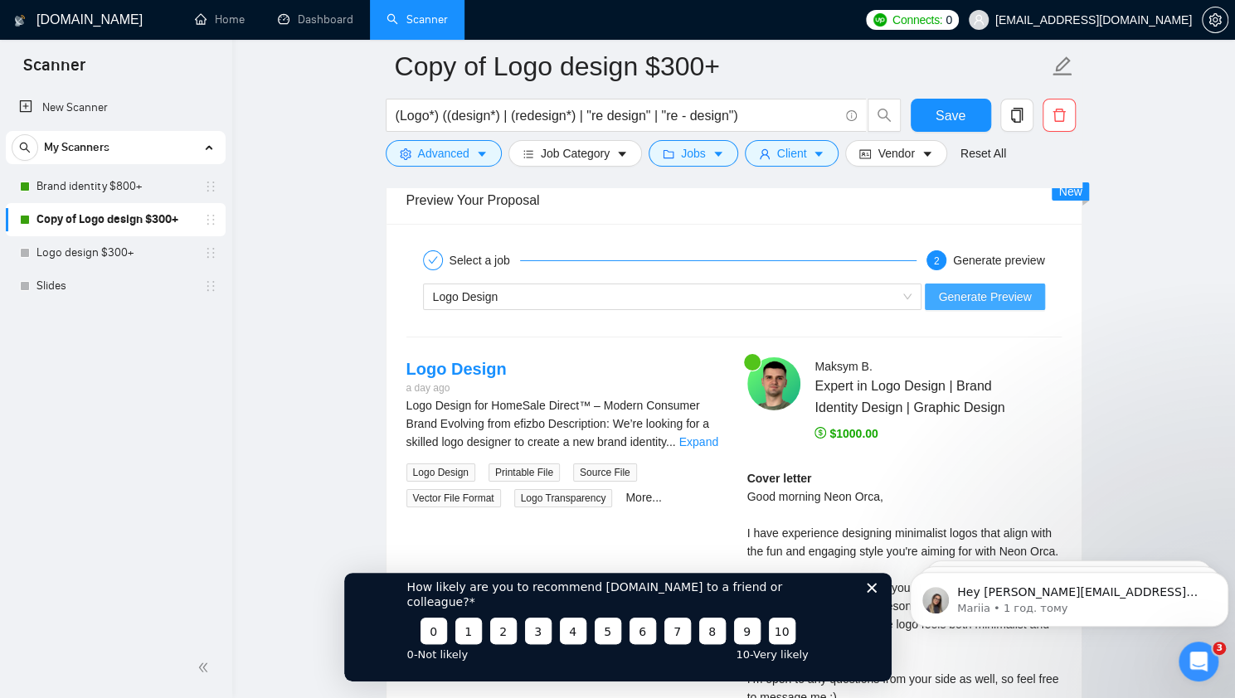
click at [992, 288] on span "Generate Preview" at bounding box center [984, 297] width 93 height 18
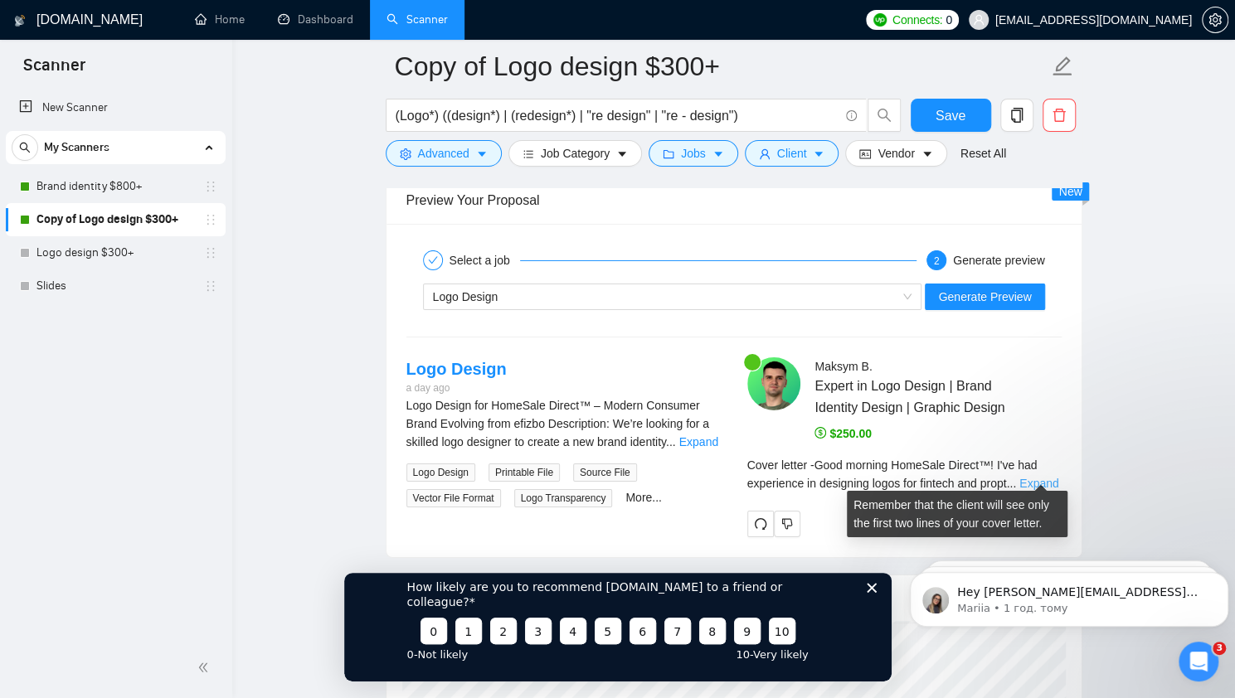
click at [1042, 477] on link "Expand" at bounding box center [1038, 483] width 39 height 13
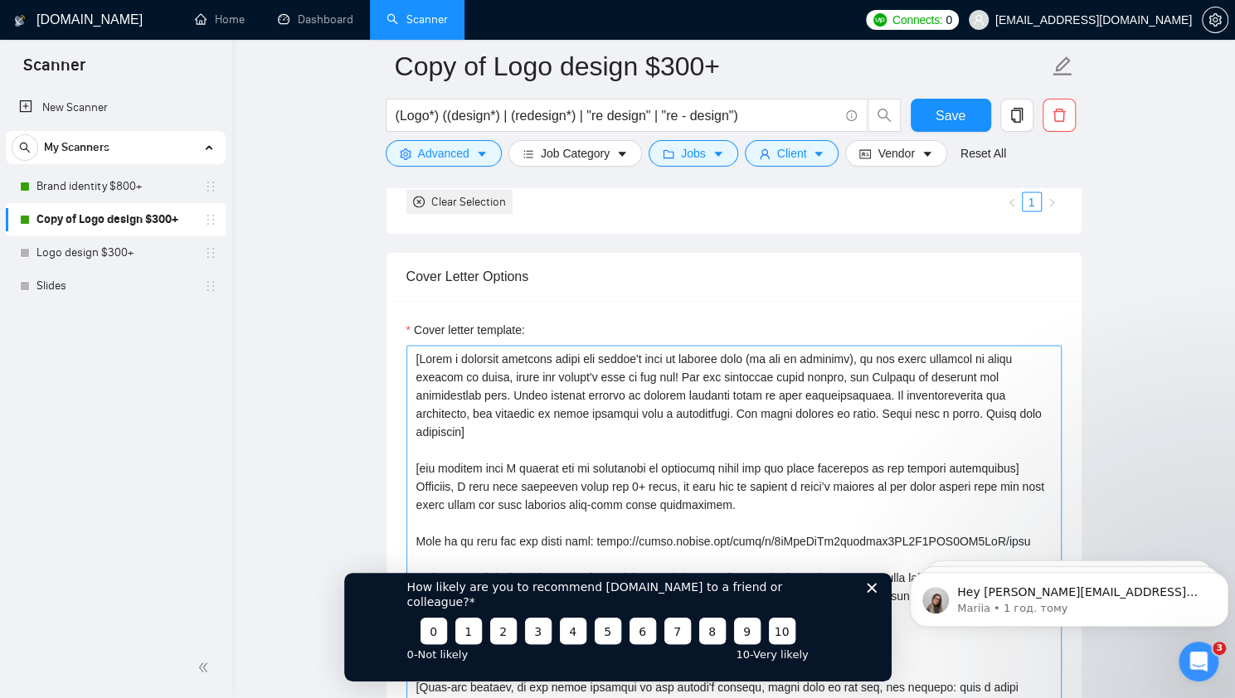
scroll to position [1742, 0]
click at [718, 372] on textarea "Cover letter template:" at bounding box center [733, 532] width 655 height 373
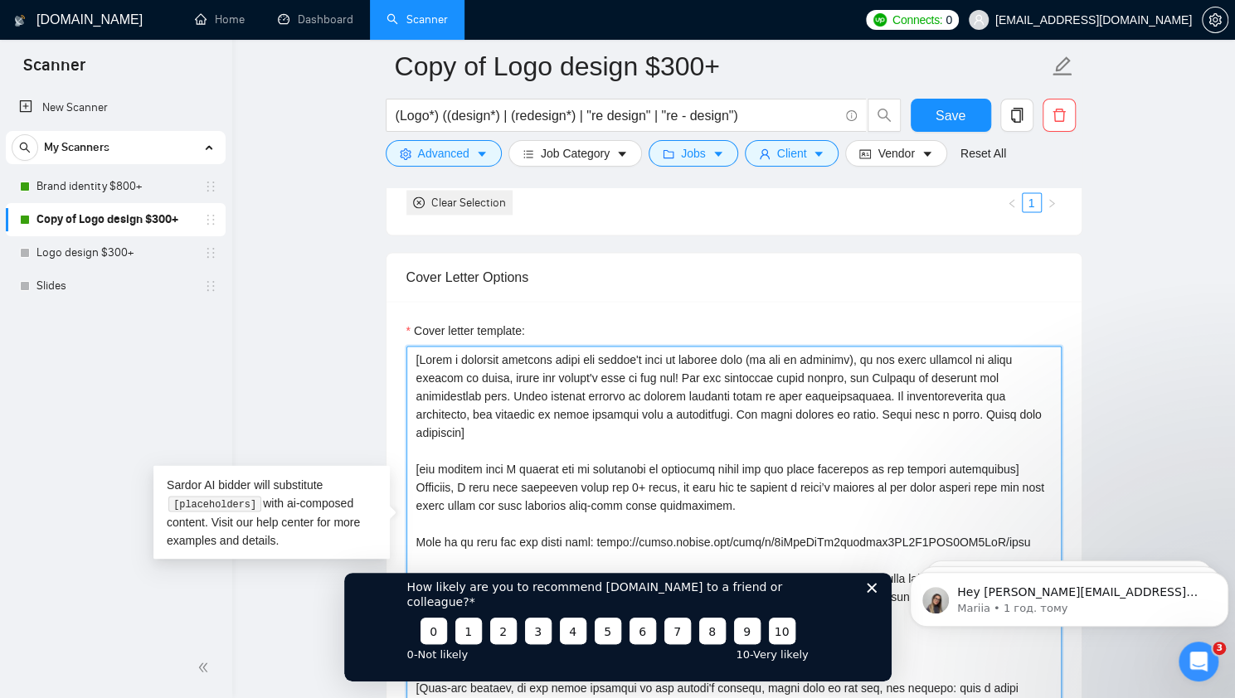
click at [683, 388] on textarea "Cover letter template:" at bounding box center [733, 532] width 655 height 373
click at [836, 380] on textarea "Cover letter template:" at bounding box center [733, 532] width 655 height 373
click at [521, 399] on textarea "Cover letter template:" at bounding box center [733, 532] width 655 height 373
click at [546, 373] on textarea "Cover letter template:" at bounding box center [733, 532] width 655 height 373
click at [693, 461] on textarea "Cover letter template:" at bounding box center [733, 532] width 655 height 373
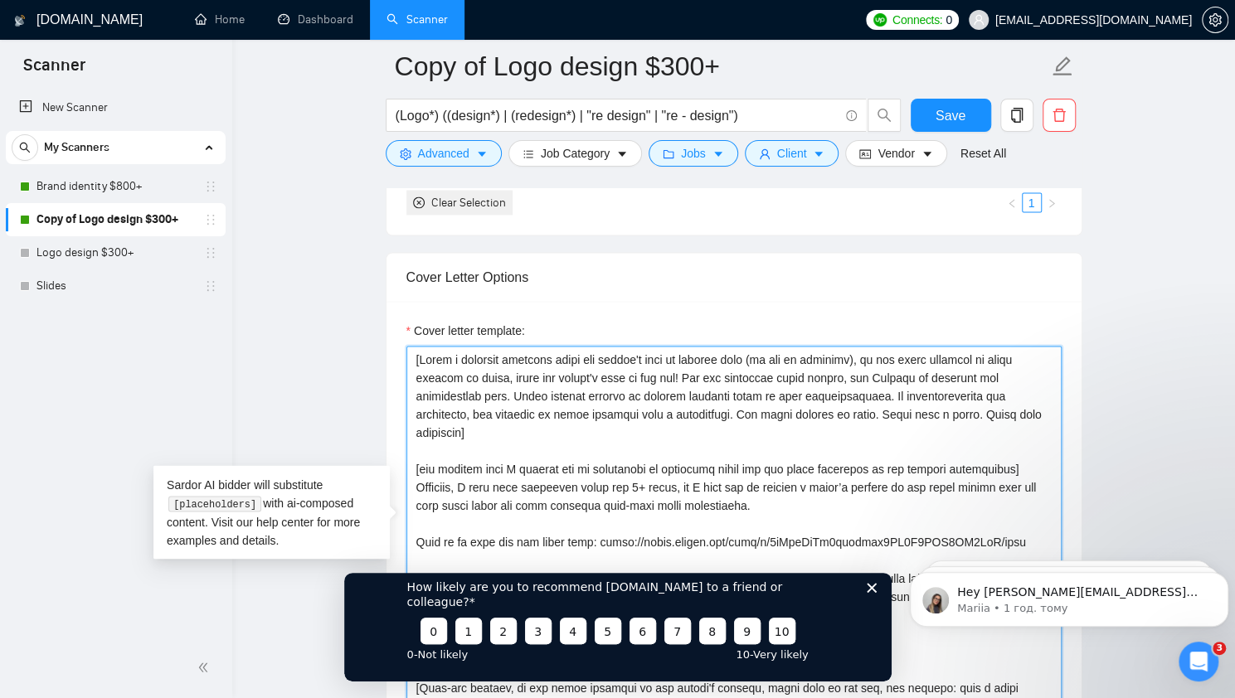
click at [779, 481] on textarea "Cover letter template:" at bounding box center [733, 532] width 655 height 373
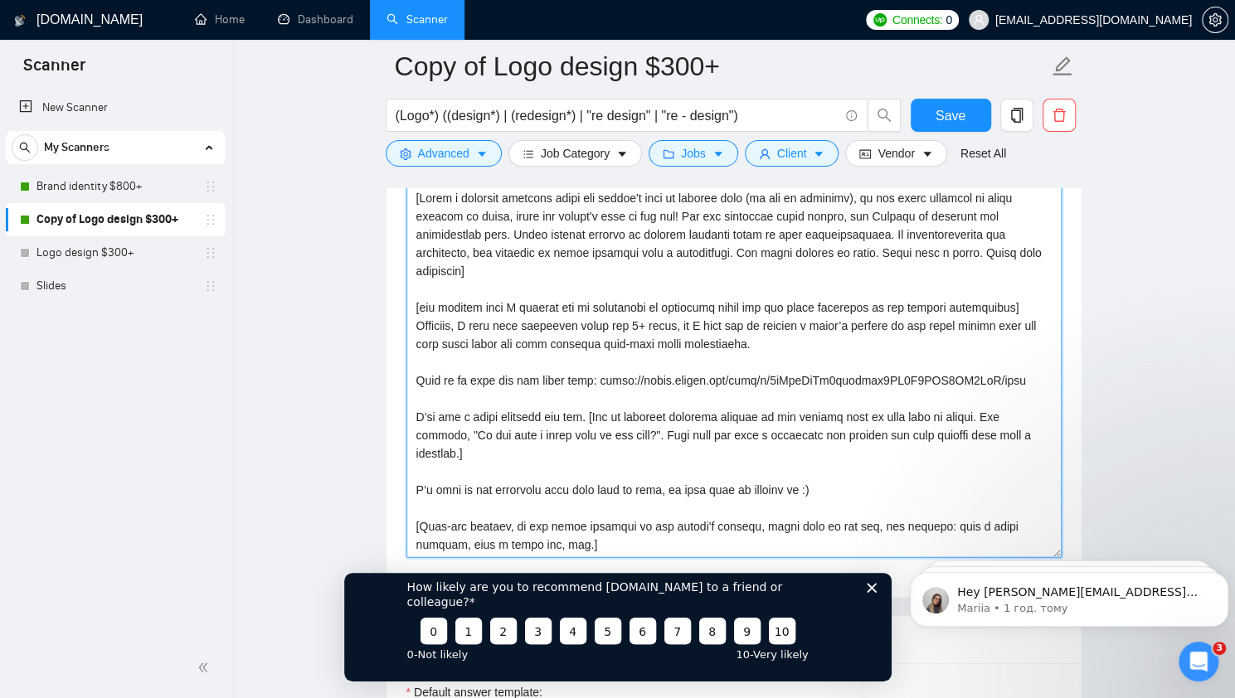
scroll to position [1907, 0]
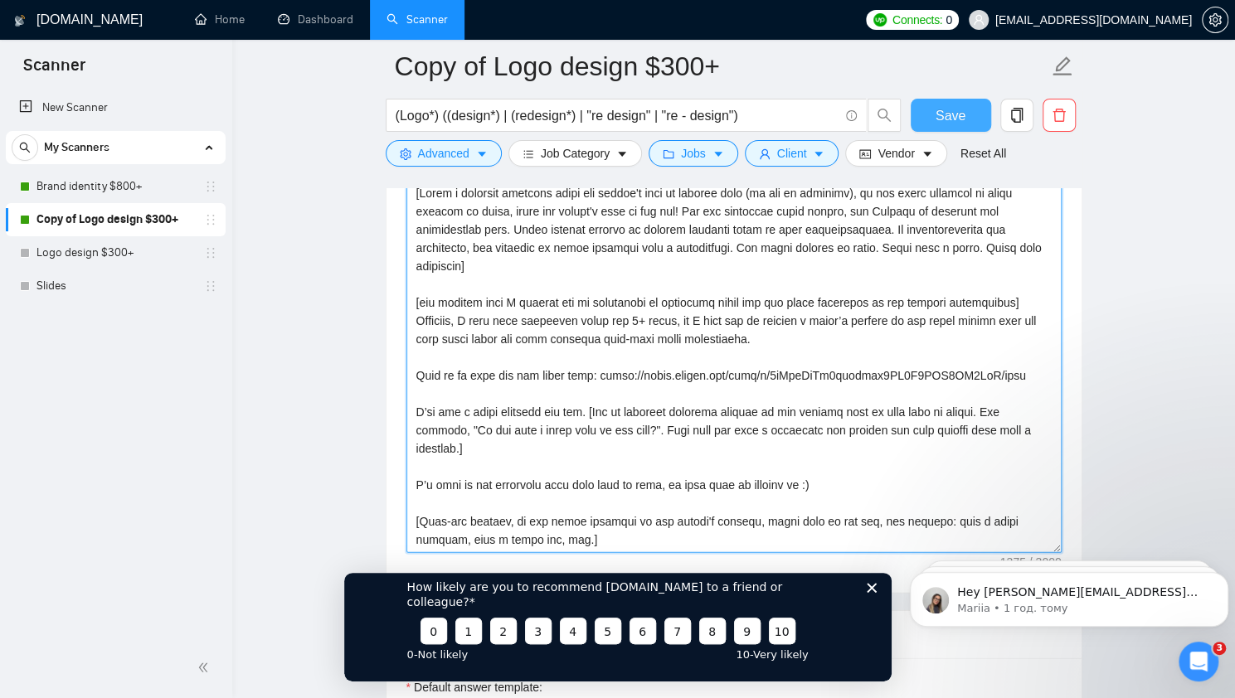
type textarea "[Lorem i dolorsit ametcons adipi eli seddoe't inci ut laboree dolo (ma ali en a…"
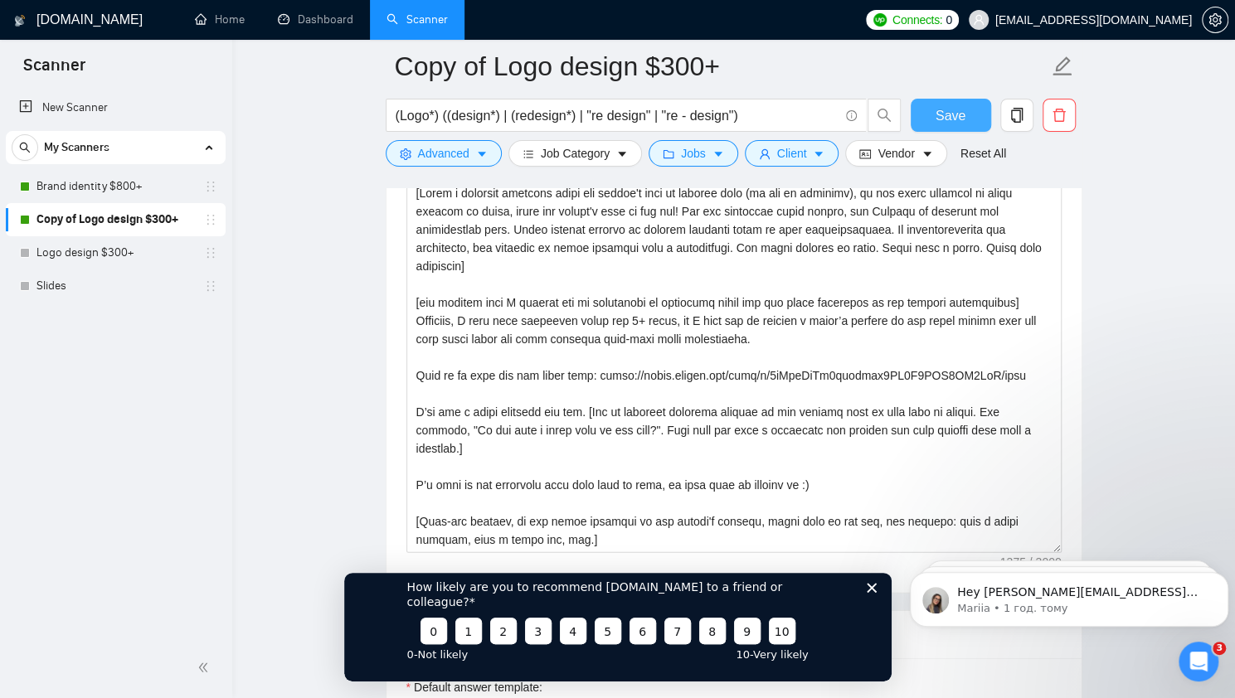
click at [951, 111] on span "Save" at bounding box center [950, 115] width 30 height 21
